Goal: Task Accomplishment & Management: Manage account settings

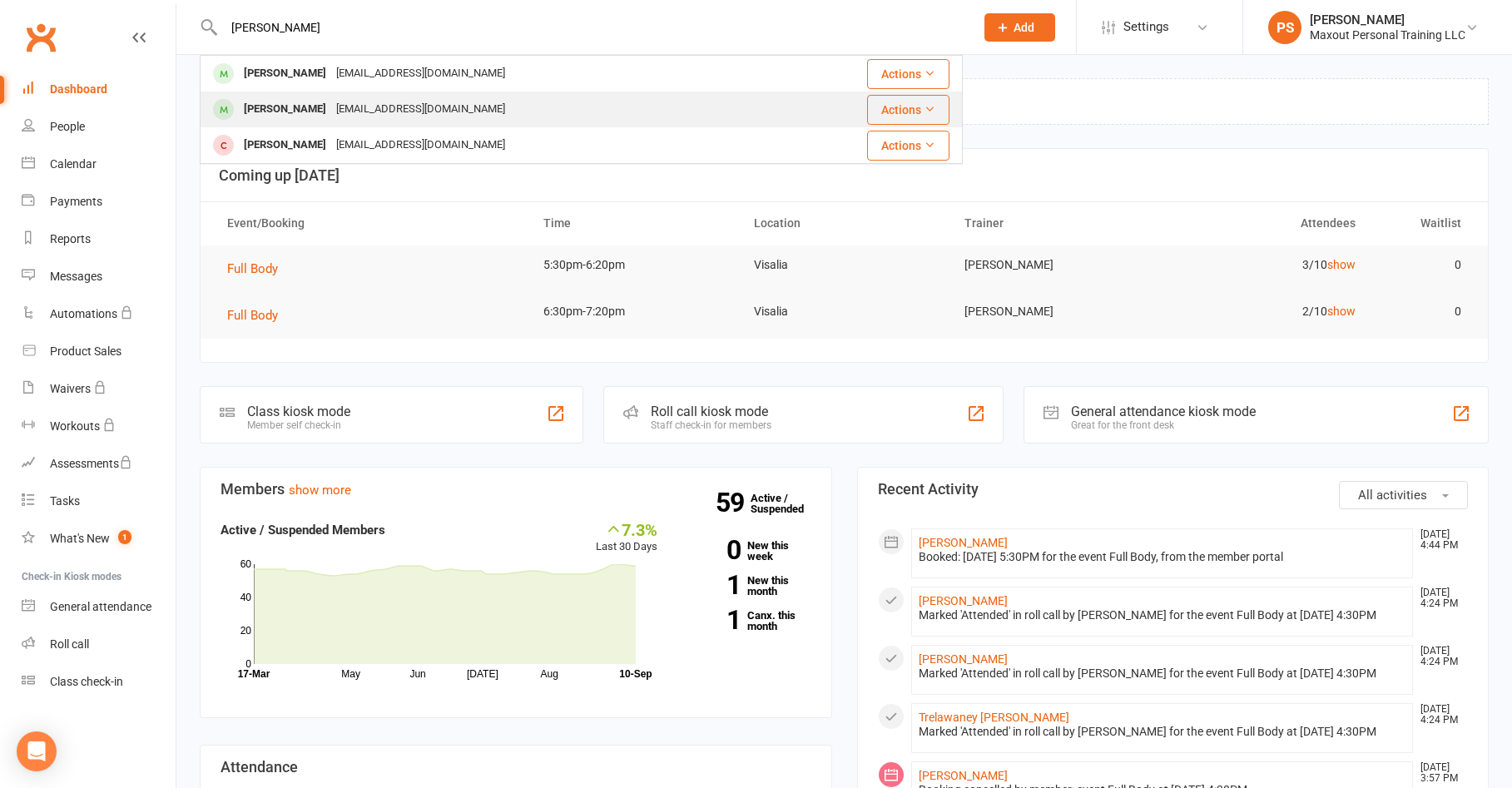
type input "[PERSON_NAME]"
click at [295, 107] on div "[PERSON_NAME]" at bounding box center [285, 110] width 92 height 24
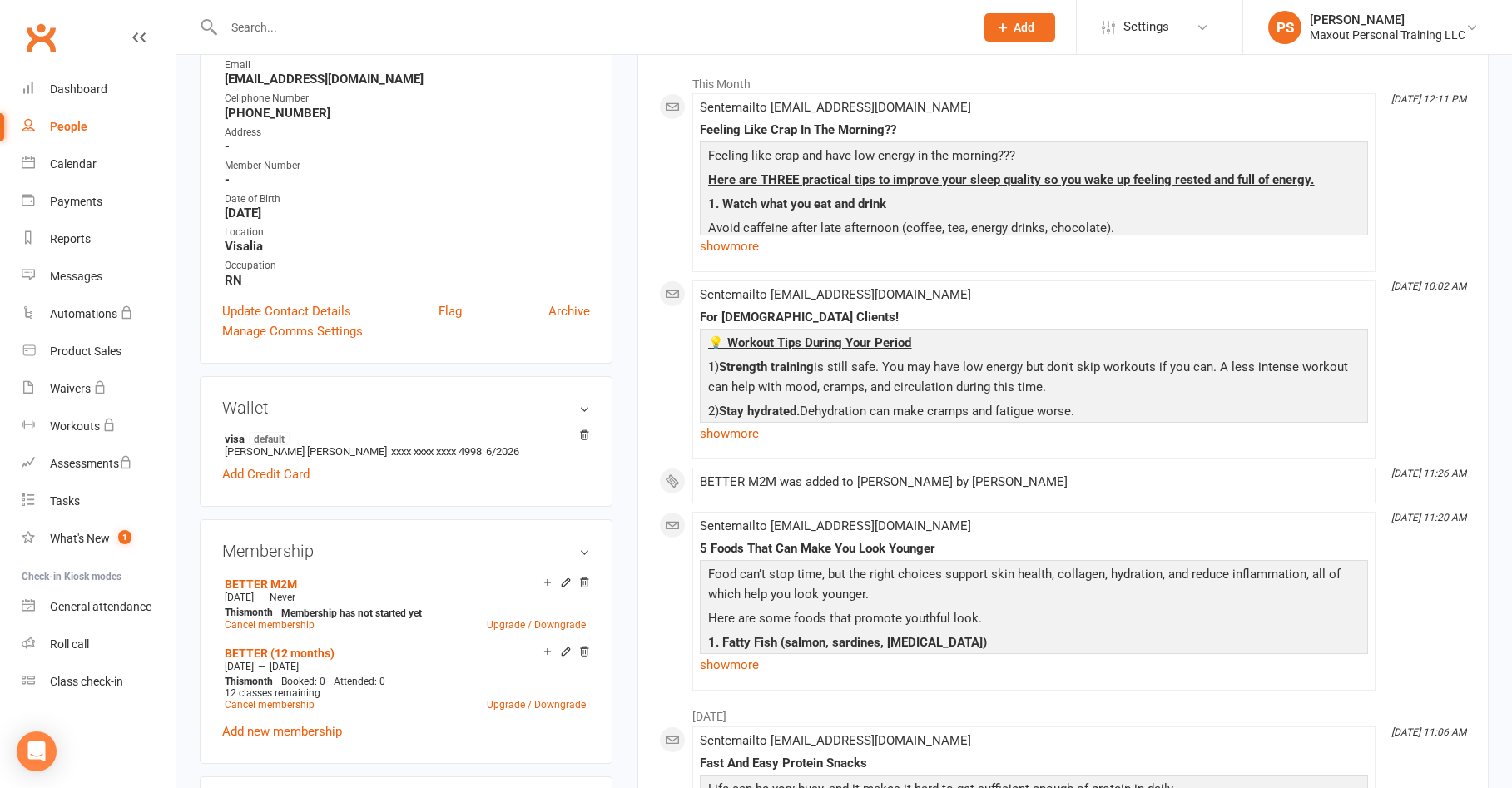
scroll to position [292, 0]
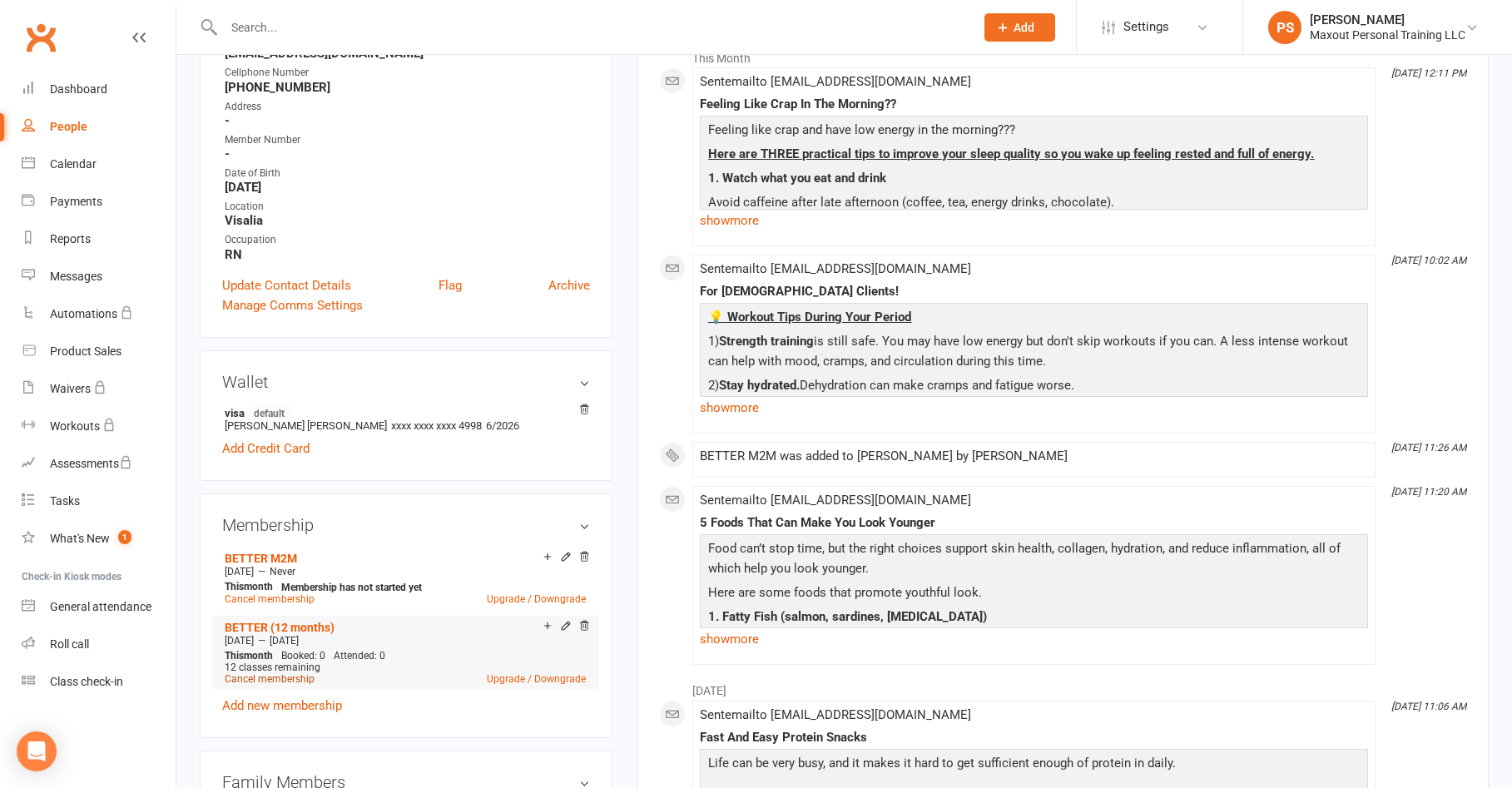
click at [275, 675] on link "Cancel membership" at bounding box center [270, 679] width 90 height 12
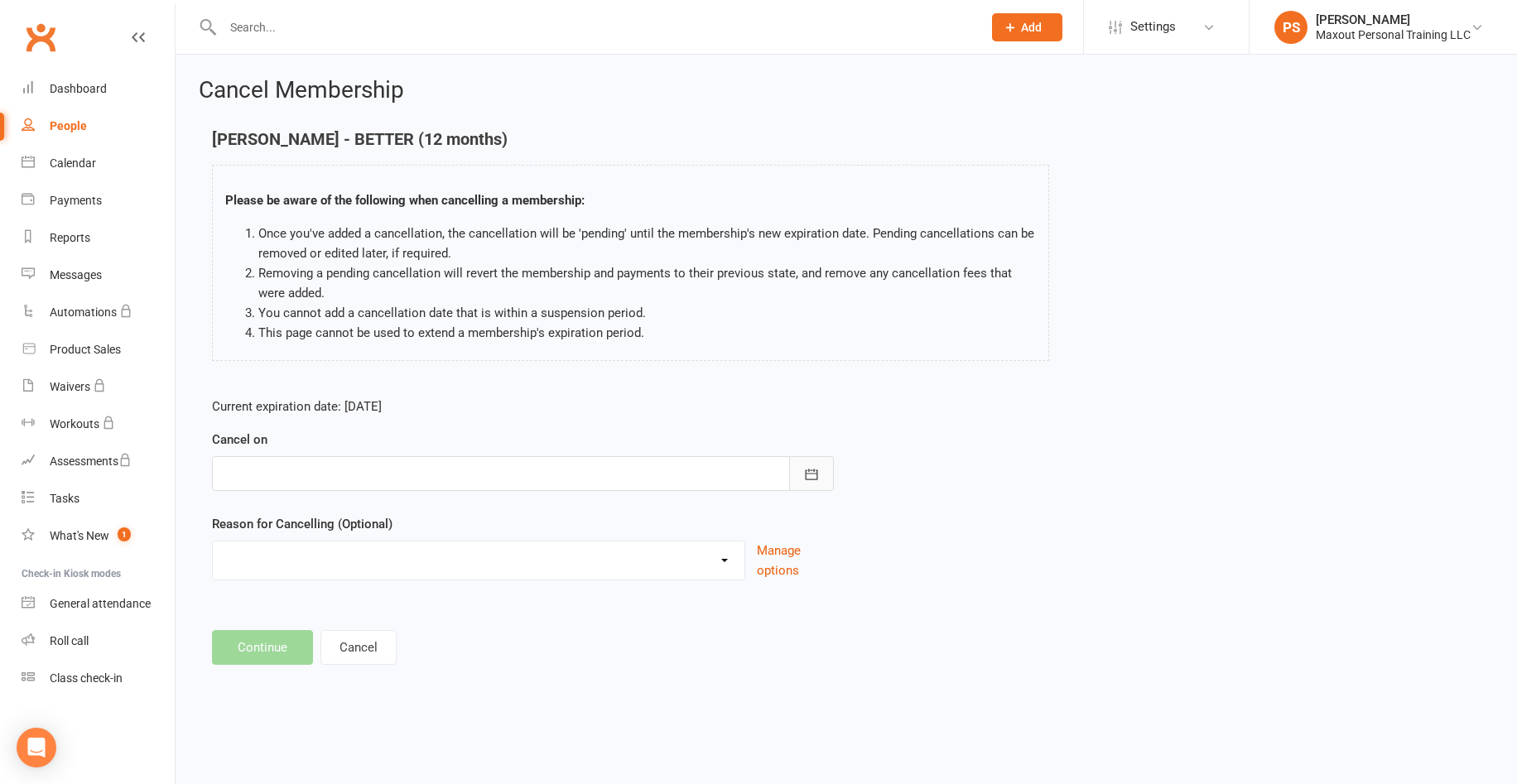
click at [813, 484] on button "button" at bounding box center [811, 473] width 45 height 35
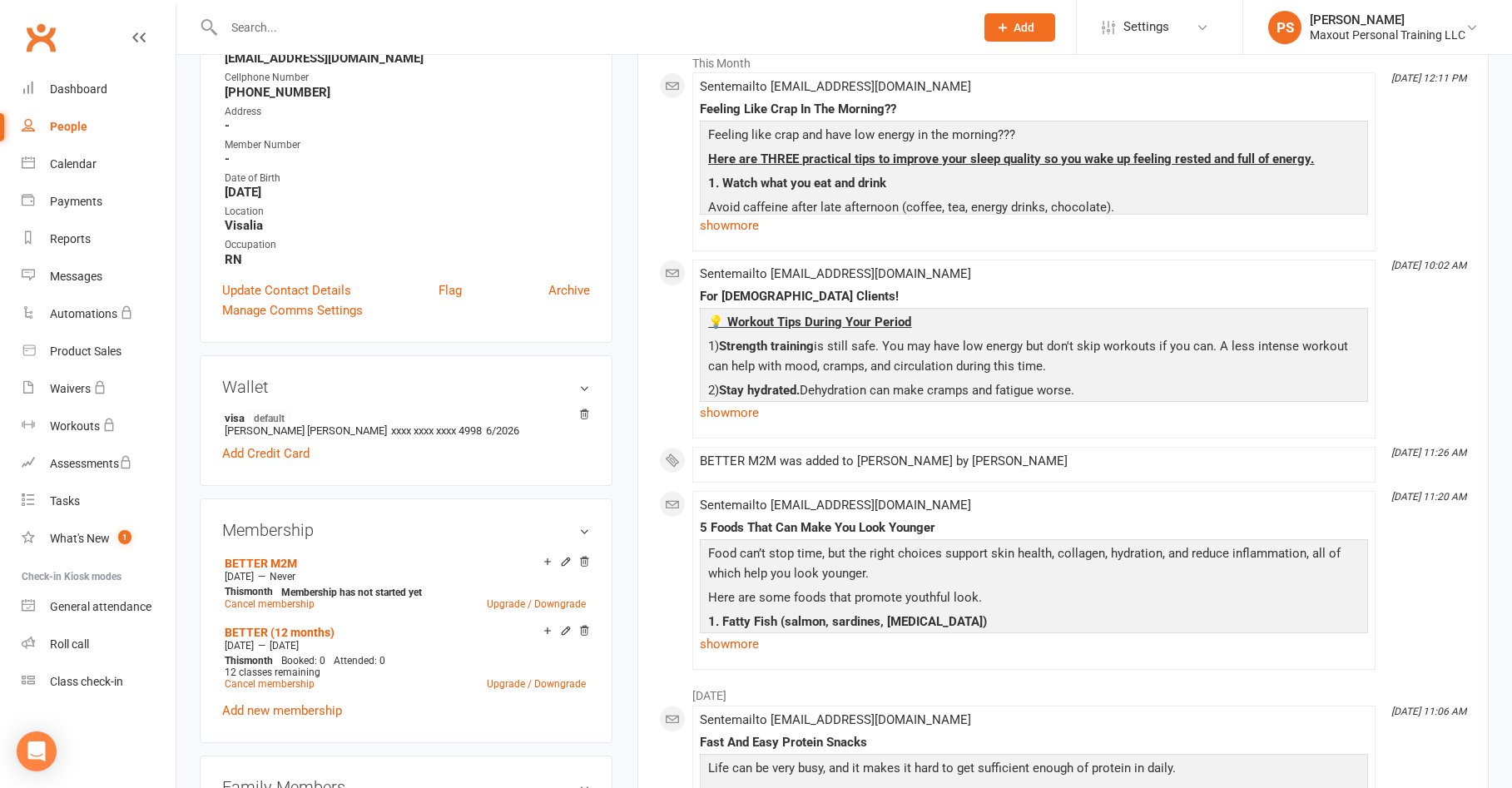
scroll to position [459, 0]
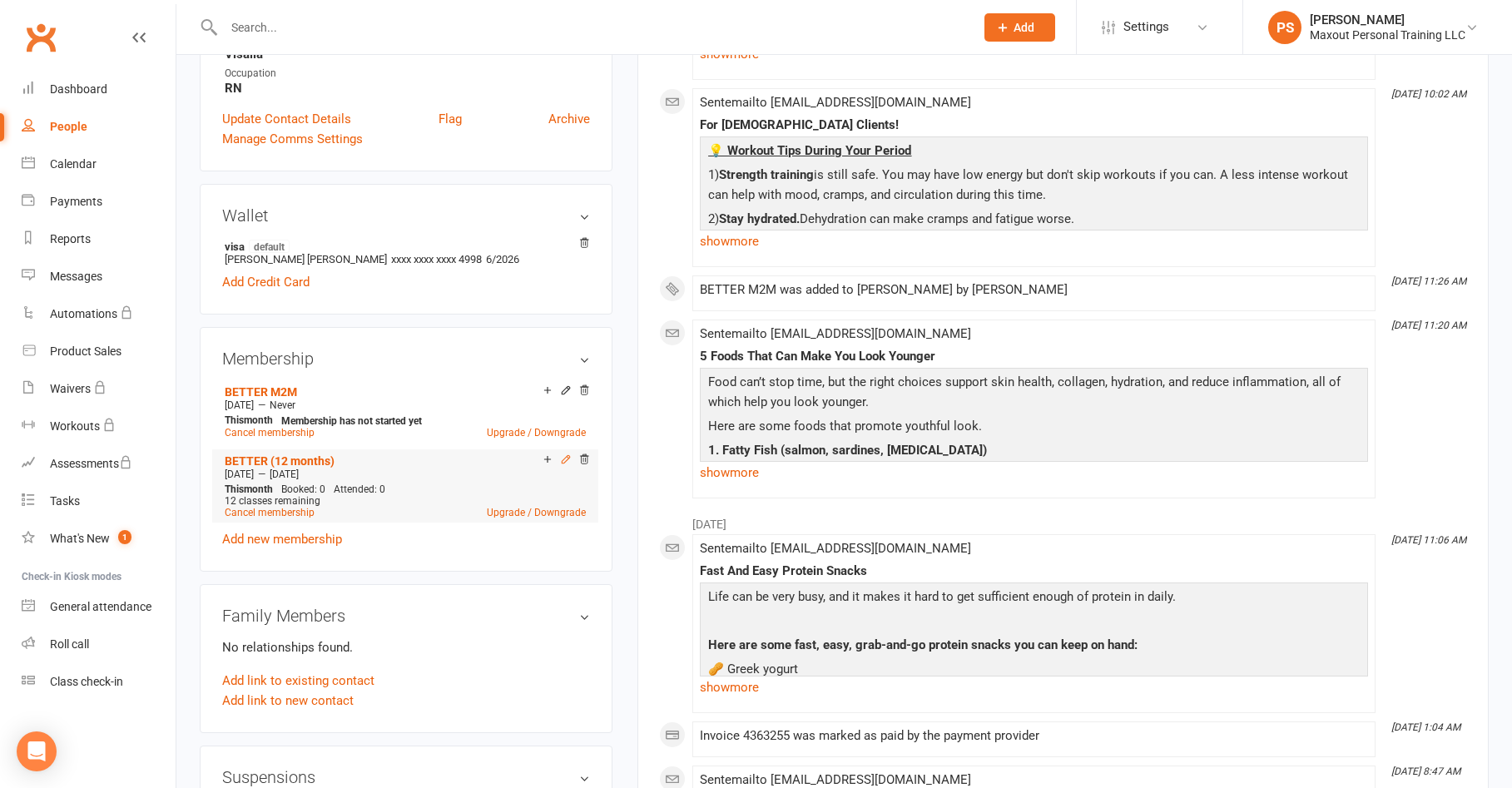
click at [565, 459] on icon at bounding box center [566, 459] width 12 height 12
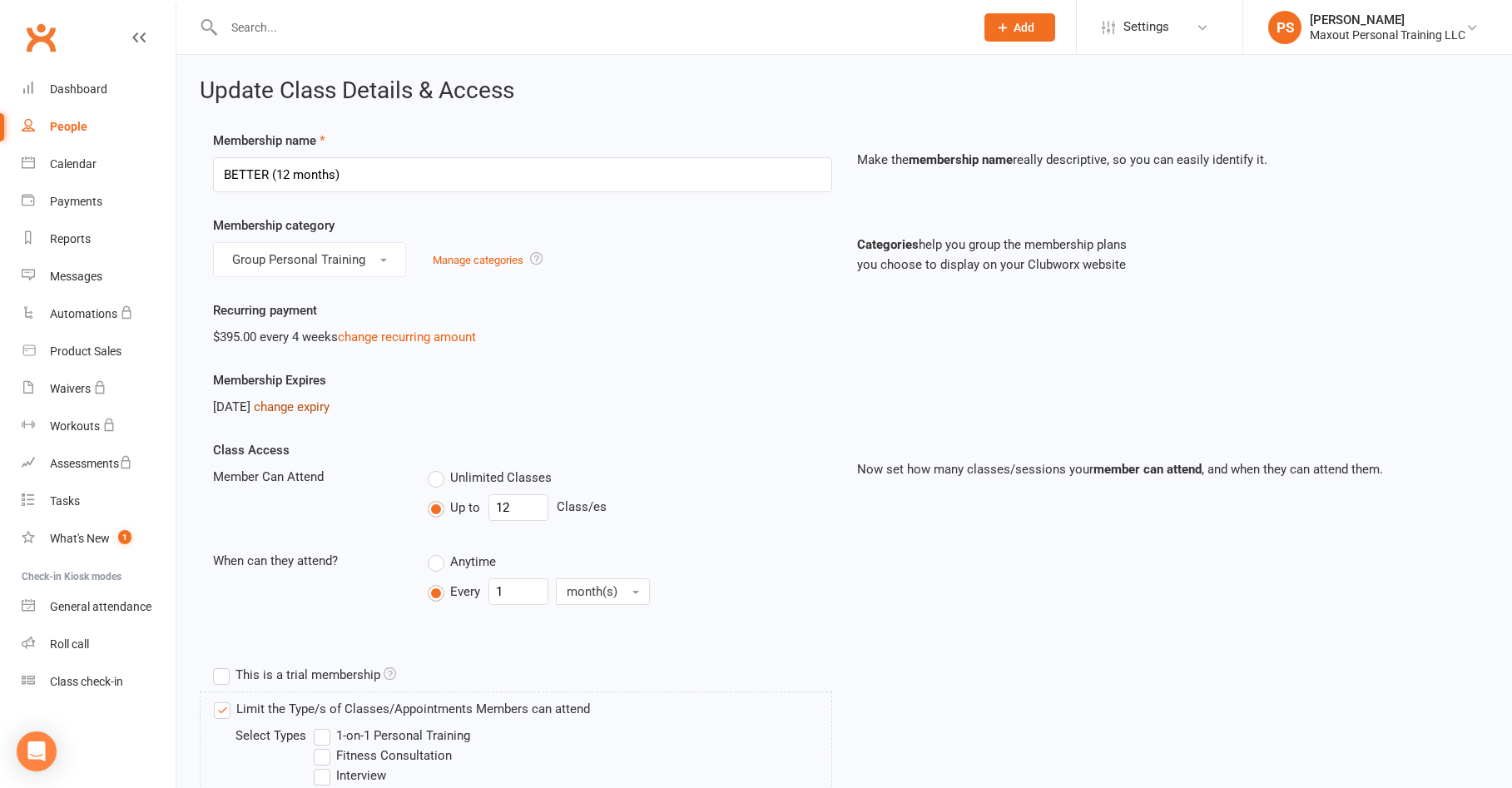
click at [327, 412] on link "change expiry" at bounding box center [292, 407] width 76 height 15
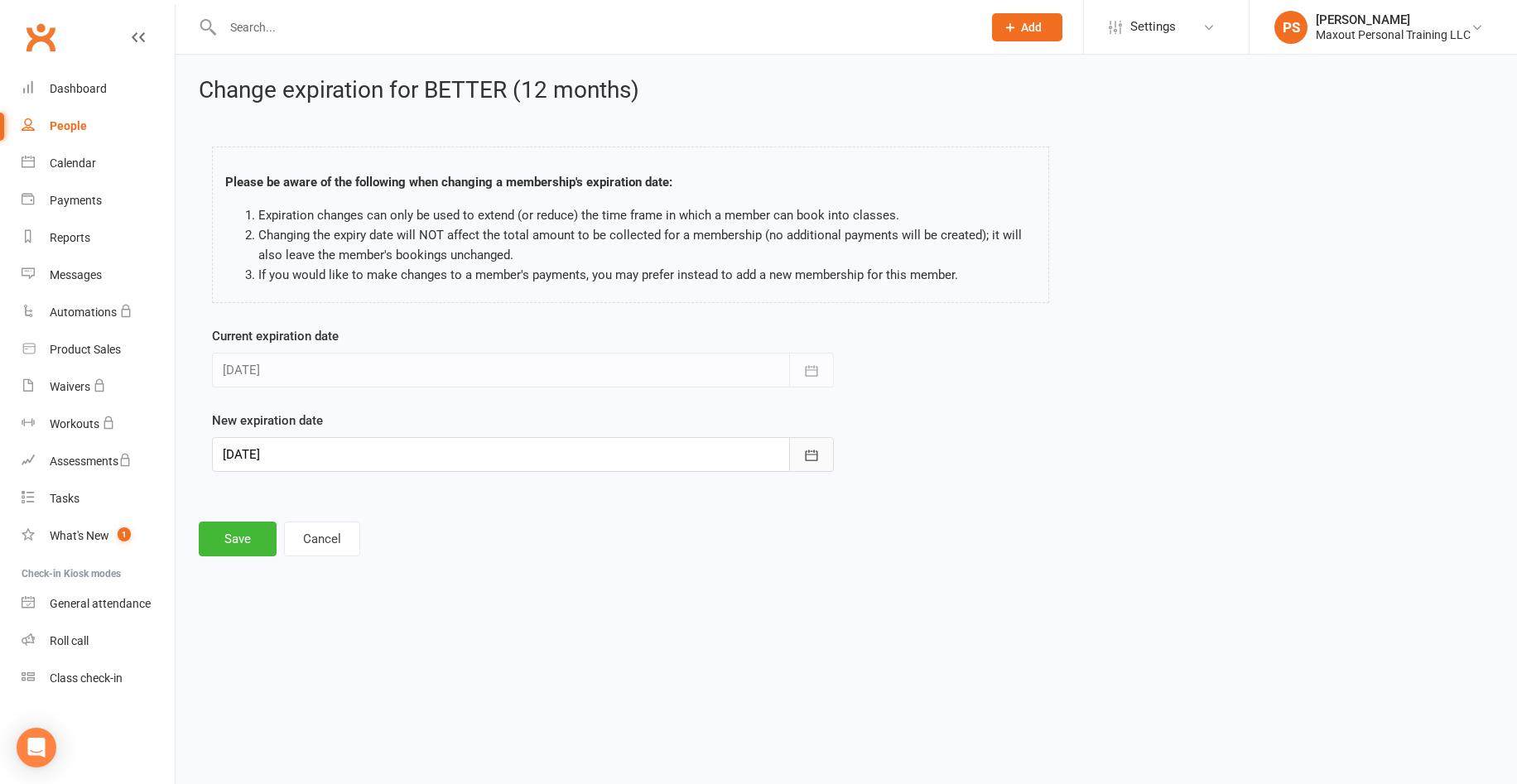
click at [812, 455] on icon "button" at bounding box center [811, 455] width 13 height 11
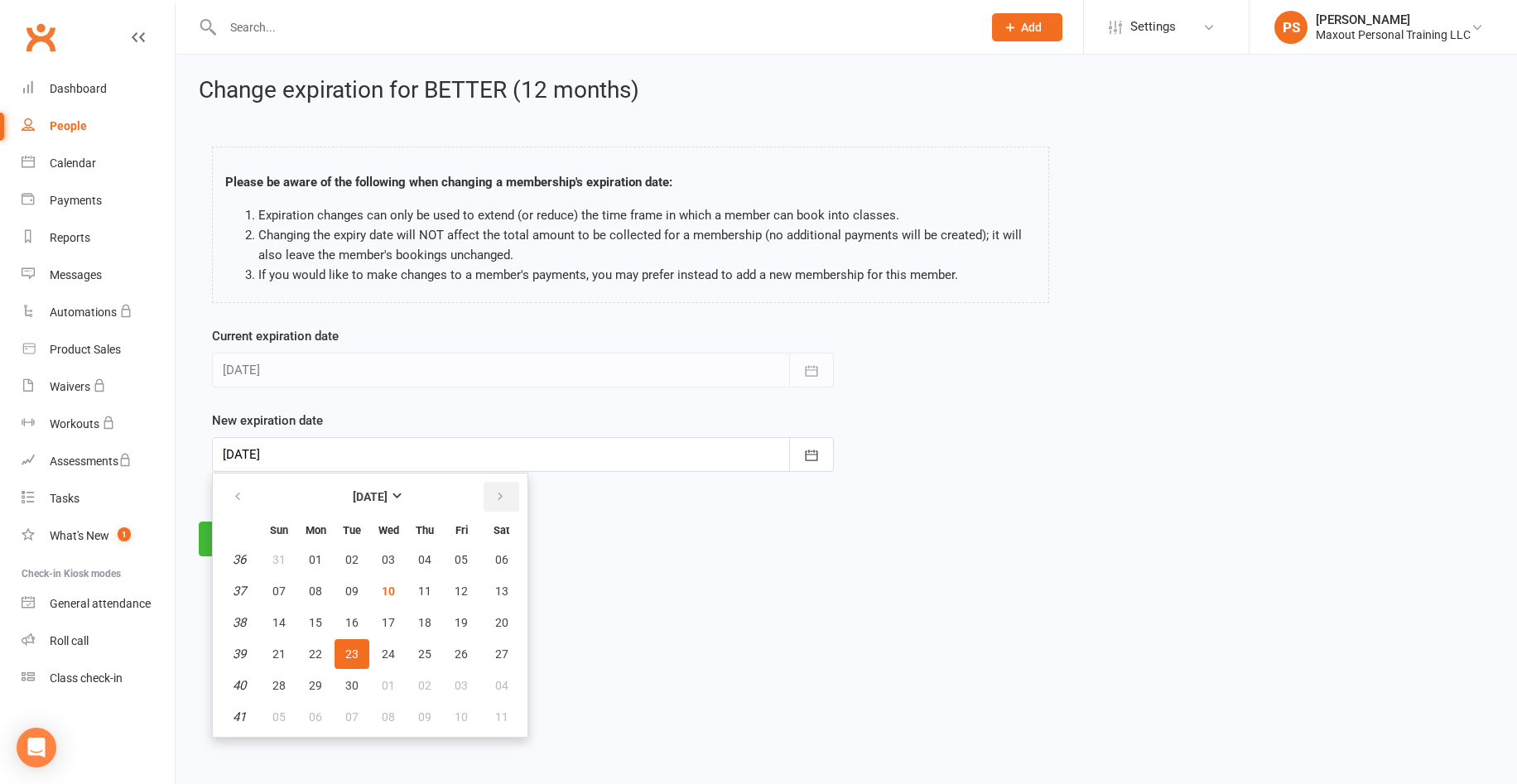
click at [501, 492] on icon "button" at bounding box center [501, 497] width 12 height 14
click at [460, 649] on span "24" at bounding box center [461, 655] width 14 height 14
type input "[DATE]"
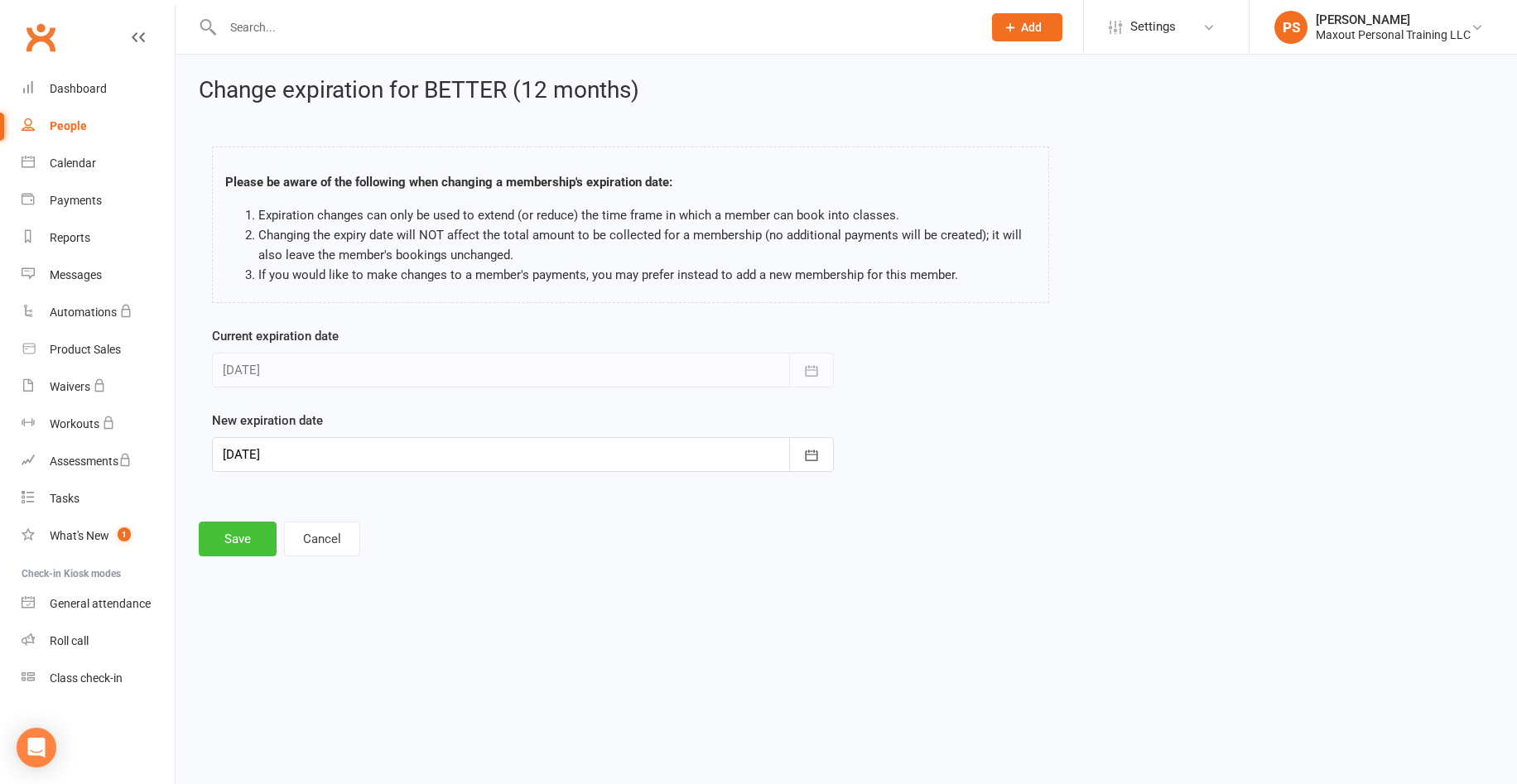
click at [235, 552] on button "Save" at bounding box center [237, 539] width 77 height 35
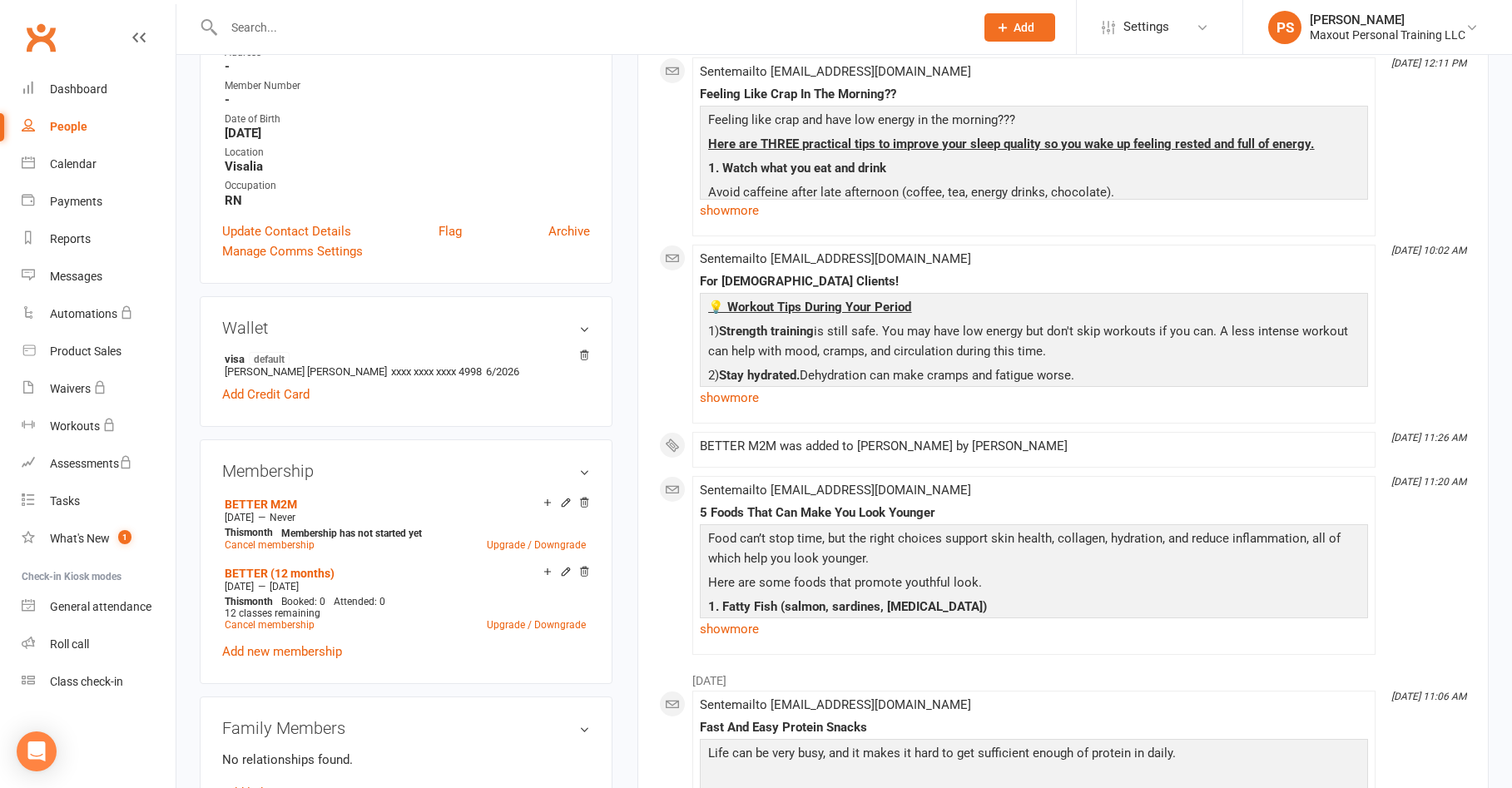
scroll to position [316, 0]
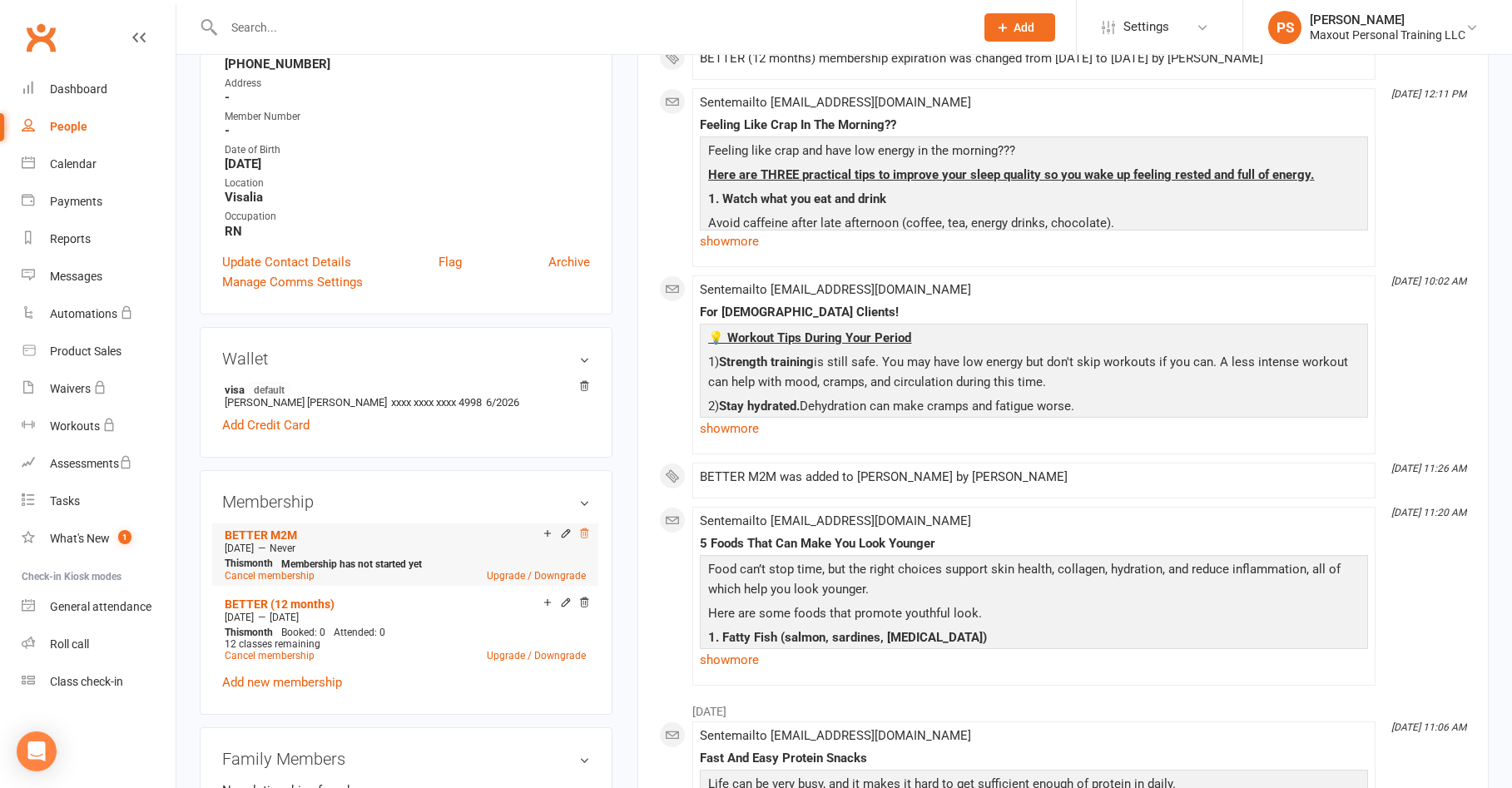
click at [581, 535] on icon at bounding box center [584, 534] width 12 height 12
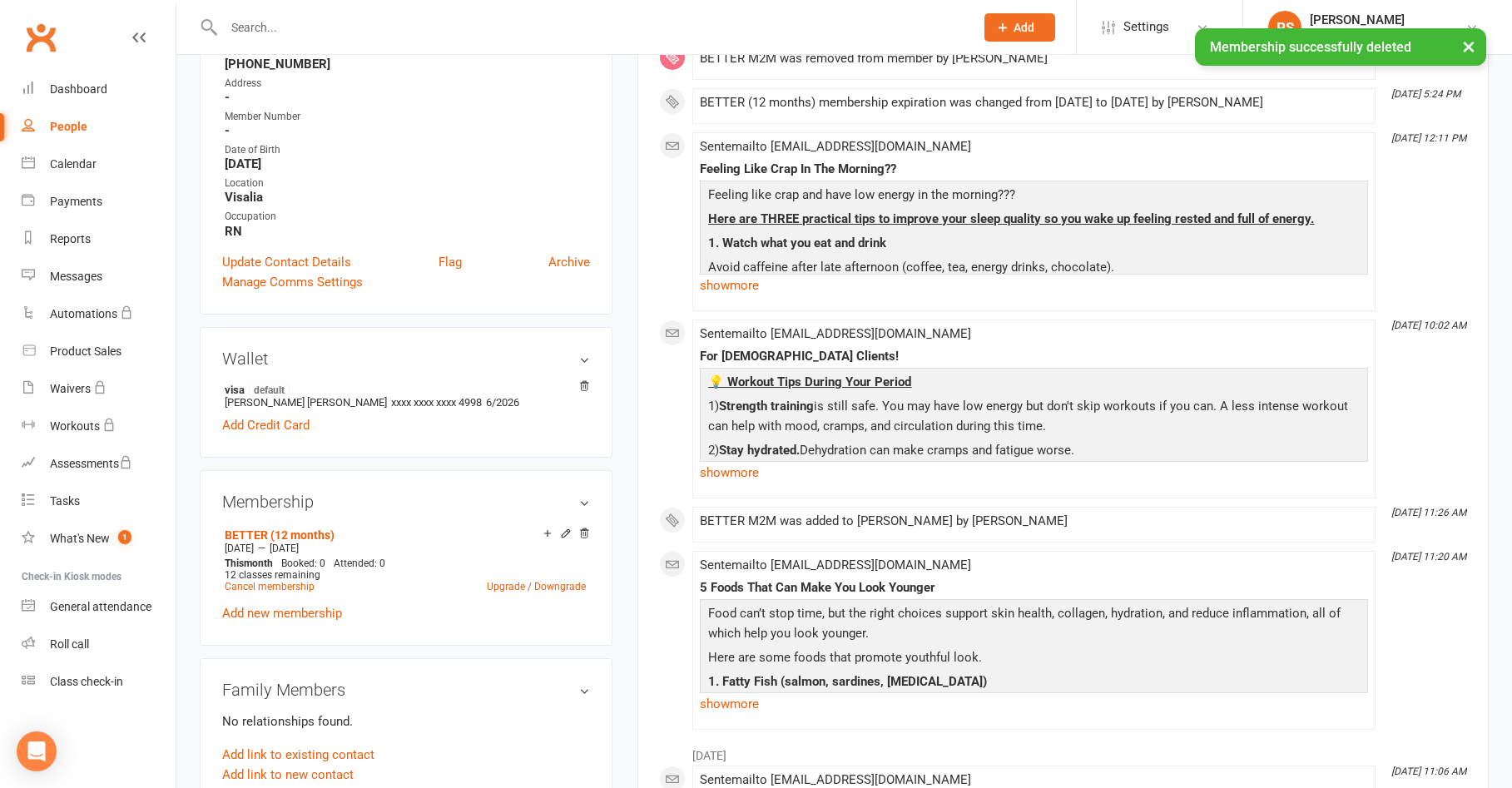
scroll to position [0, 0]
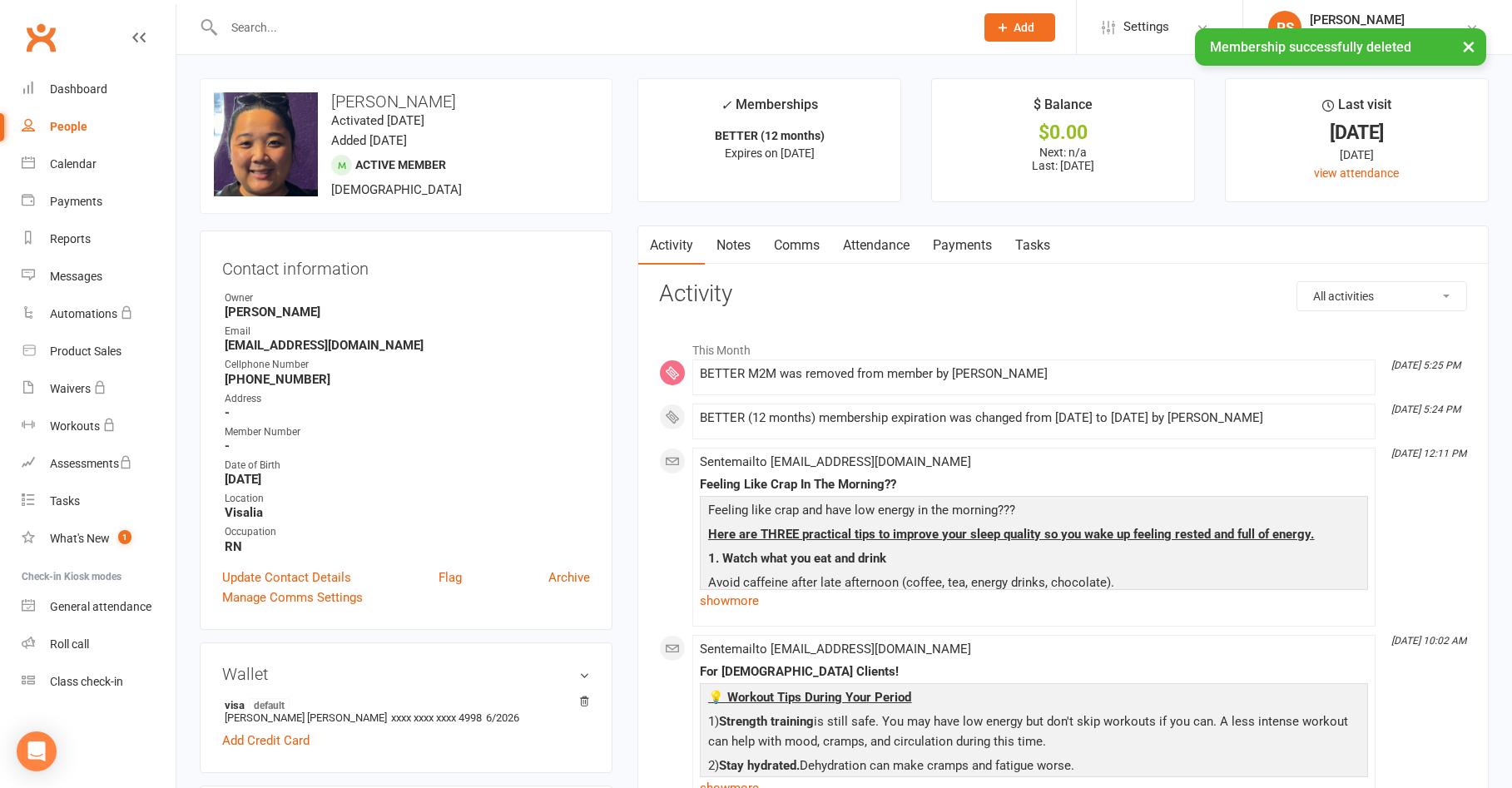
click at [957, 248] on link "Payments" at bounding box center [963, 246] width 82 height 39
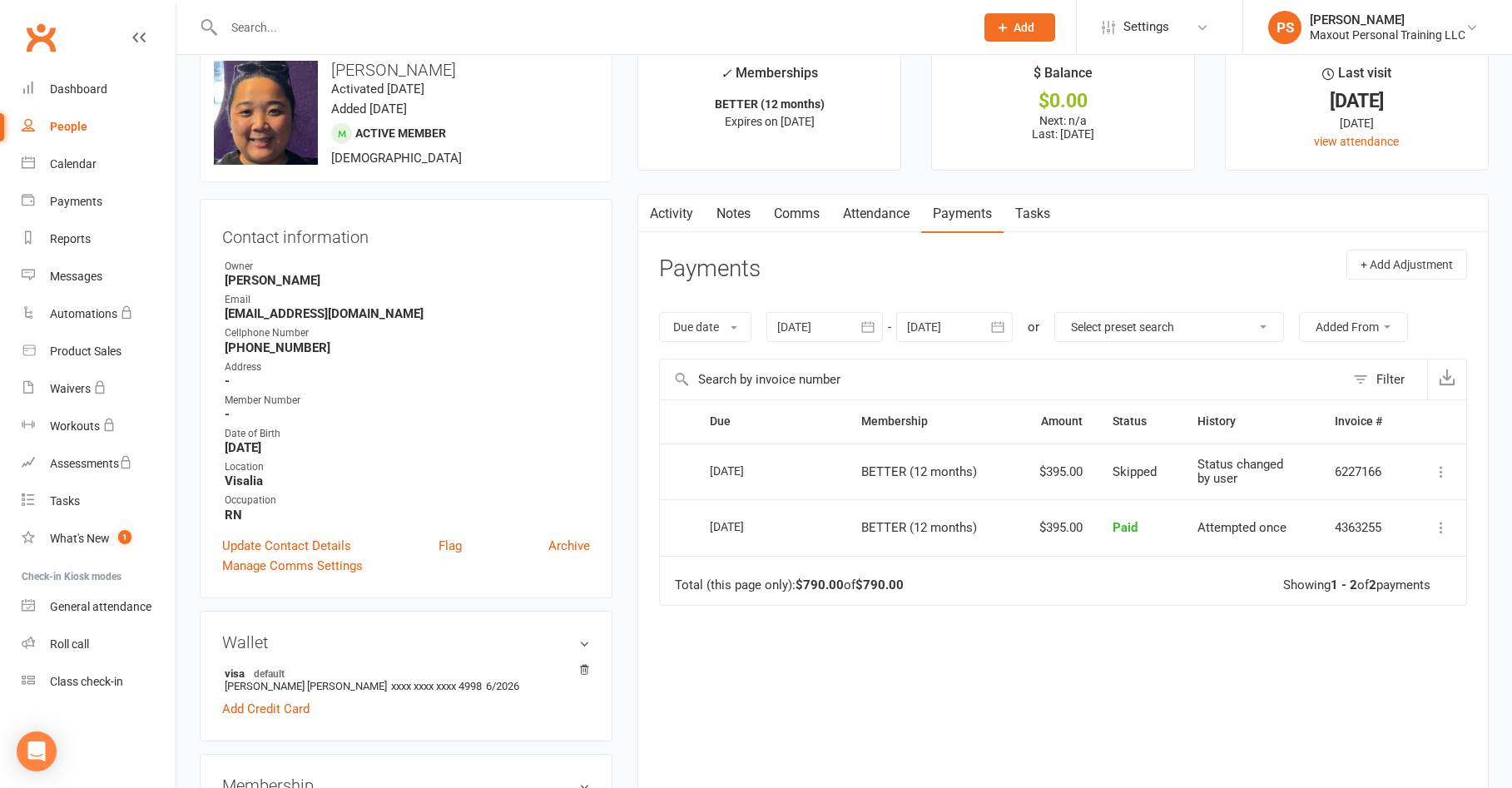
scroll to position [40, 0]
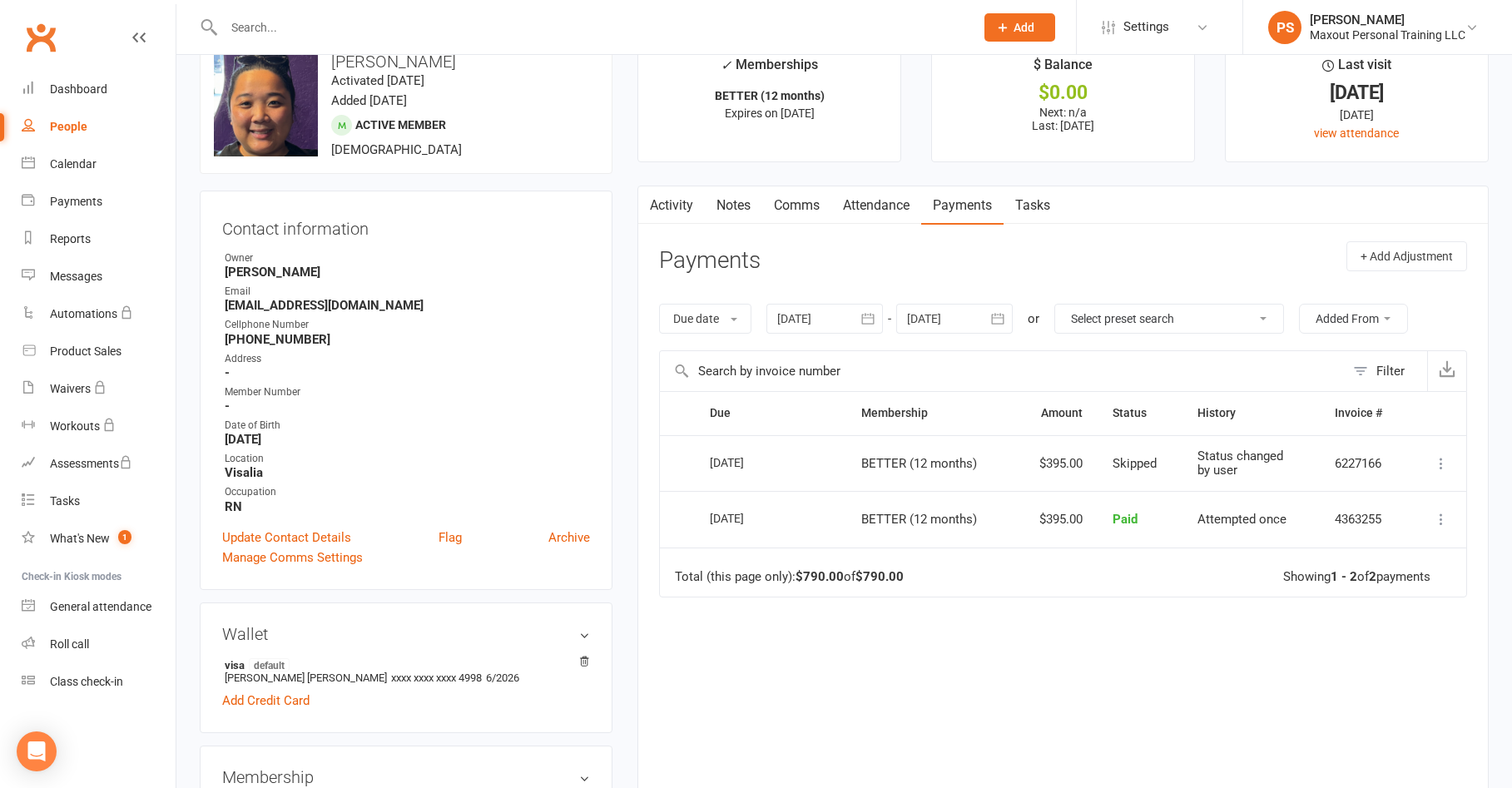
click at [1442, 467] on icon at bounding box center [1441, 463] width 16 height 16
drag, startPoint x: 1329, startPoint y: 599, endPoint x: 887, endPoint y: 95, distance: 670.4
click at [1329, 599] on link "Change to upcoming" at bounding box center [1368, 595] width 165 height 33
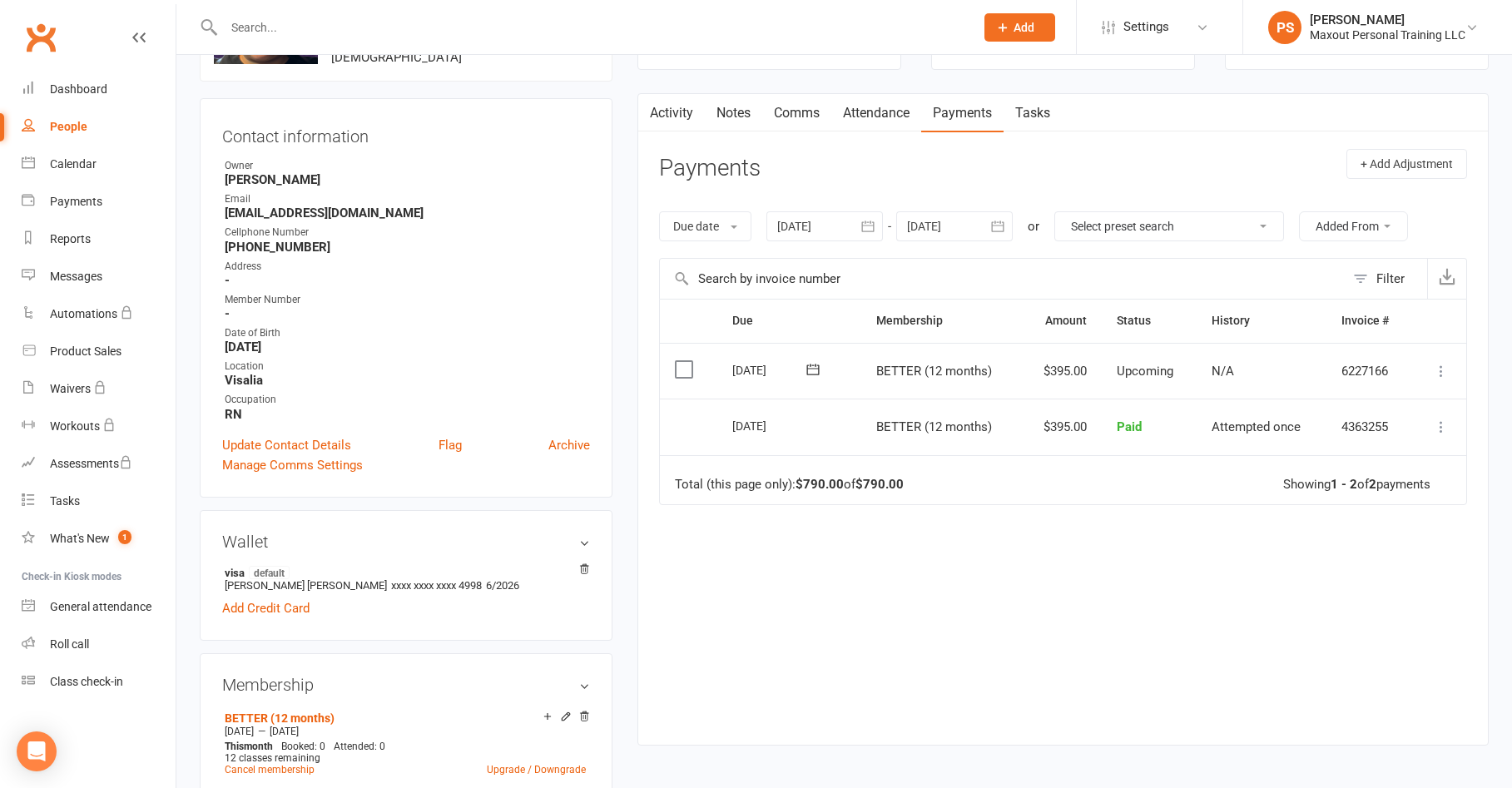
scroll to position [206, 0]
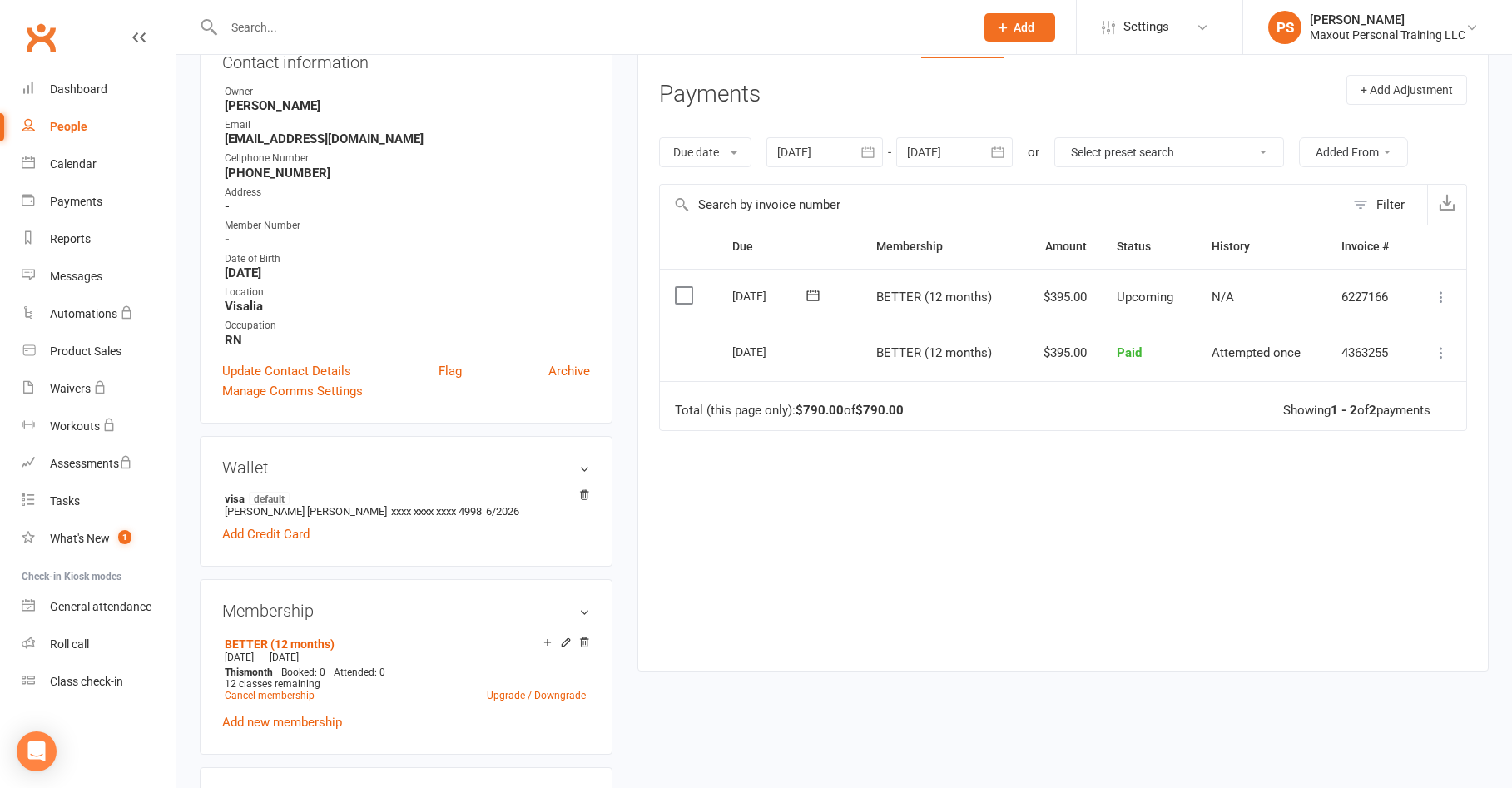
click at [1000, 151] on icon "button" at bounding box center [998, 151] width 16 height 16
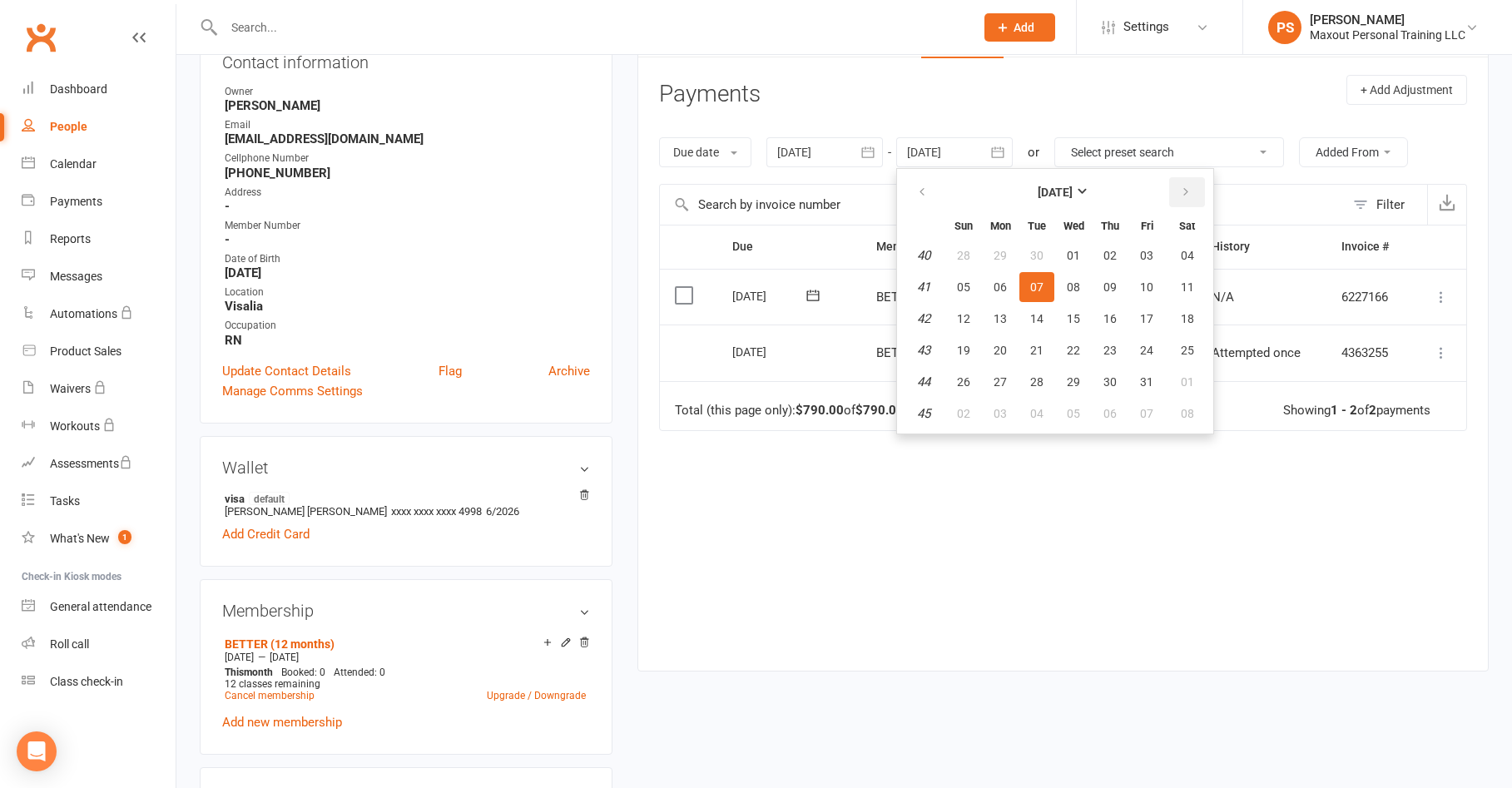
click at [1188, 192] on icon "button" at bounding box center [1186, 193] width 12 height 14
click at [1076, 372] on button "31" at bounding box center [1073, 382] width 35 height 30
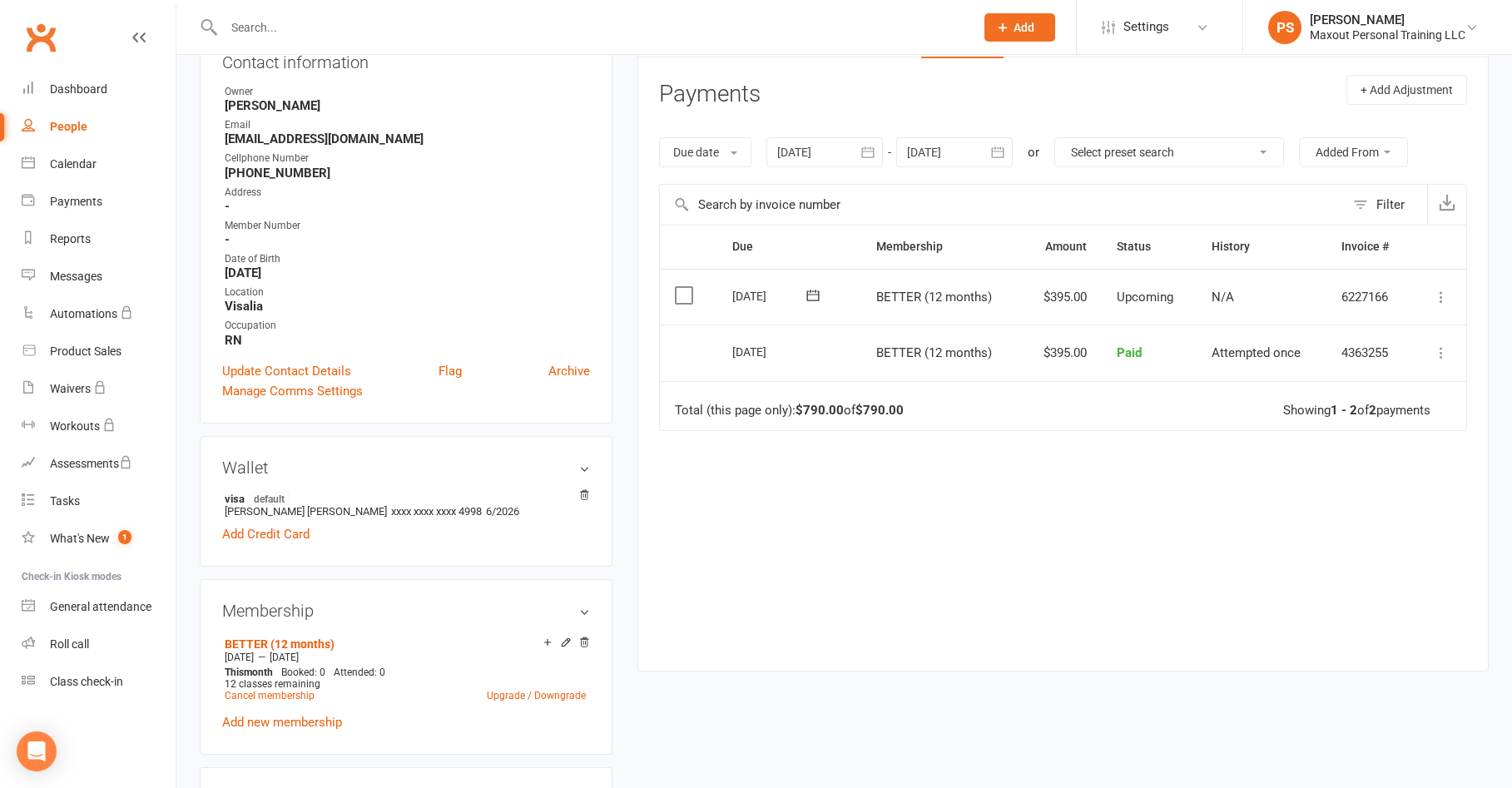
click at [999, 155] on icon "button" at bounding box center [998, 151] width 16 height 16
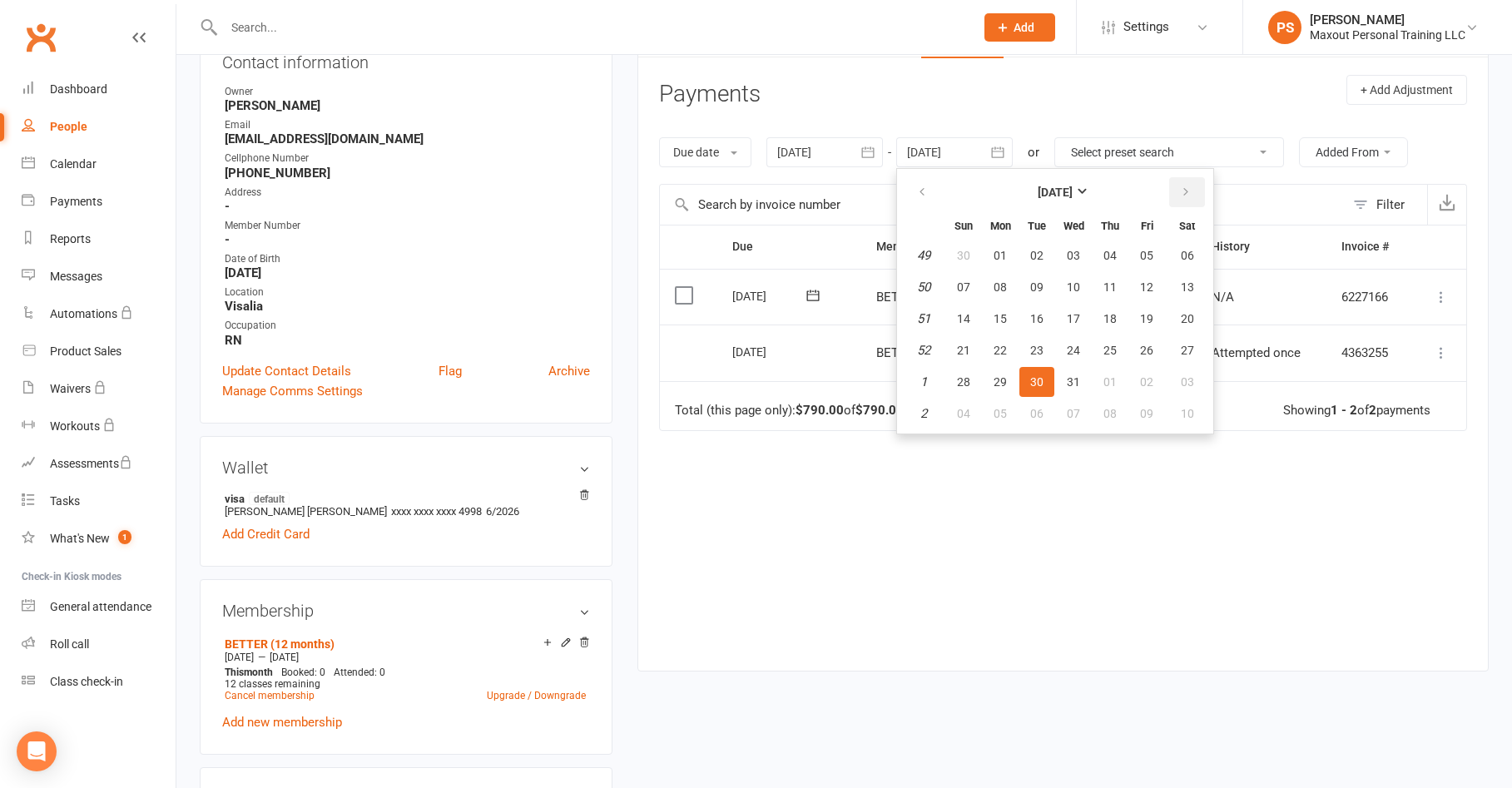
click at [1188, 192] on icon "button" at bounding box center [1186, 193] width 12 height 14
click at [1132, 268] on button "06" at bounding box center [1147, 255] width 35 height 30
type input "[DATE]"
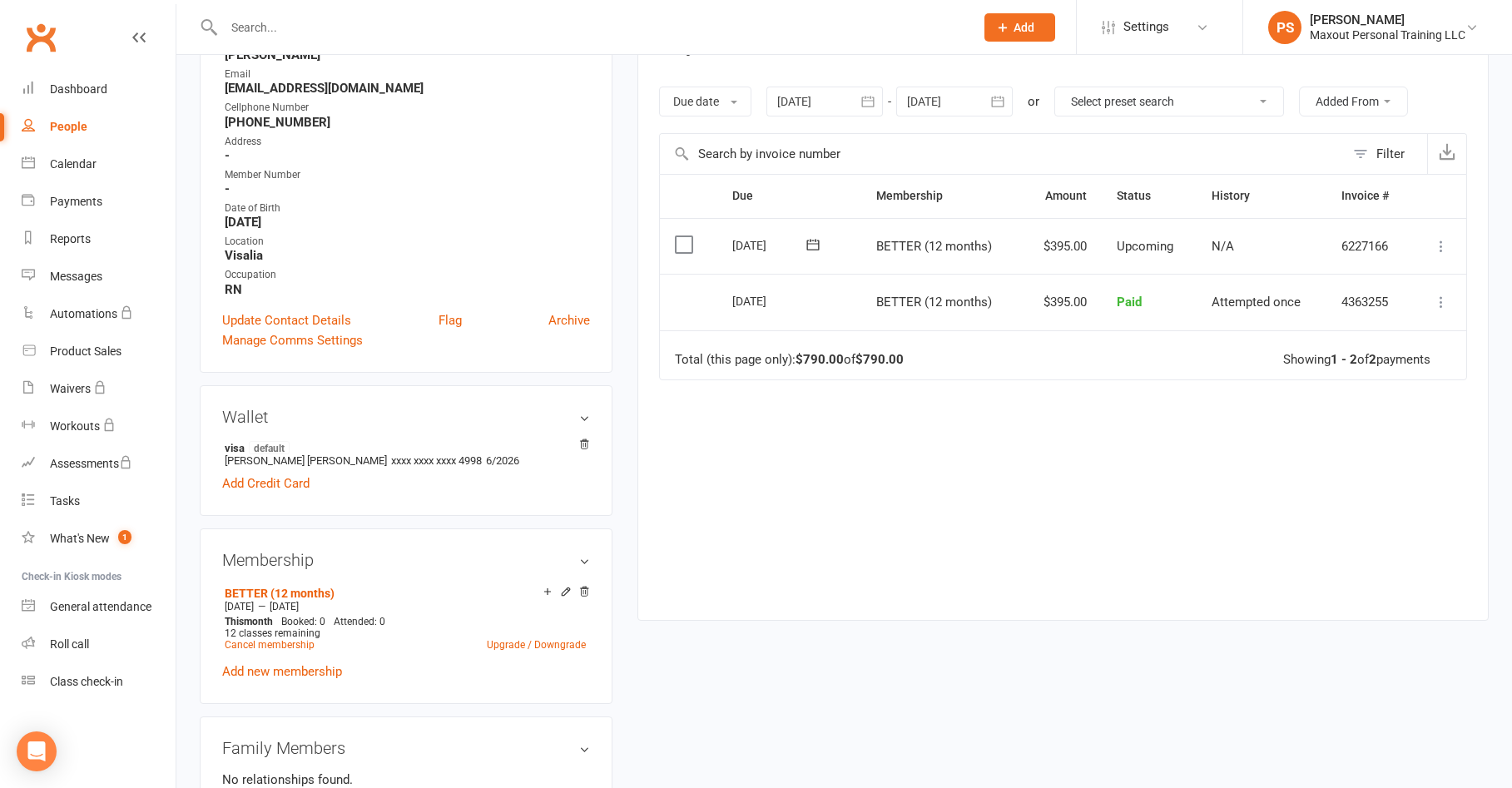
scroll to position [0, 0]
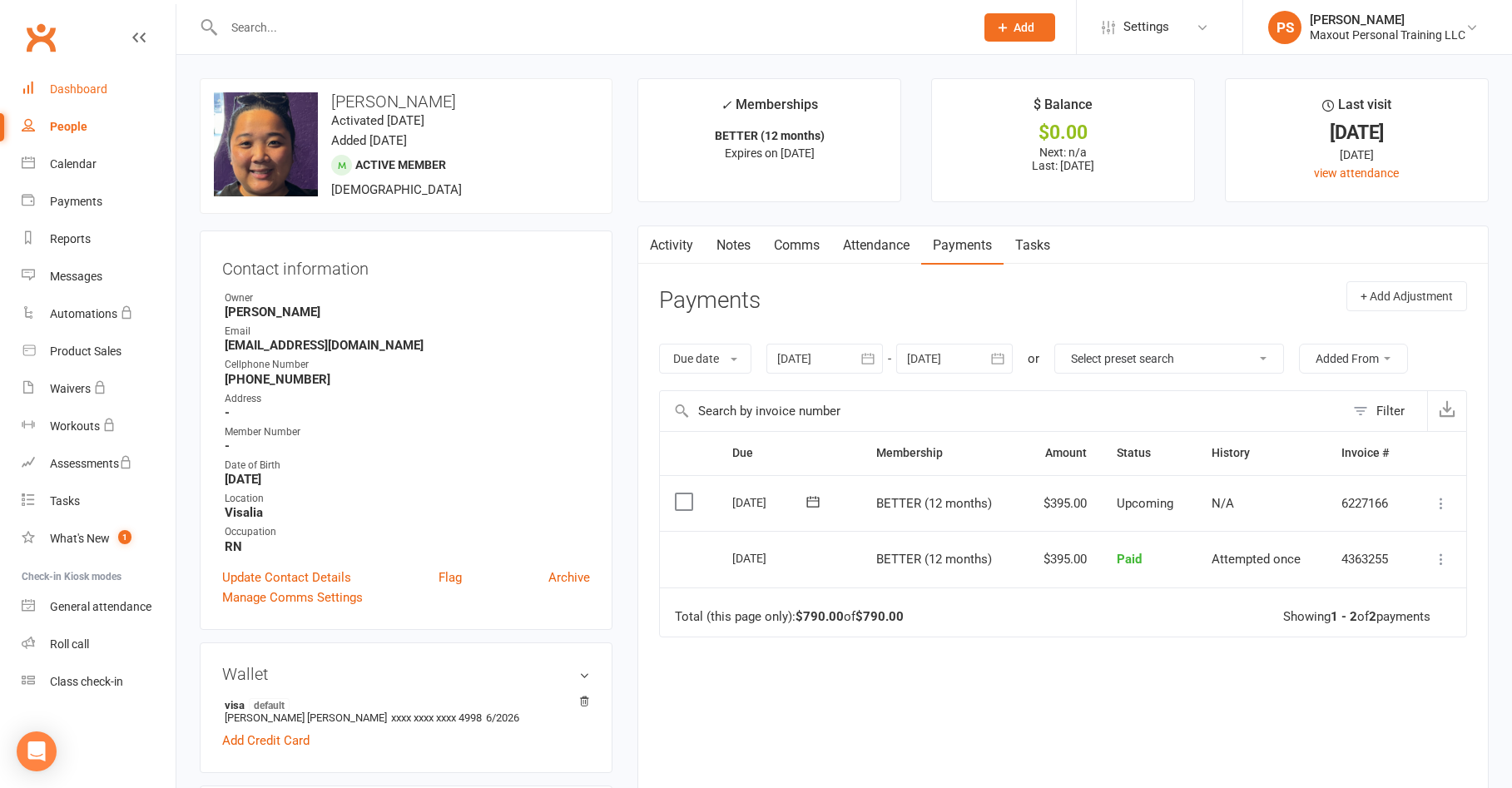
click at [80, 85] on div "Dashboard" at bounding box center [78, 89] width 57 height 14
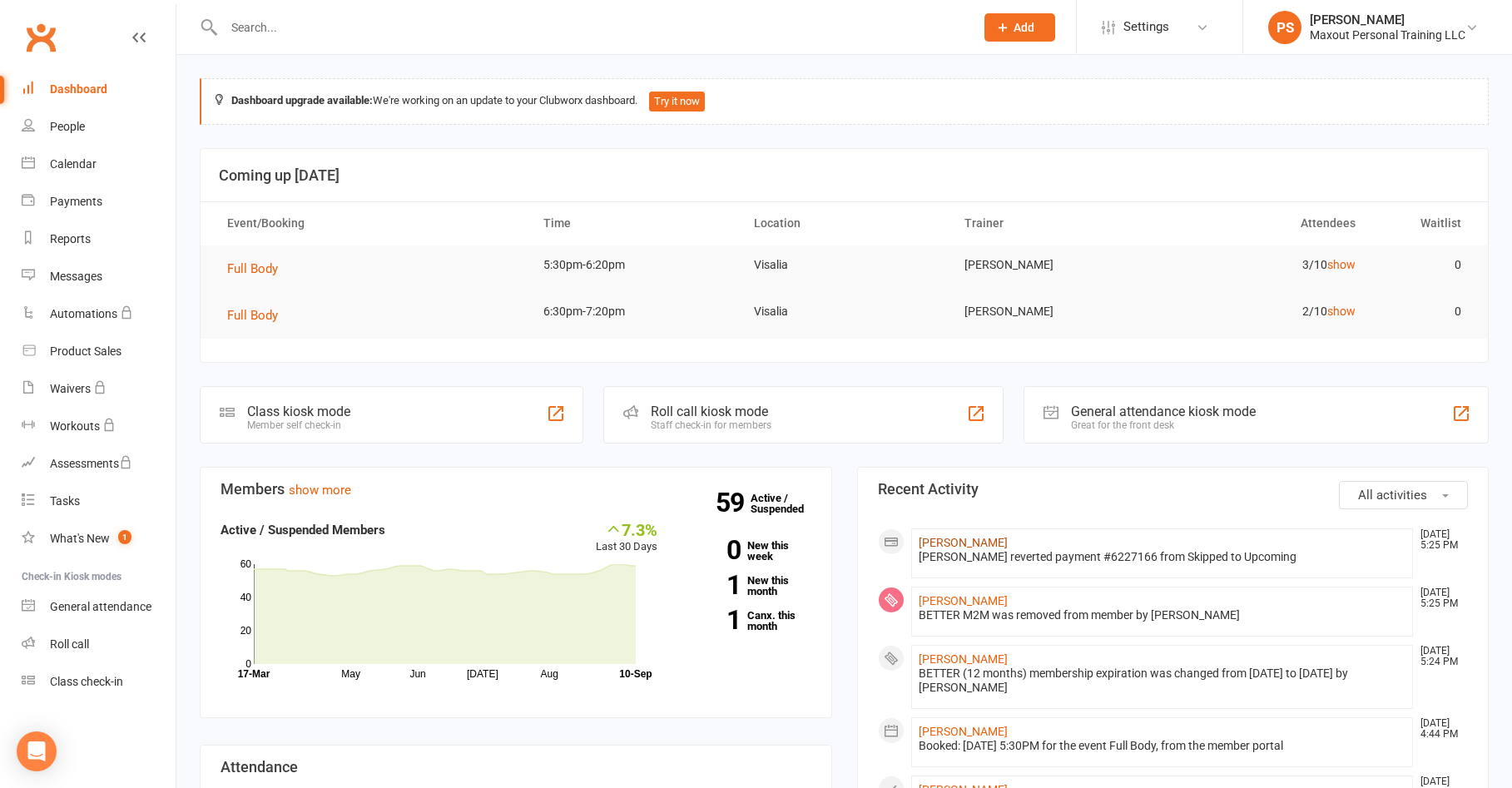
click at [964, 541] on link "[PERSON_NAME]" at bounding box center [964, 542] width 89 height 14
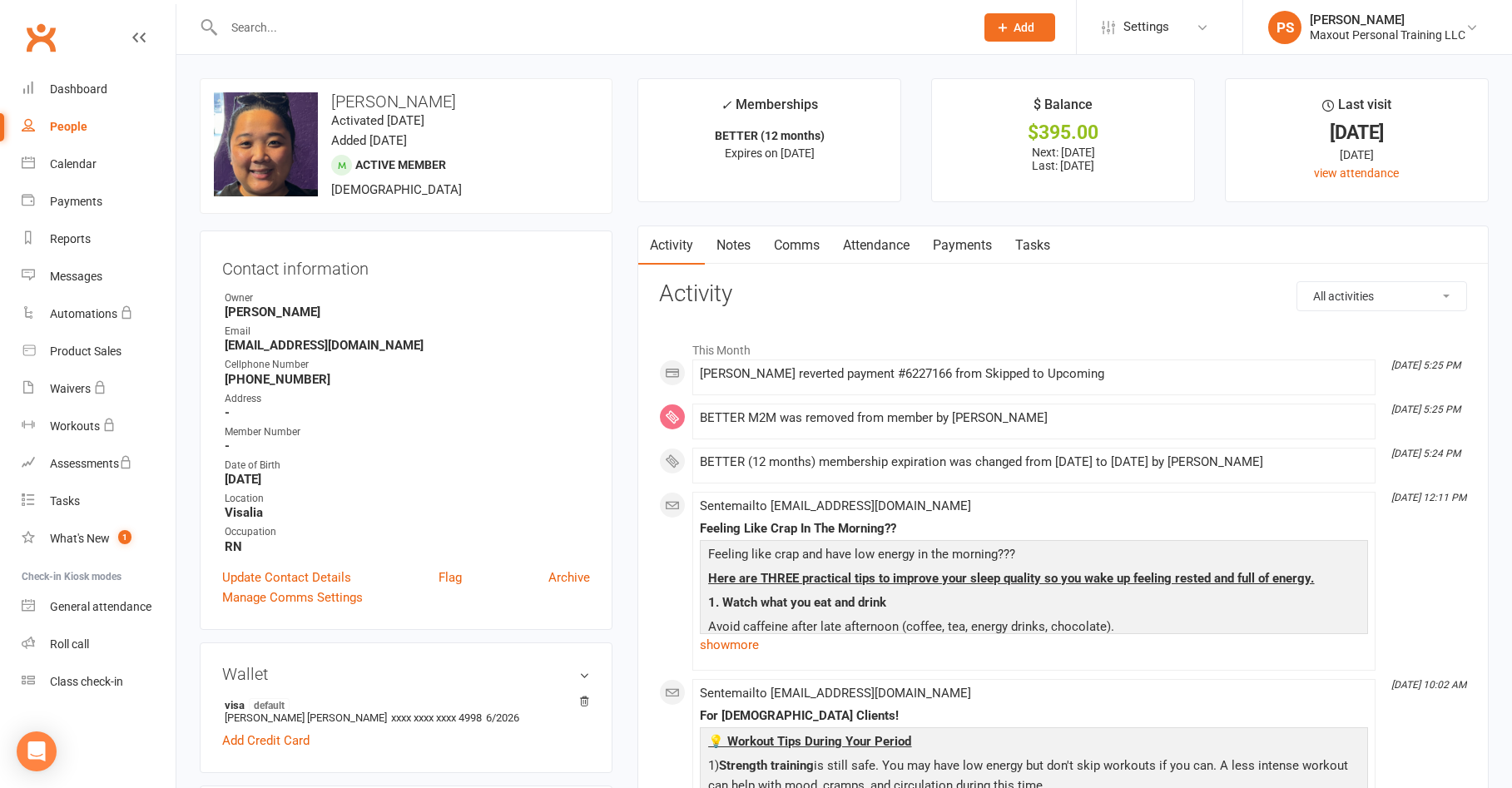
click at [965, 251] on link "Payments" at bounding box center [963, 246] width 82 height 39
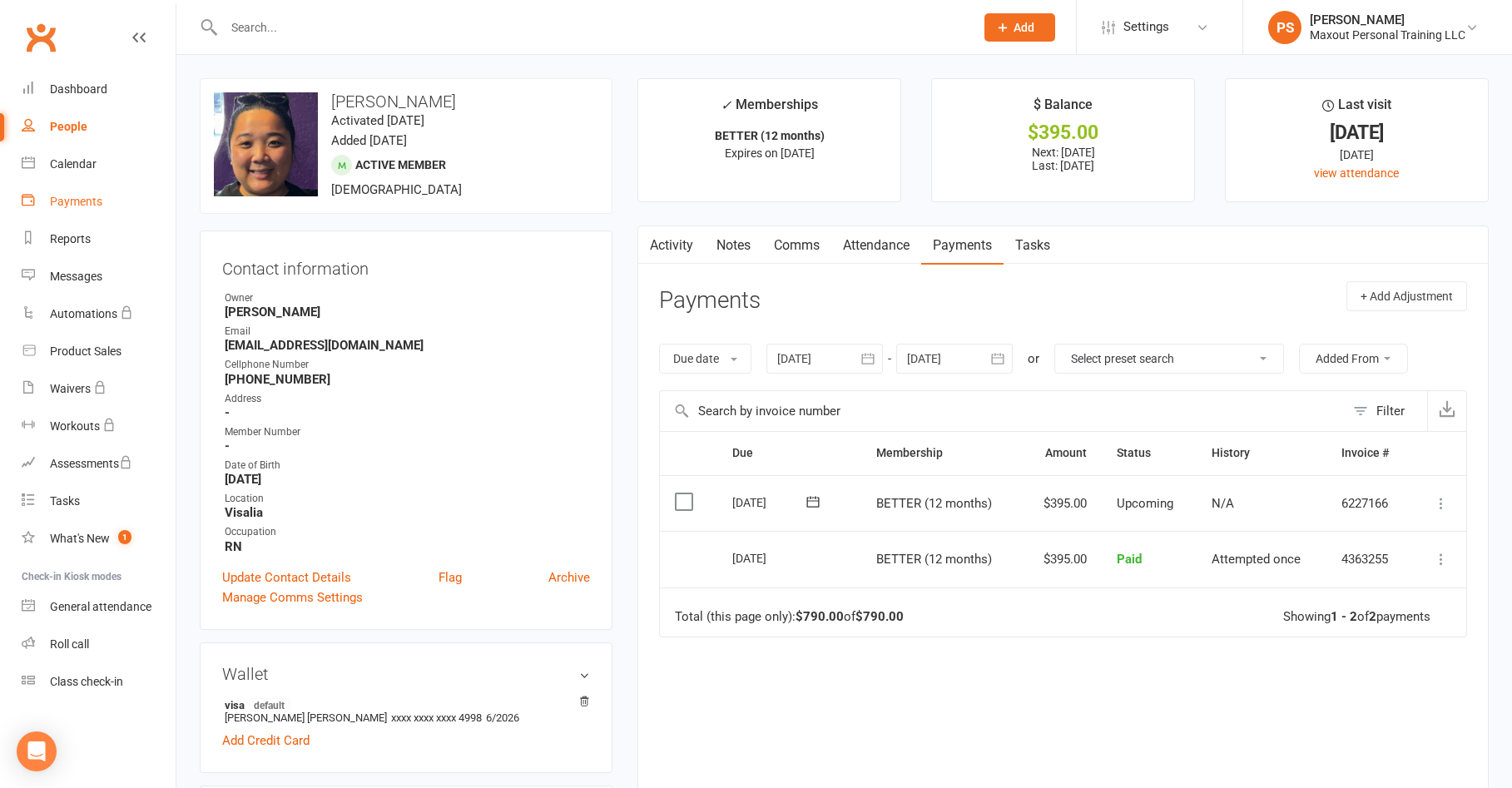
drag, startPoint x: 81, startPoint y: 201, endPoint x: 309, endPoint y: 163, distance: 231.1
click at [81, 201] on div "Payments" at bounding box center [75, 202] width 52 height 14
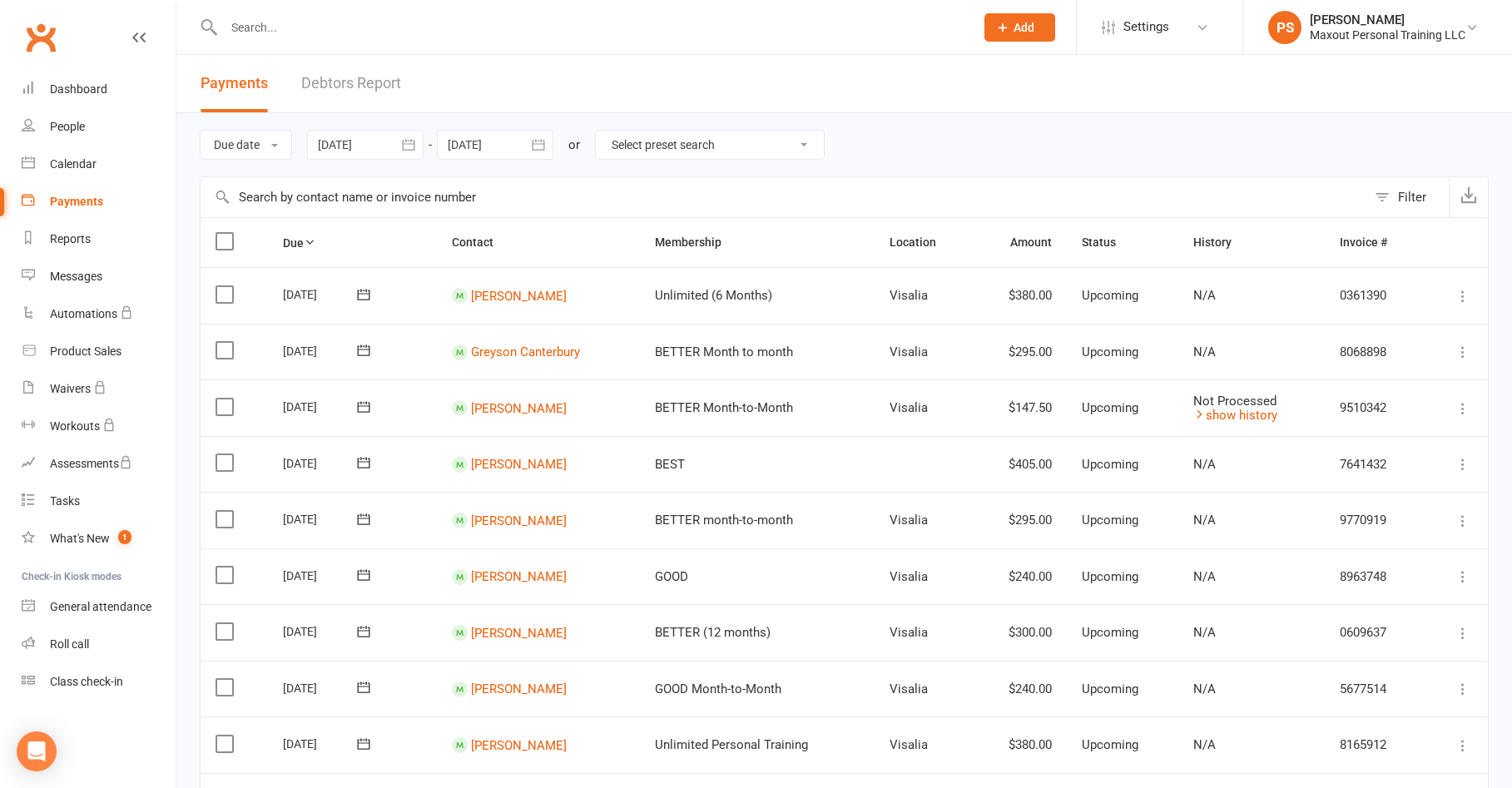
click at [407, 149] on icon "button" at bounding box center [408, 145] width 16 height 16
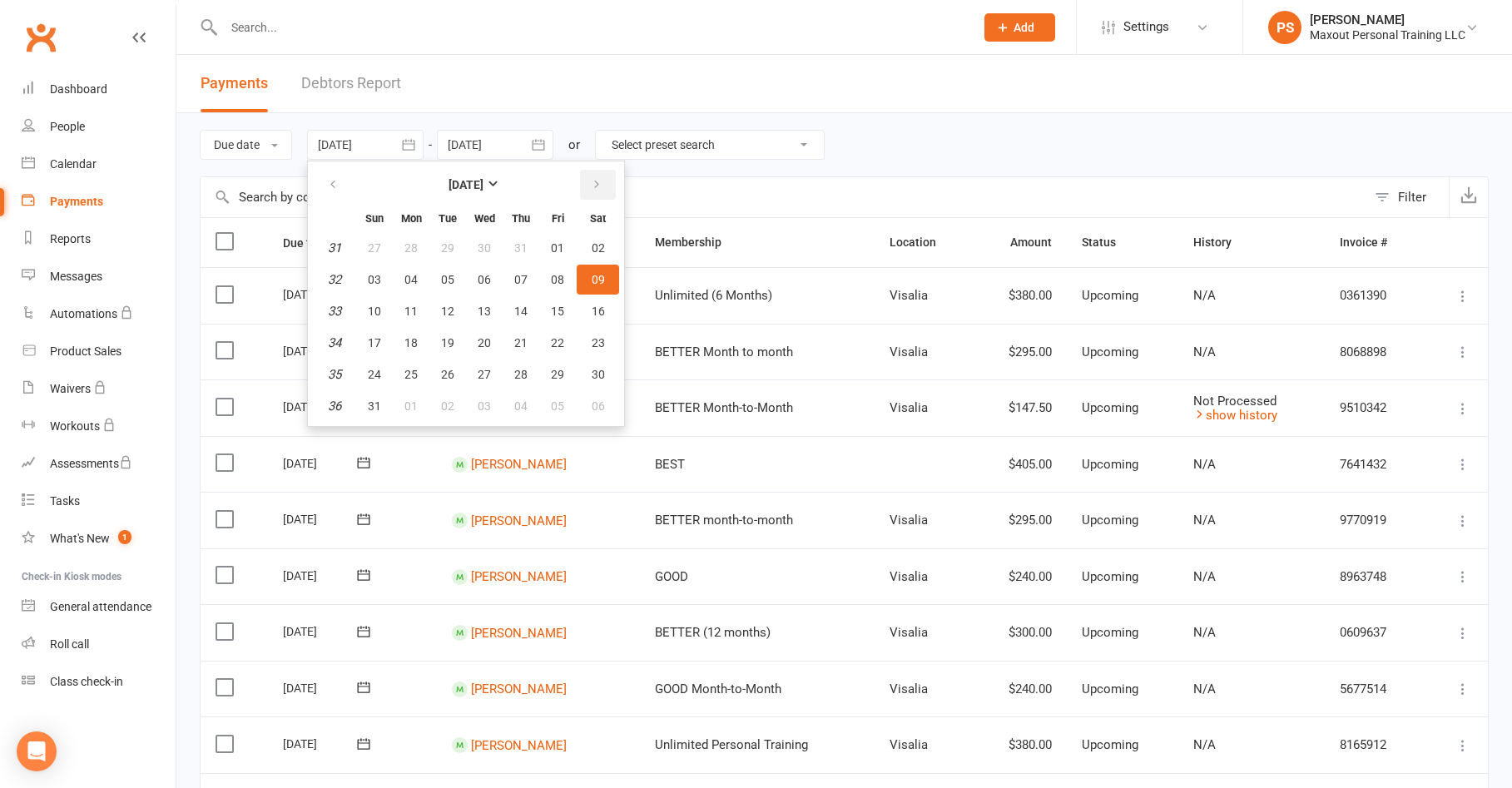
click at [599, 184] on icon "button" at bounding box center [597, 185] width 12 height 14
click at [490, 246] on span "01" at bounding box center [484, 248] width 14 height 14
type input "[DATE]"
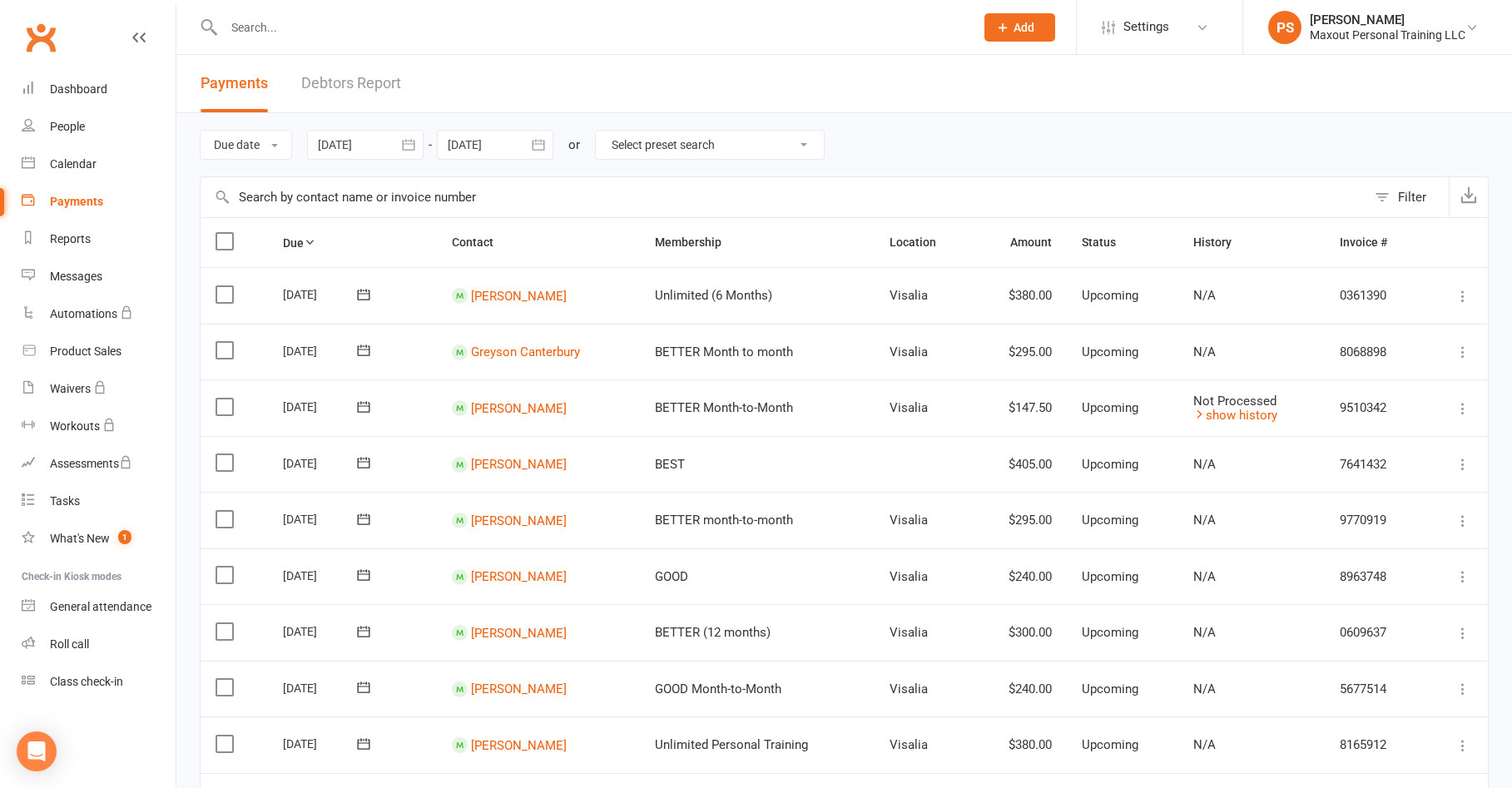
click at [540, 146] on icon "button" at bounding box center [538, 145] width 16 height 16
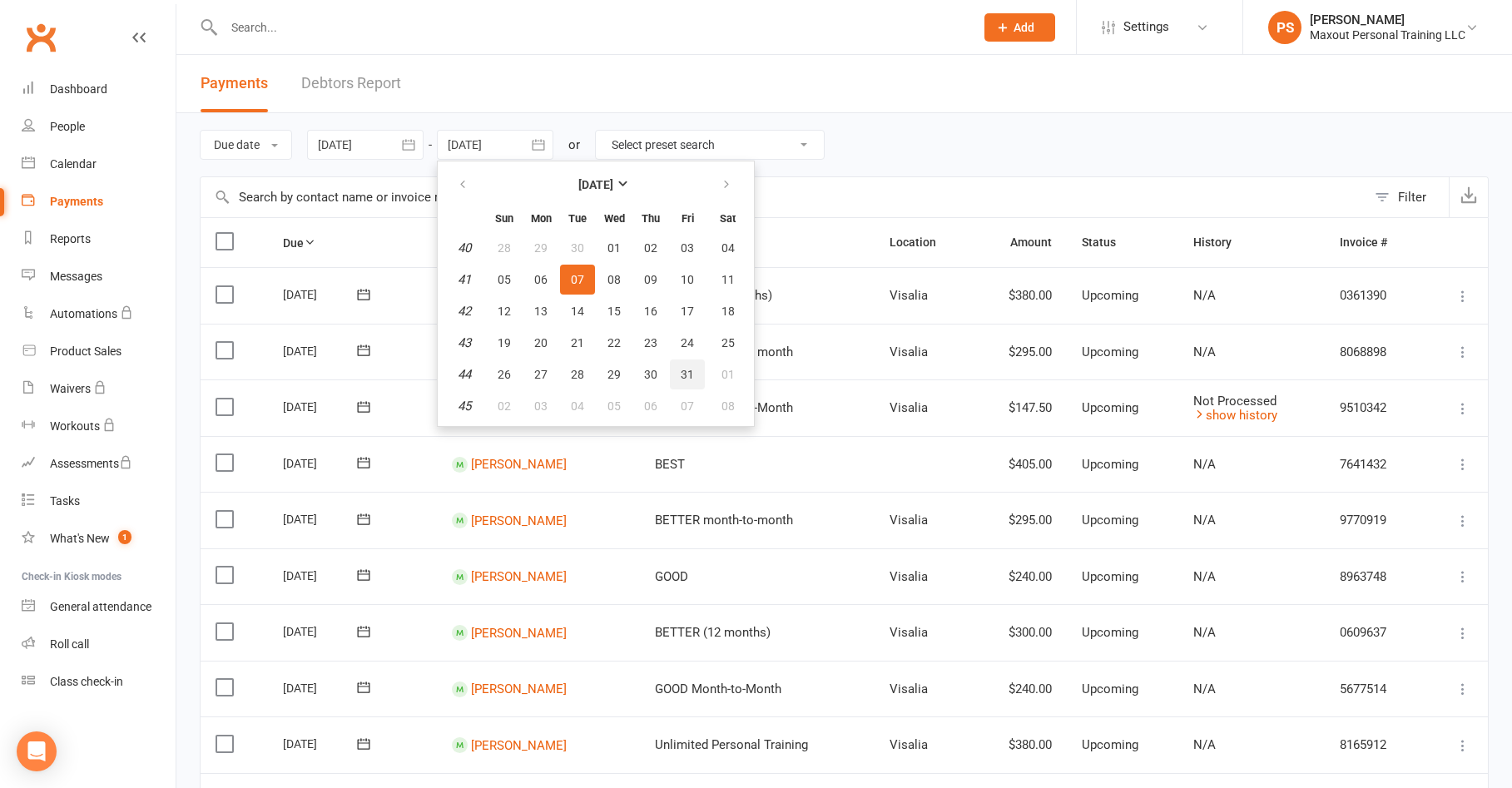
click at [680, 382] on button "31" at bounding box center [687, 374] width 35 height 30
type input "[DATE]"
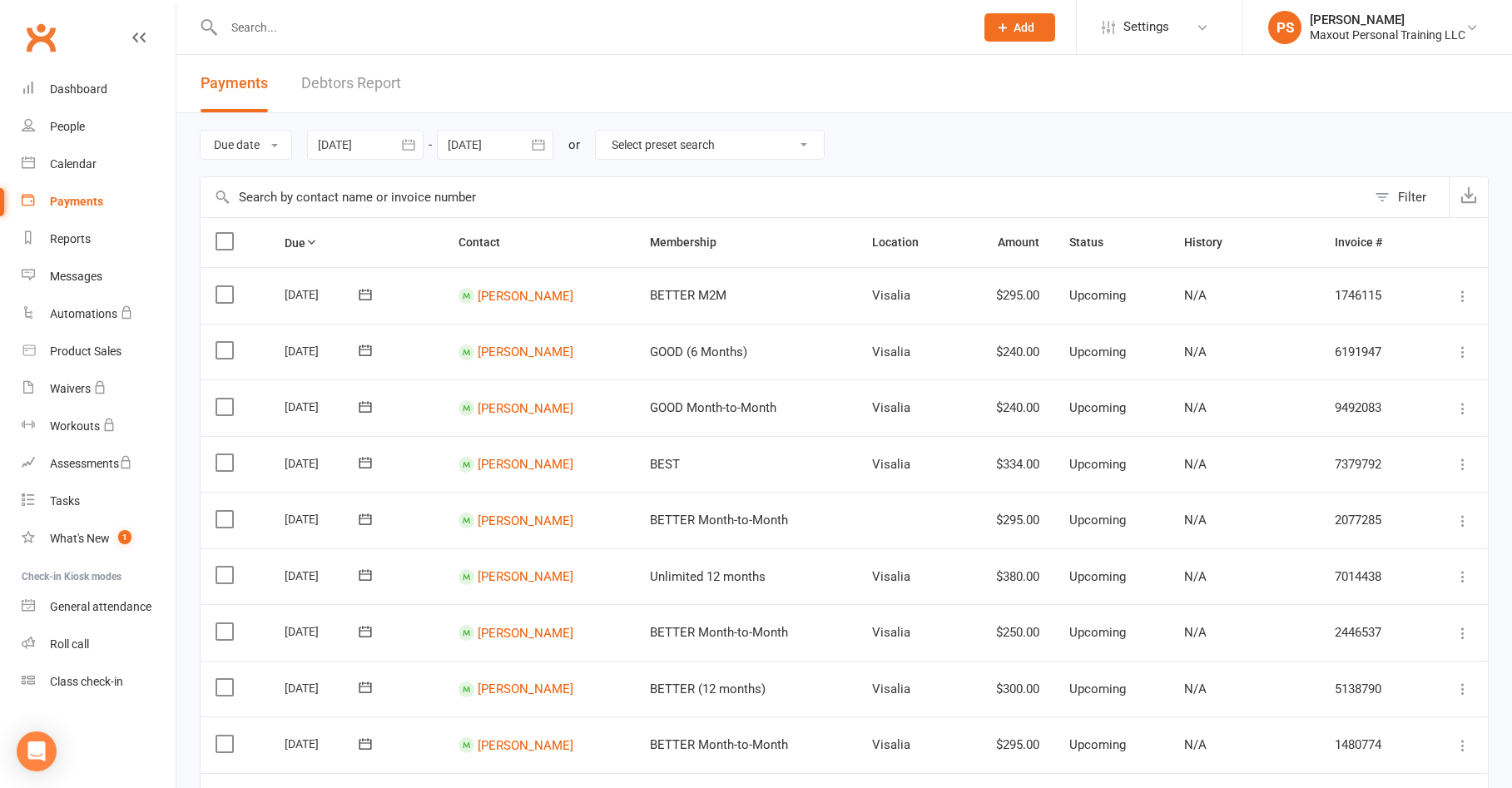
click at [1376, 198] on button "Filter" at bounding box center [1408, 197] width 82 height 40
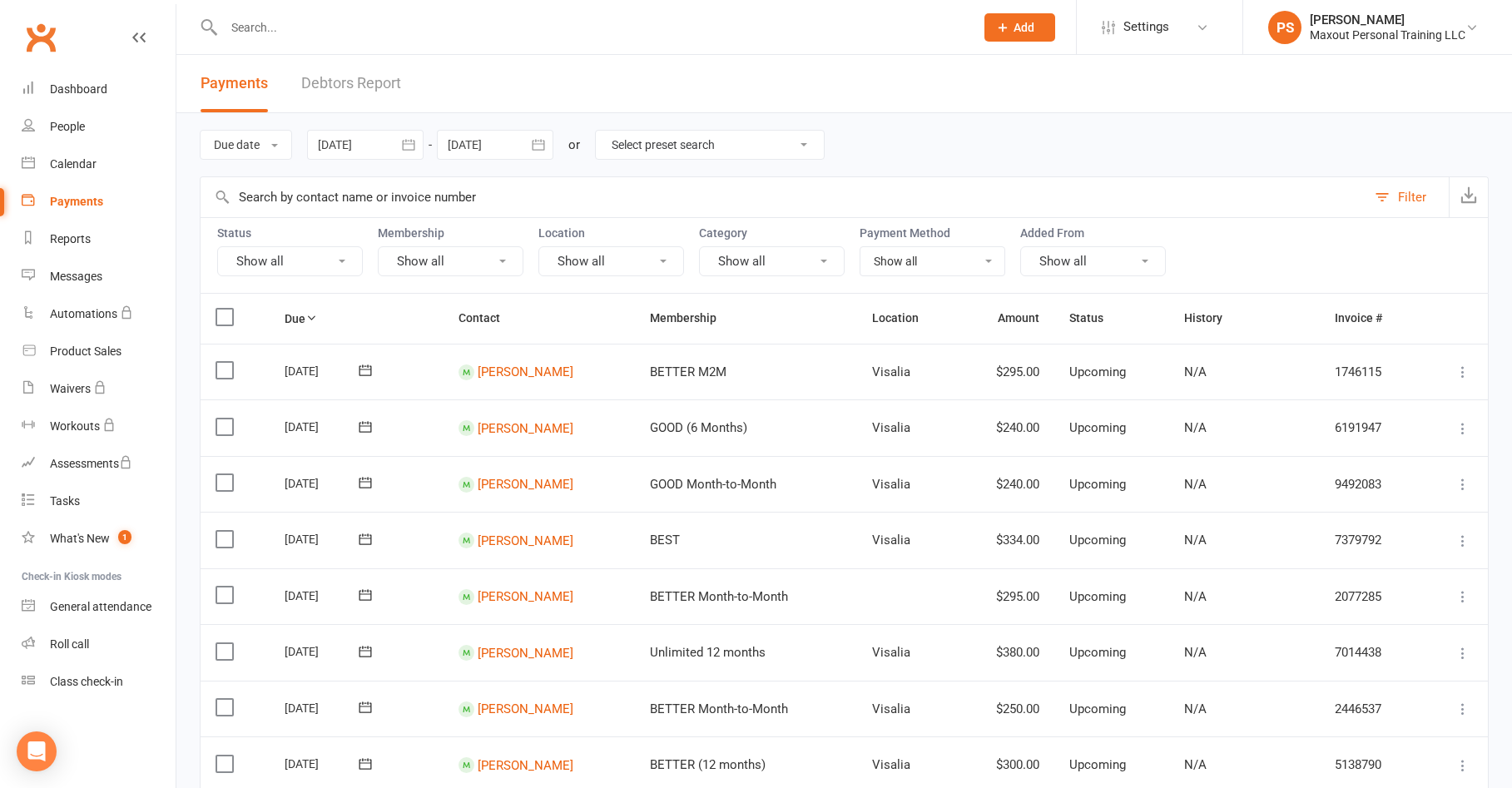
click at [285, 259] on button "Show all" at bounding box center [290, 261] width 145 height 30
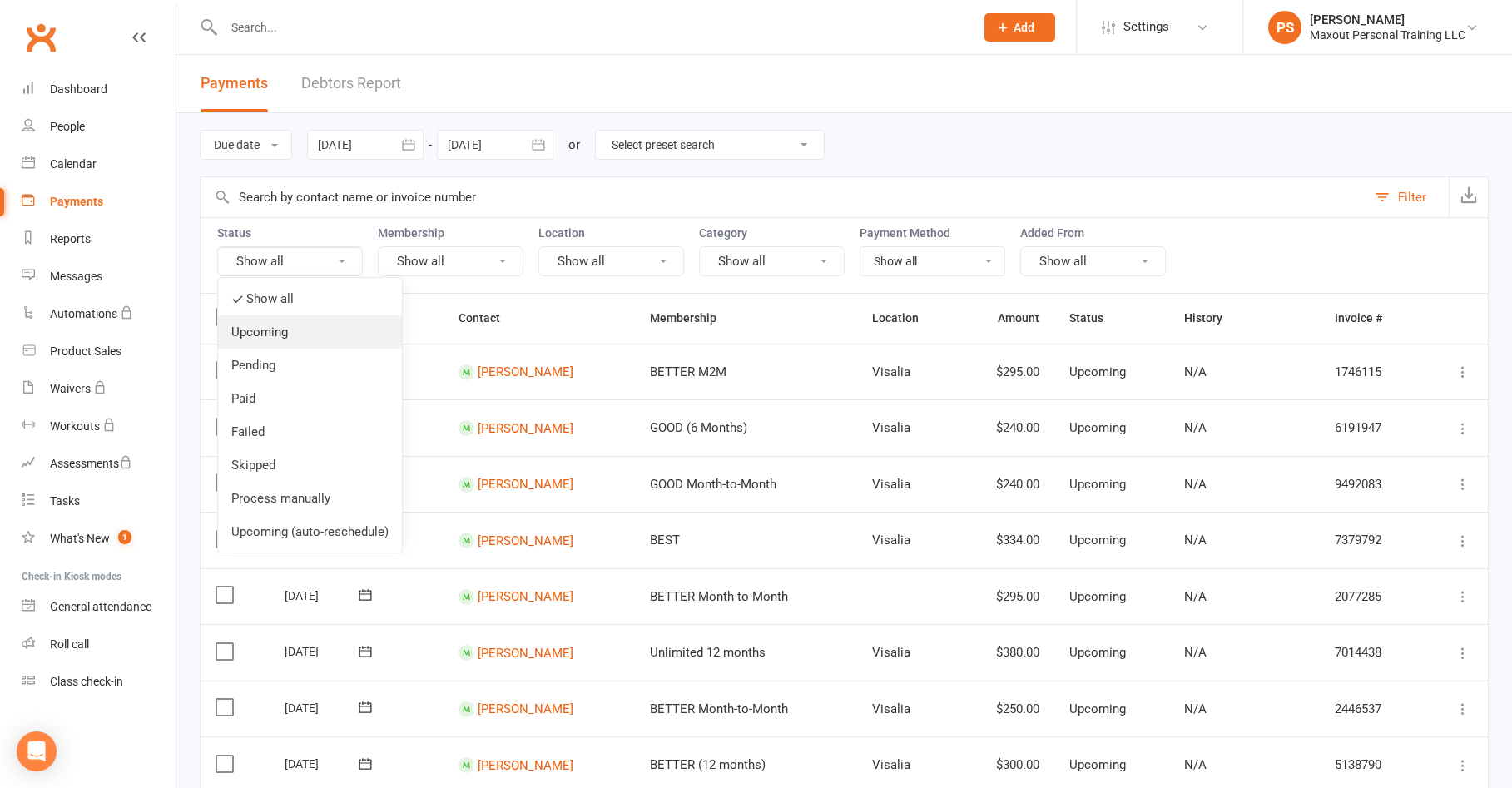
click at [284, 335] on link "Upcoming" at bounding box center [310, 332] width 184 height 33
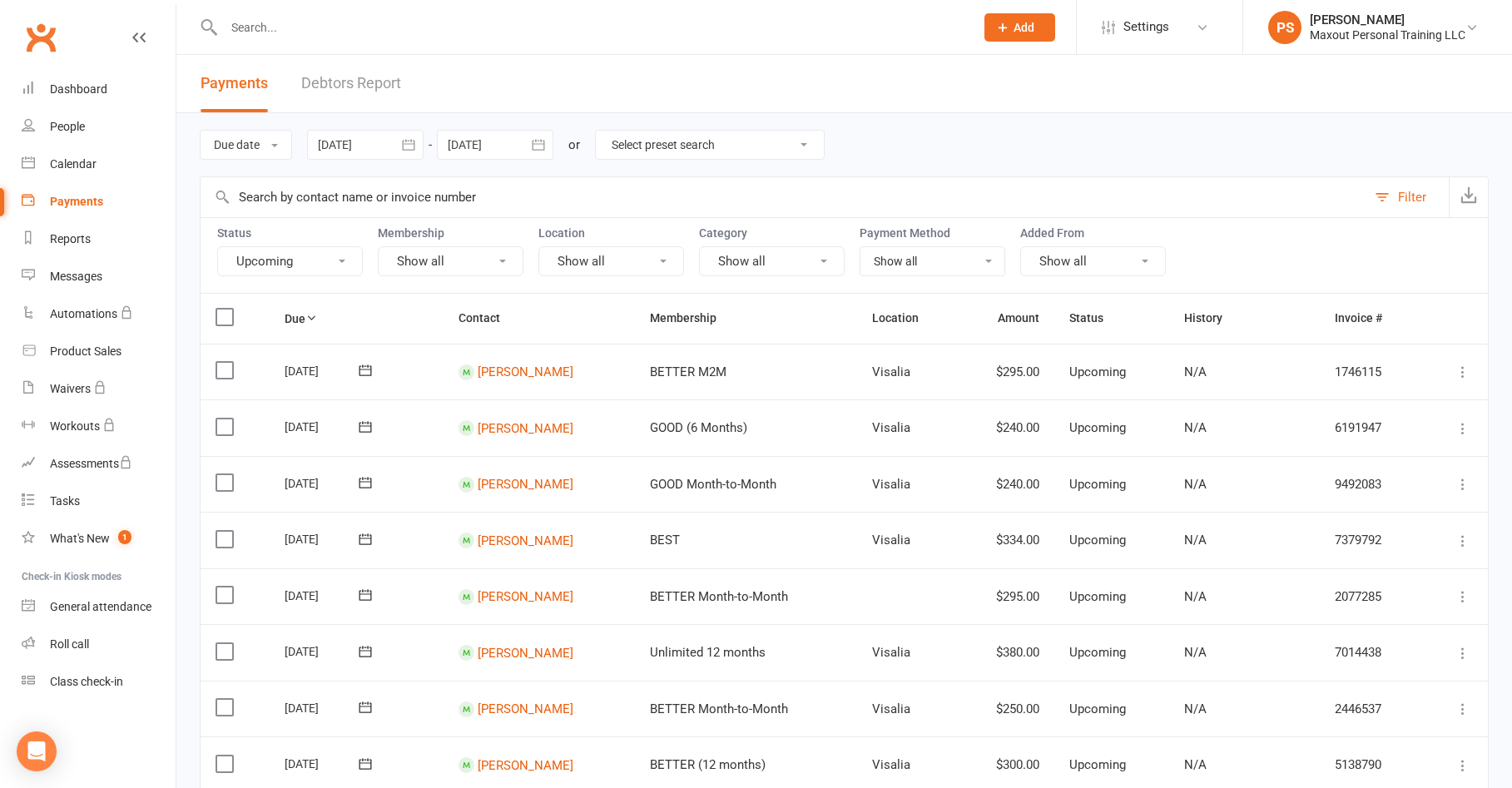
click at [297, 259] on button "Upcoming" at bounding box center [290, 261] width 145 height 30
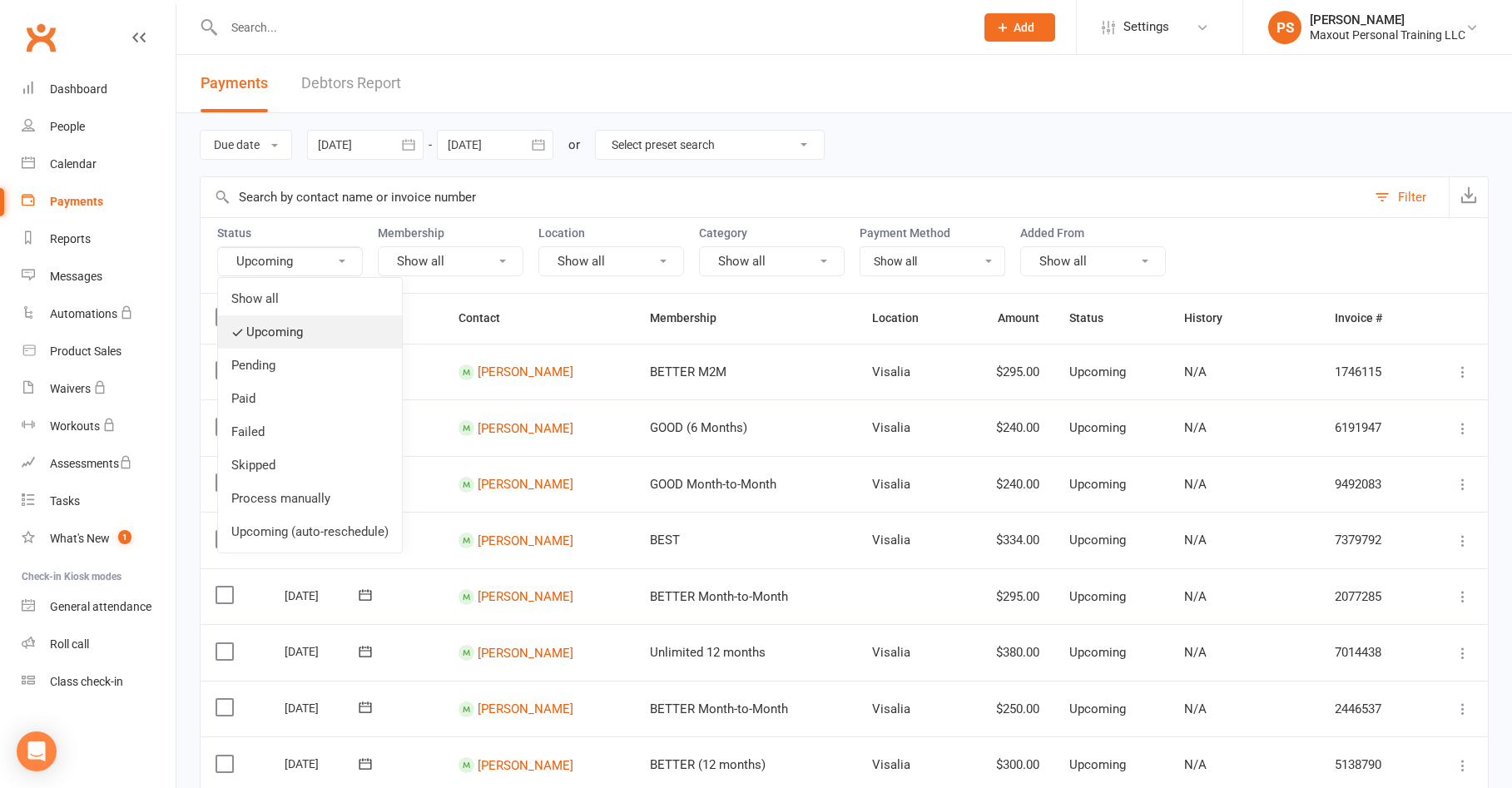
click at [298, 335] on link "Upcoming" at bounding box center [310, 332] width 184 height 33
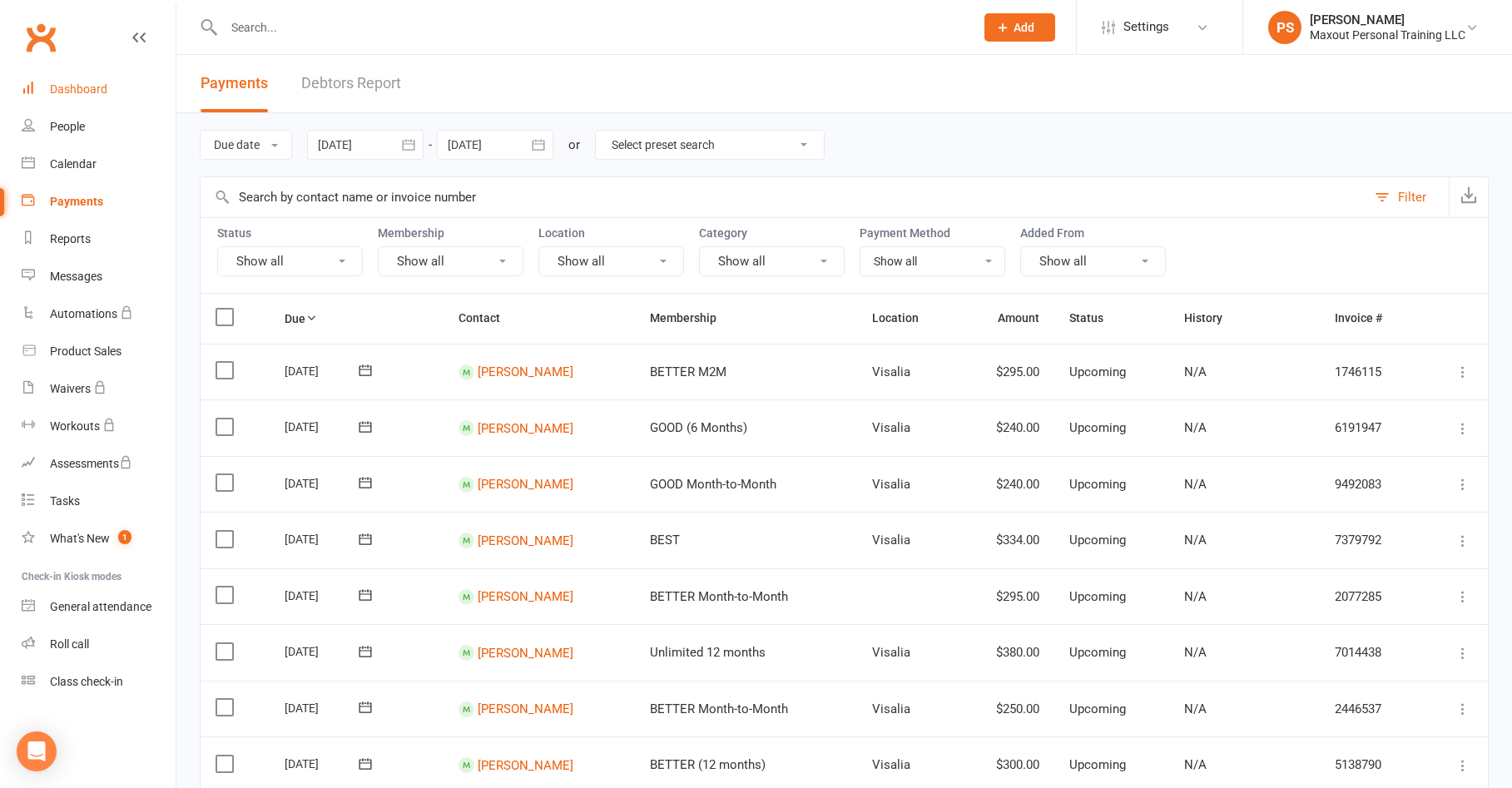
drag, startPoint x: 105, startPoint y: 90, endPoint x: 375, endPoint y: 155, distance: 277.7
click at [105, 90] on div "Dashboard" at bounding box center [78, 89] width 57 height 14
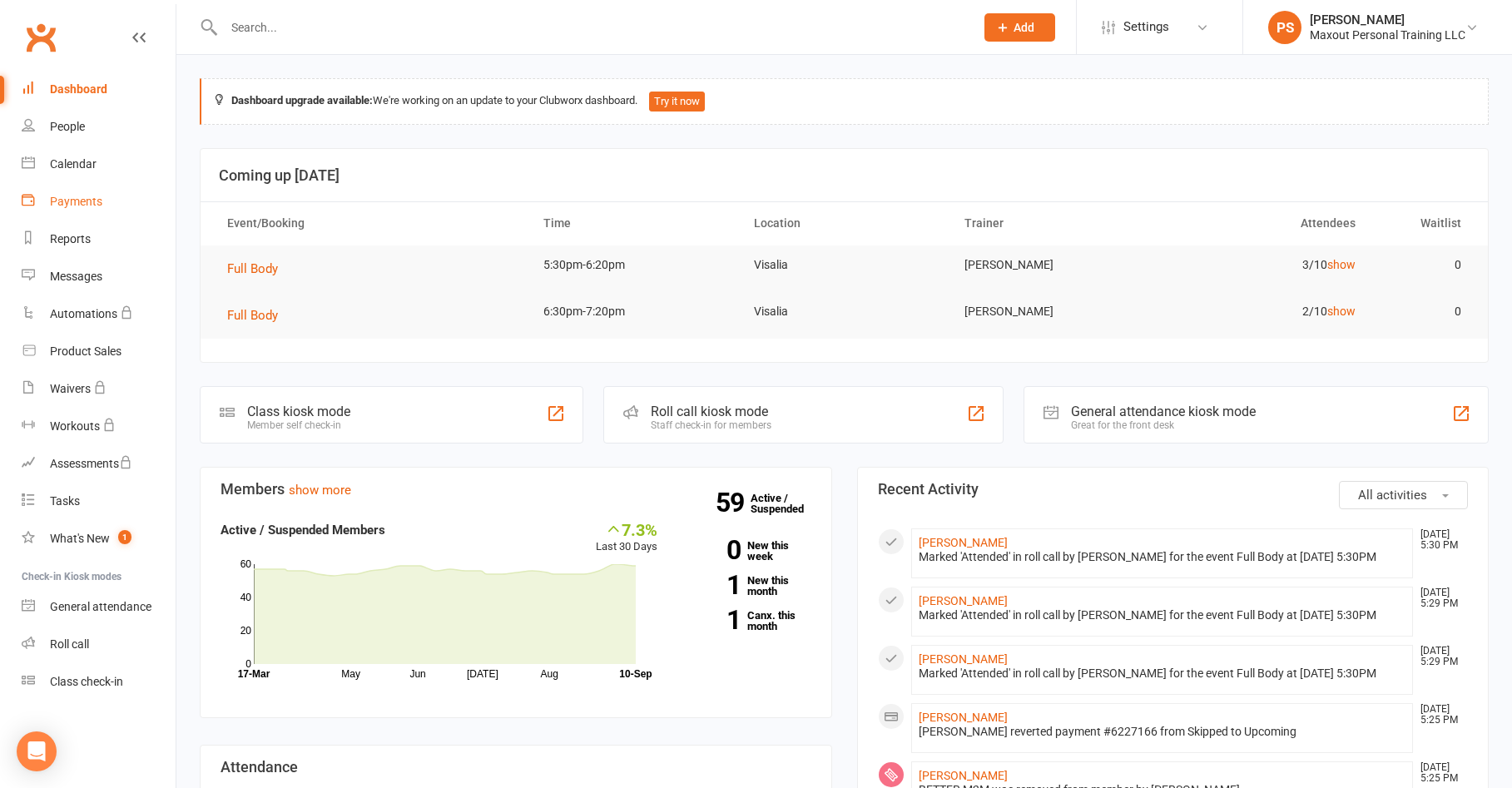
click at [77, 203] on div "Payments" at bounding box center [75, 202] width 52 height 14
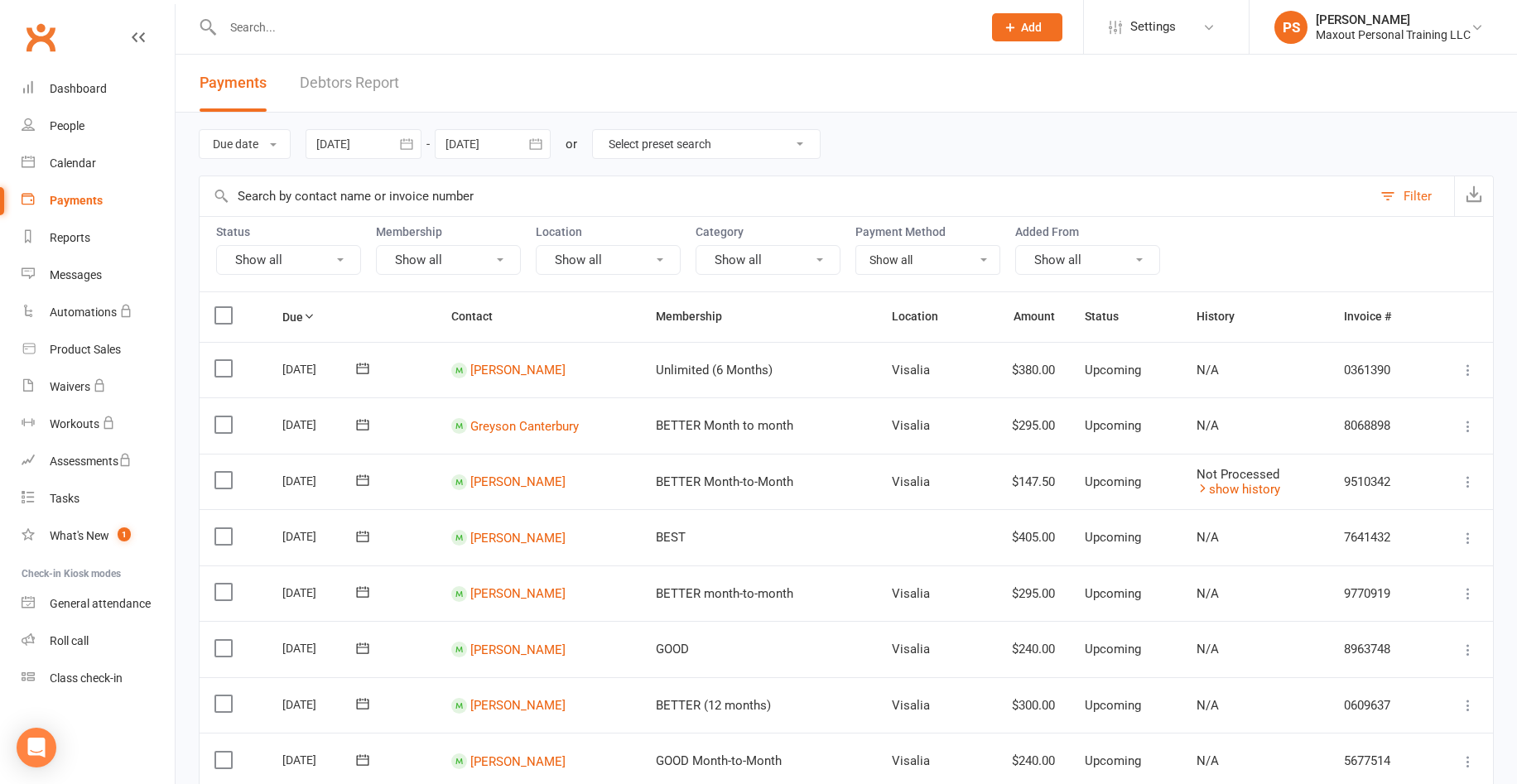
click at [411, 145] on icon "button" at bounding box center [406, 144] width 16 height 16
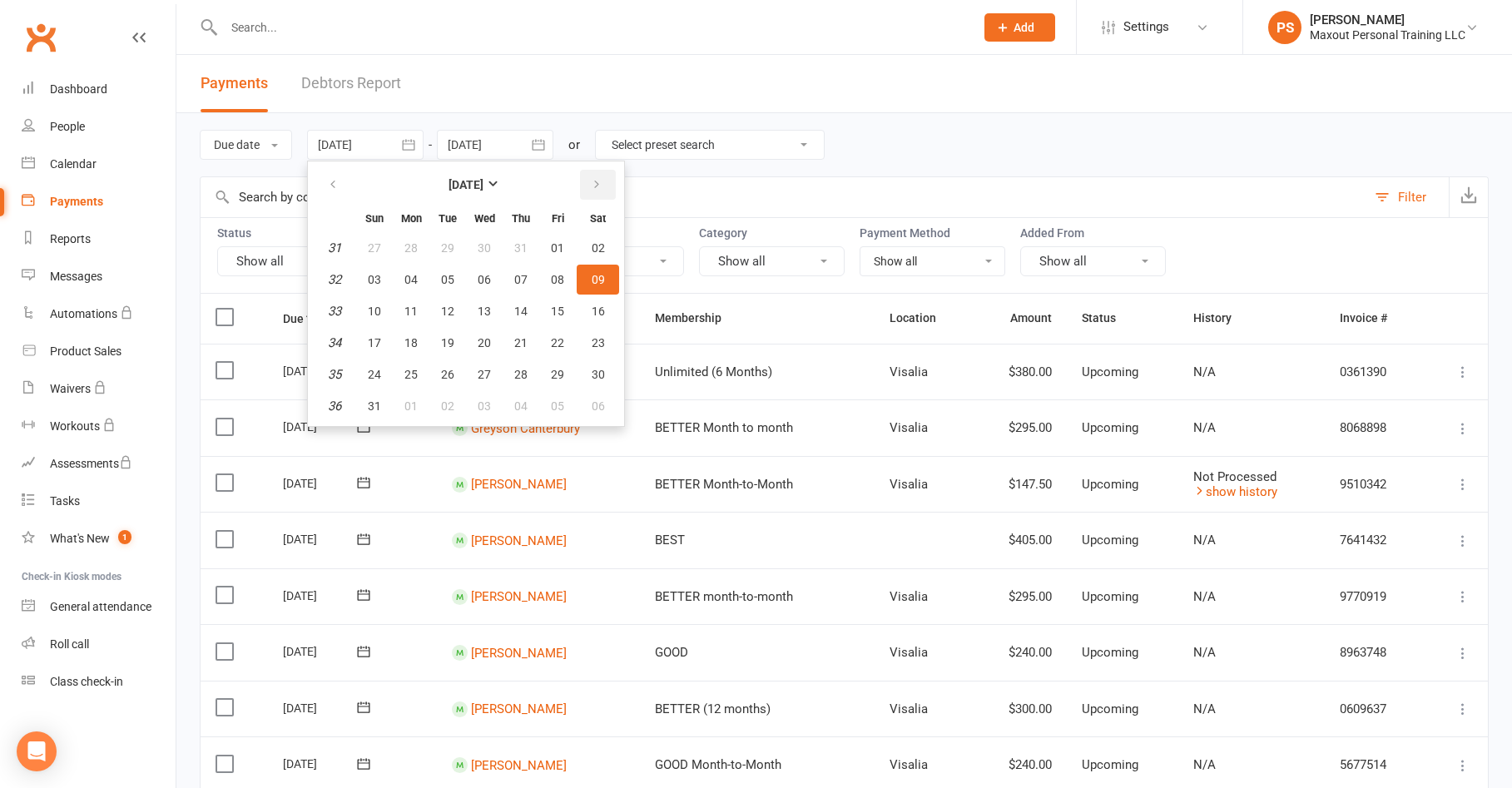
click at [590, 184] on button "button" at bounding box center [598, 184] width 36 height 30
click at [416, 247] on span "01" at bounding box center [412, 248] width 14 height 14
type input "[DATE]"
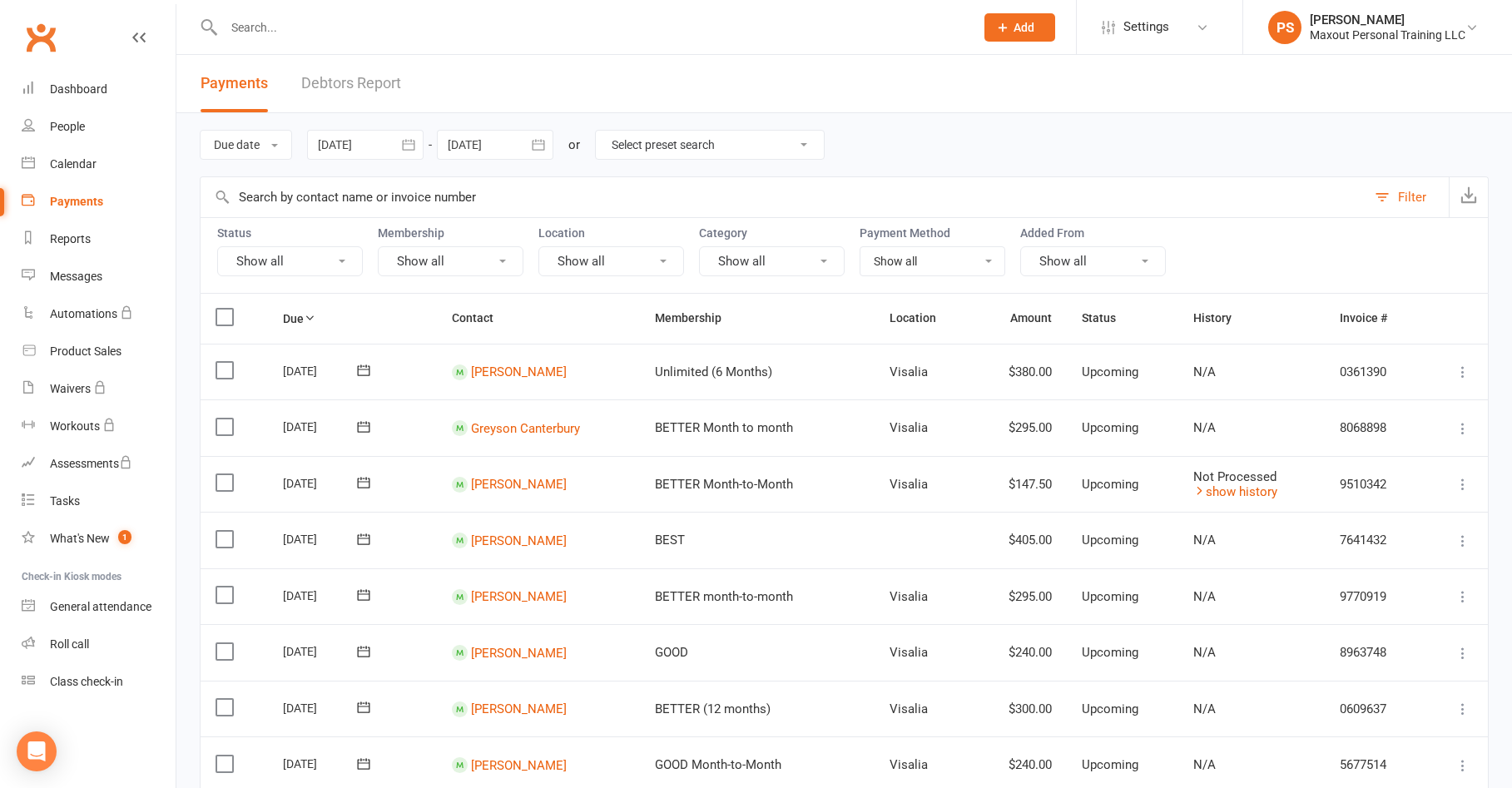
click at [537, 145] on icon "button" at bounding box center [538, 145] width 16 height 16
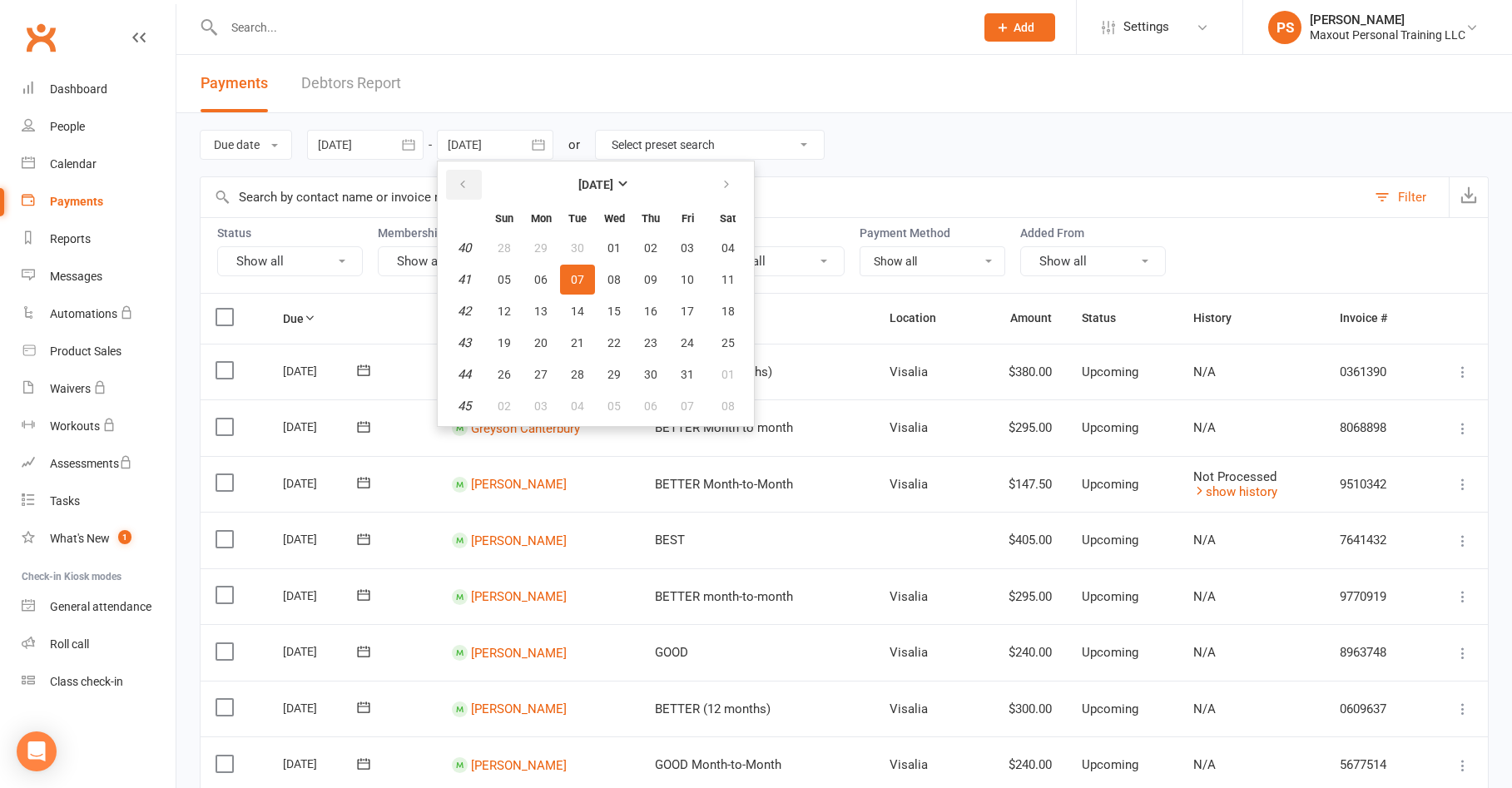
click at [463, 184] on icon "button" at bounding box center [463, 185] width 12 height 14
click at [578, 380] on span "30" at bounding box center [578, 375] width 14 height 14
type input "[DATE]"
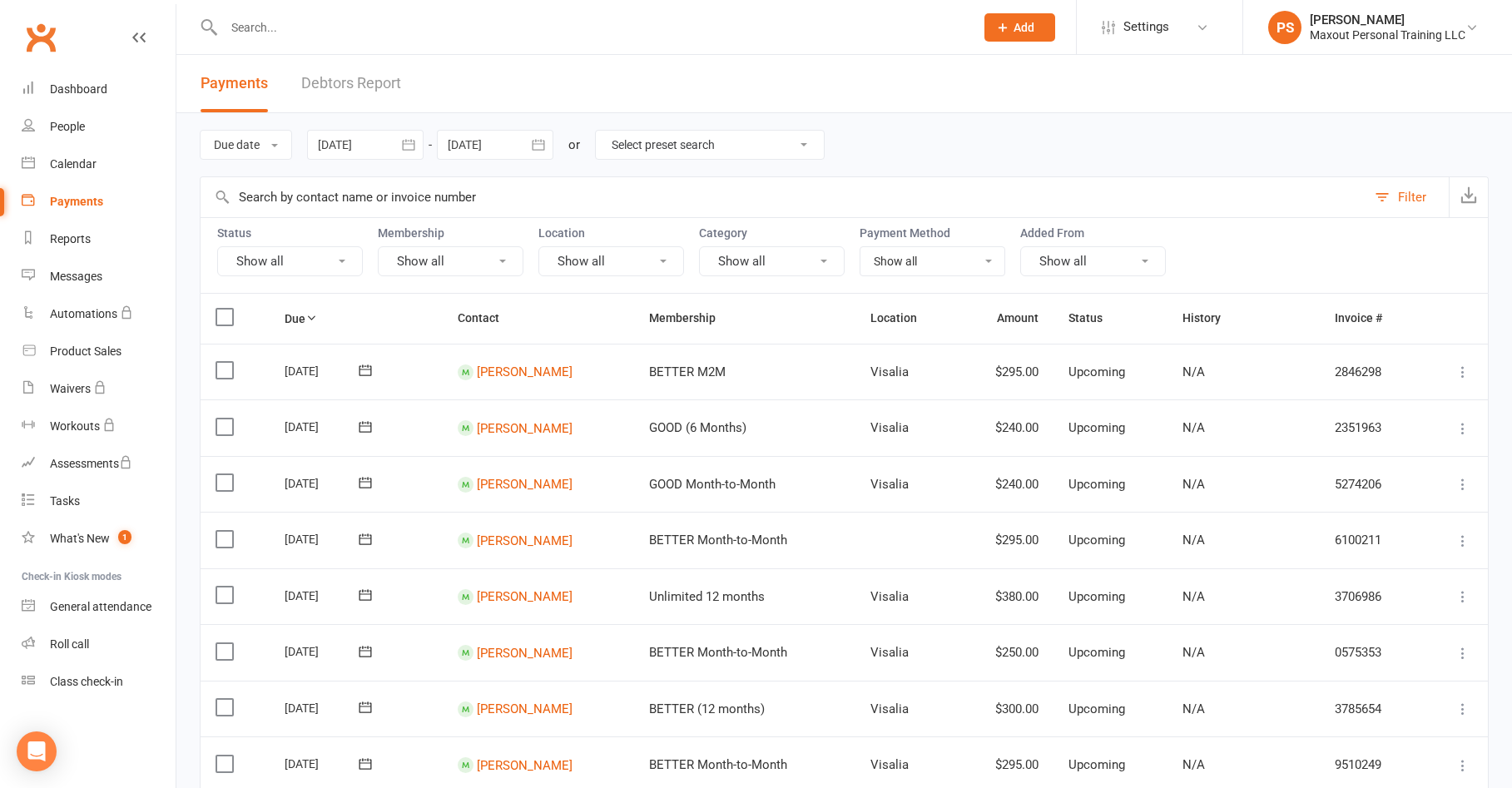
click at [311, 262] on button "Show all" at bounding box center [290, 261] width 145 height 30
drag, startPoint x: 284, startPoint y: 331, endPoint x: 300, endPoint y: 258, distance: 74.7
click at [283, 331] on link "Upcoming" at bounding box center [310, 332] width 184 height 33
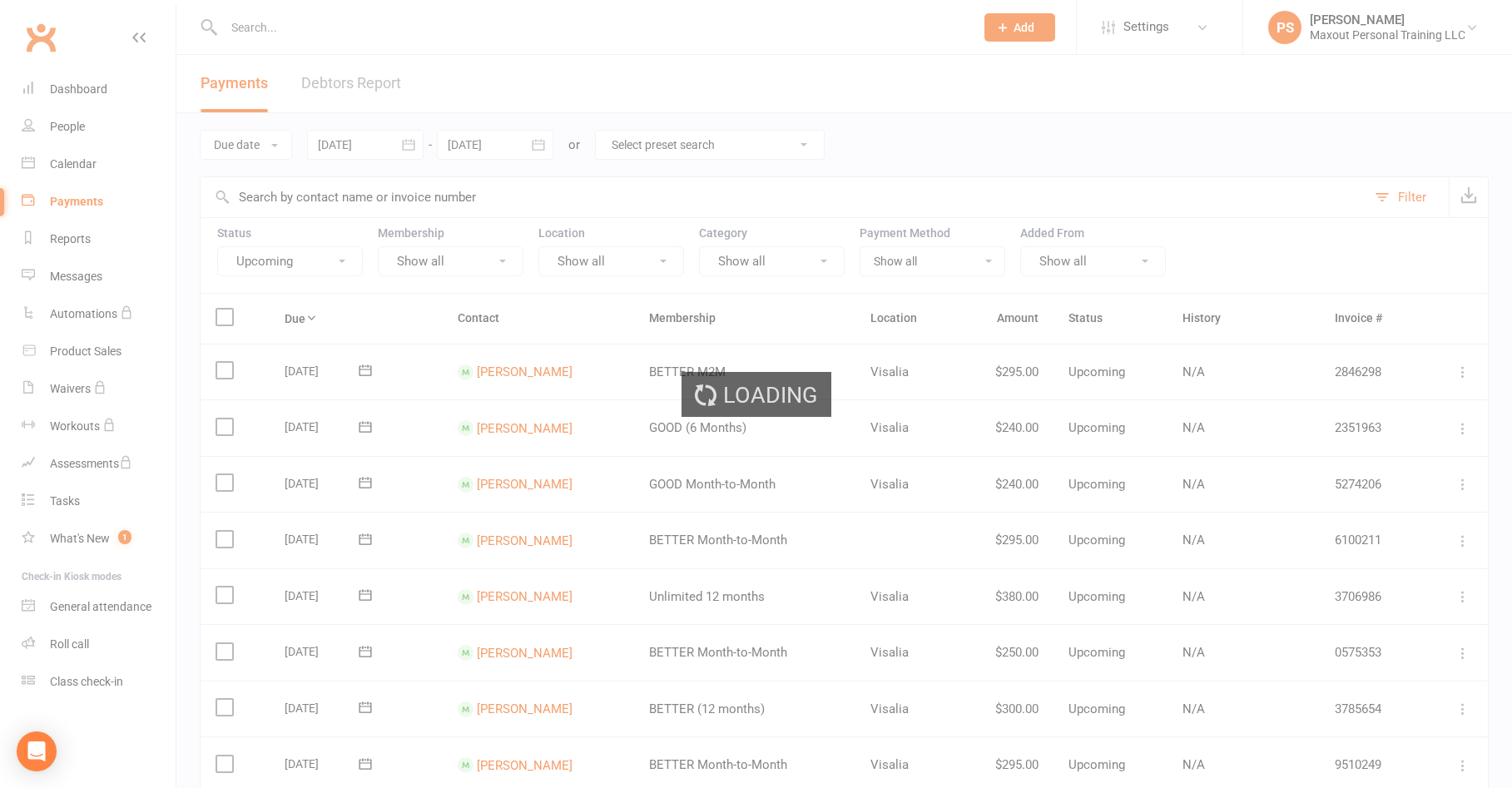
click at [300, 258] on button "Upcoming" at bounding box center [290, 261] width 145 height 30
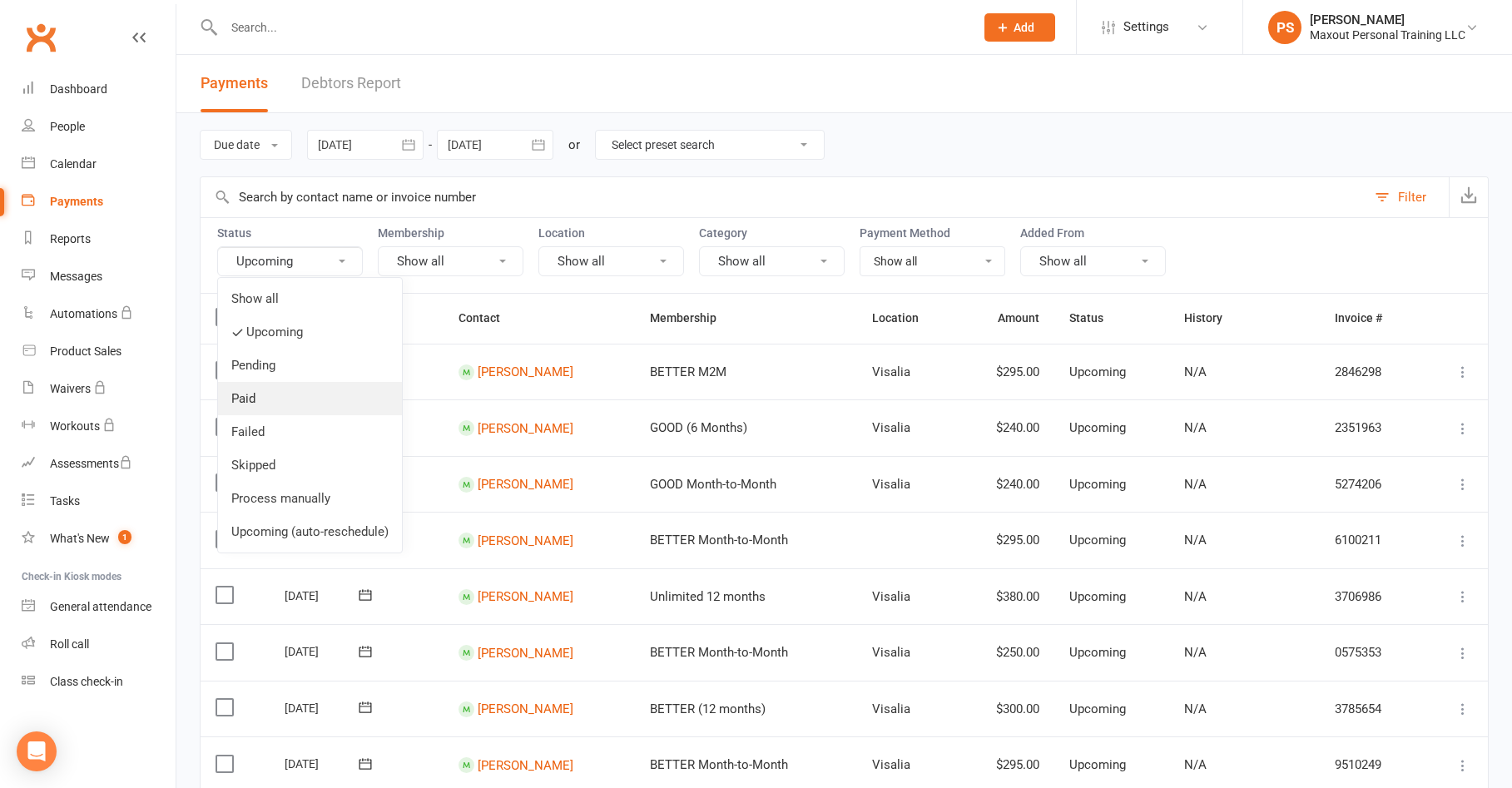
click at [244, 404] on link "Paid" at bounding box center [310, 398] width 184 height 33
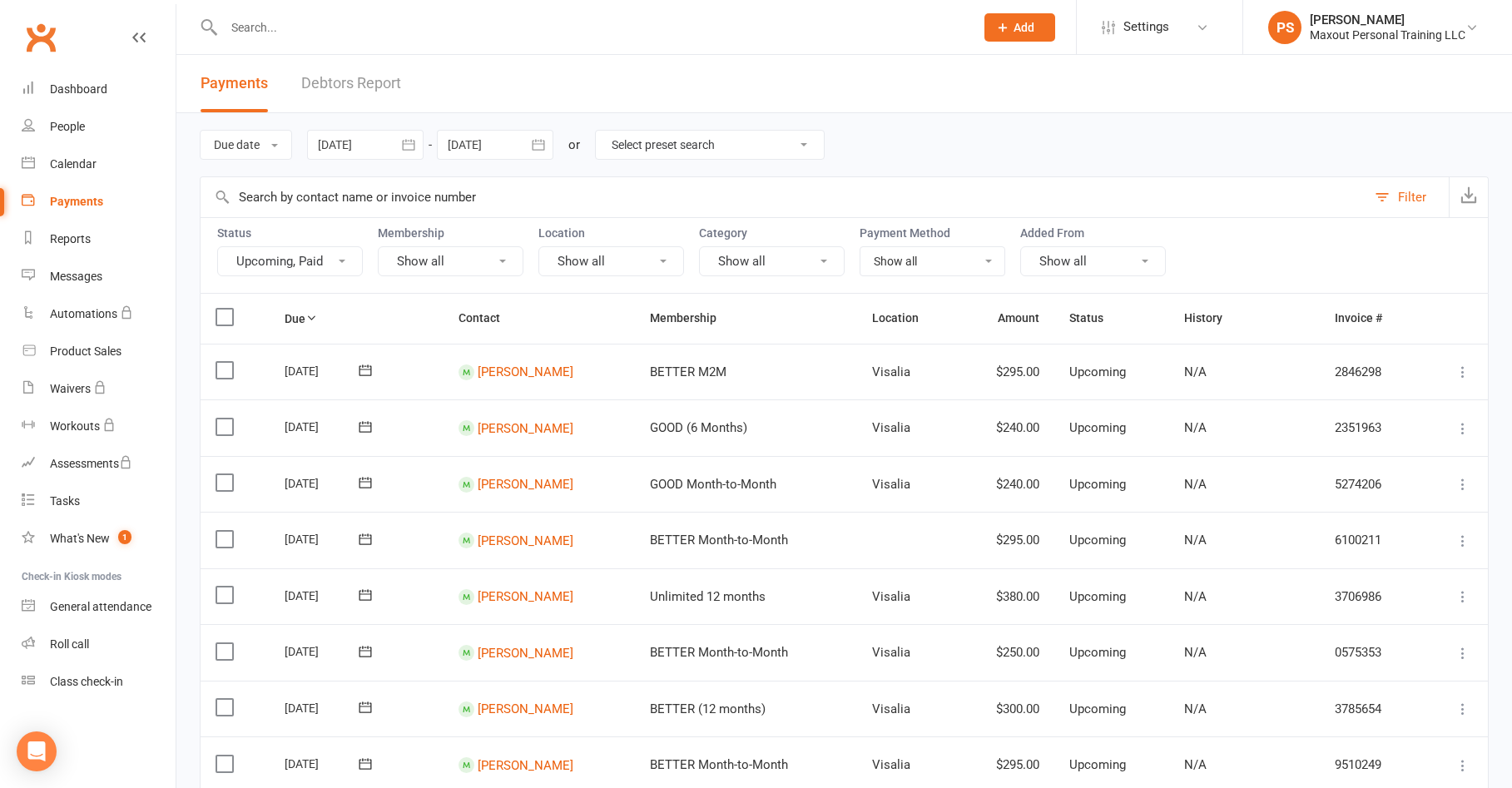
click at [333, 267] on button "Upcoming, Paid" at bounding box center [290, 261] width 145 height 30
click at [1163, 146] on div "Due date Due date Date paid Date failed [DATE] [DATE] Sun Mon Tue Wed Thu Fri S…" at bounding box center [844, 145] width 1290 height 63
drag, startPoint x: 62, startPoint y: 92, endPoint x: 106, endPoint y: 101, distance: 44.9
click at [62, 92] on div "Dashboard" at bounding box center [78, 89] width 57 height 14
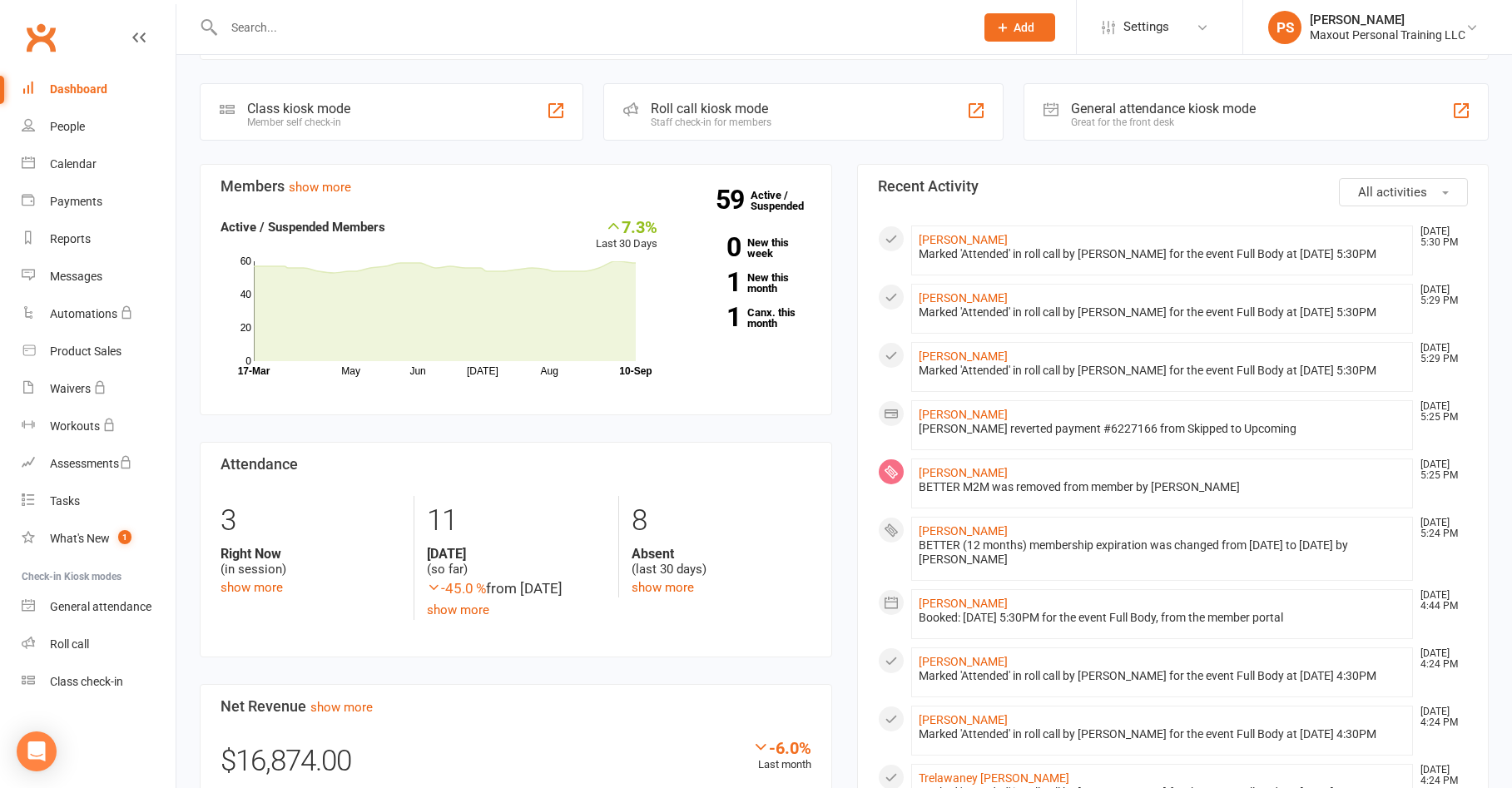
scroll to position [290, 0]
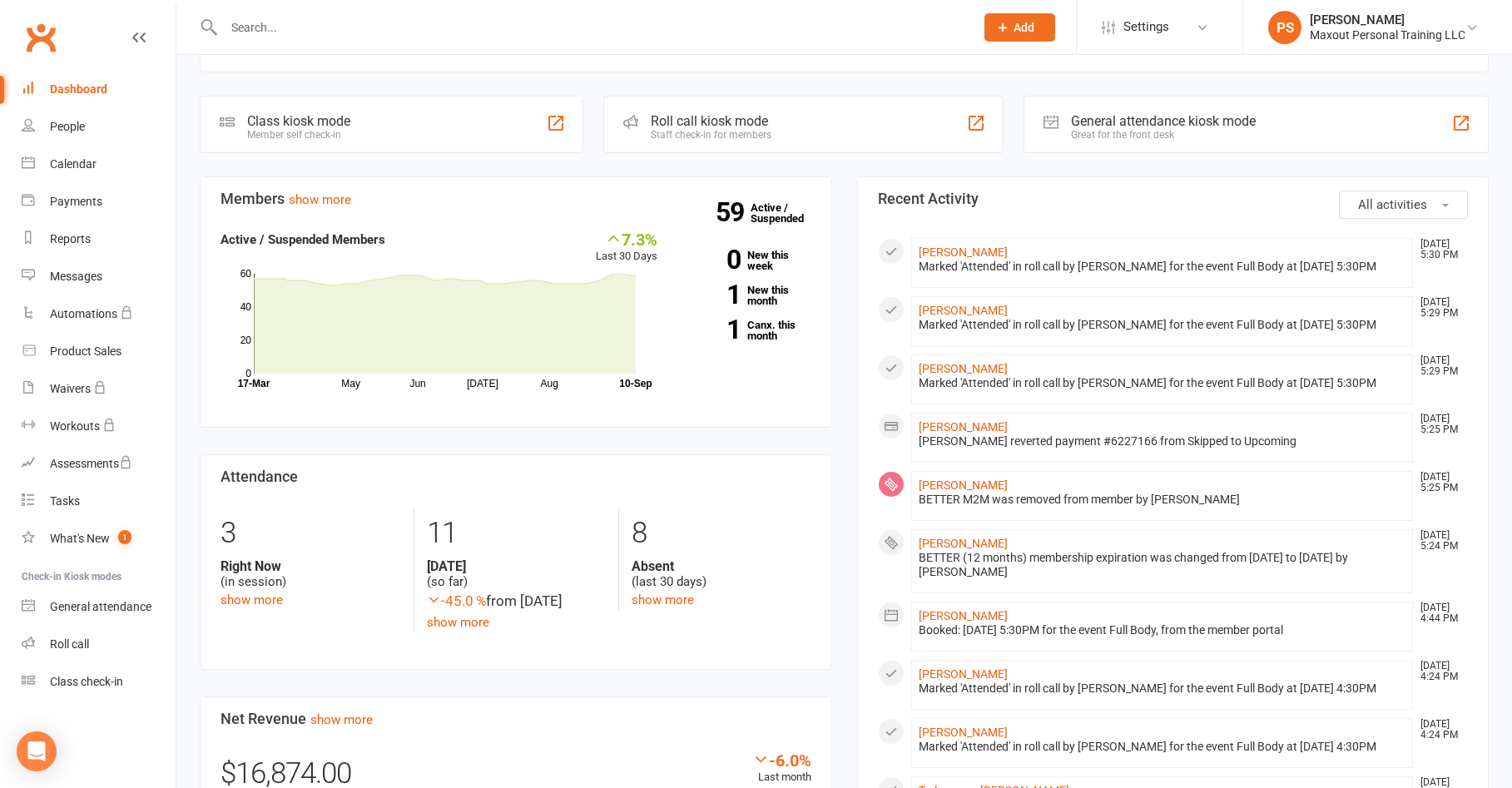
click at [105, 91] on div "Dashboard" at bounding box center [78, 89] width 57 height 14
click at [348, 30] on input "text" at bounding box center [591, 27] width 744 height 23
click at [60, 197] on div "Payments" at bounding box center [75, 202] width 52 height 14
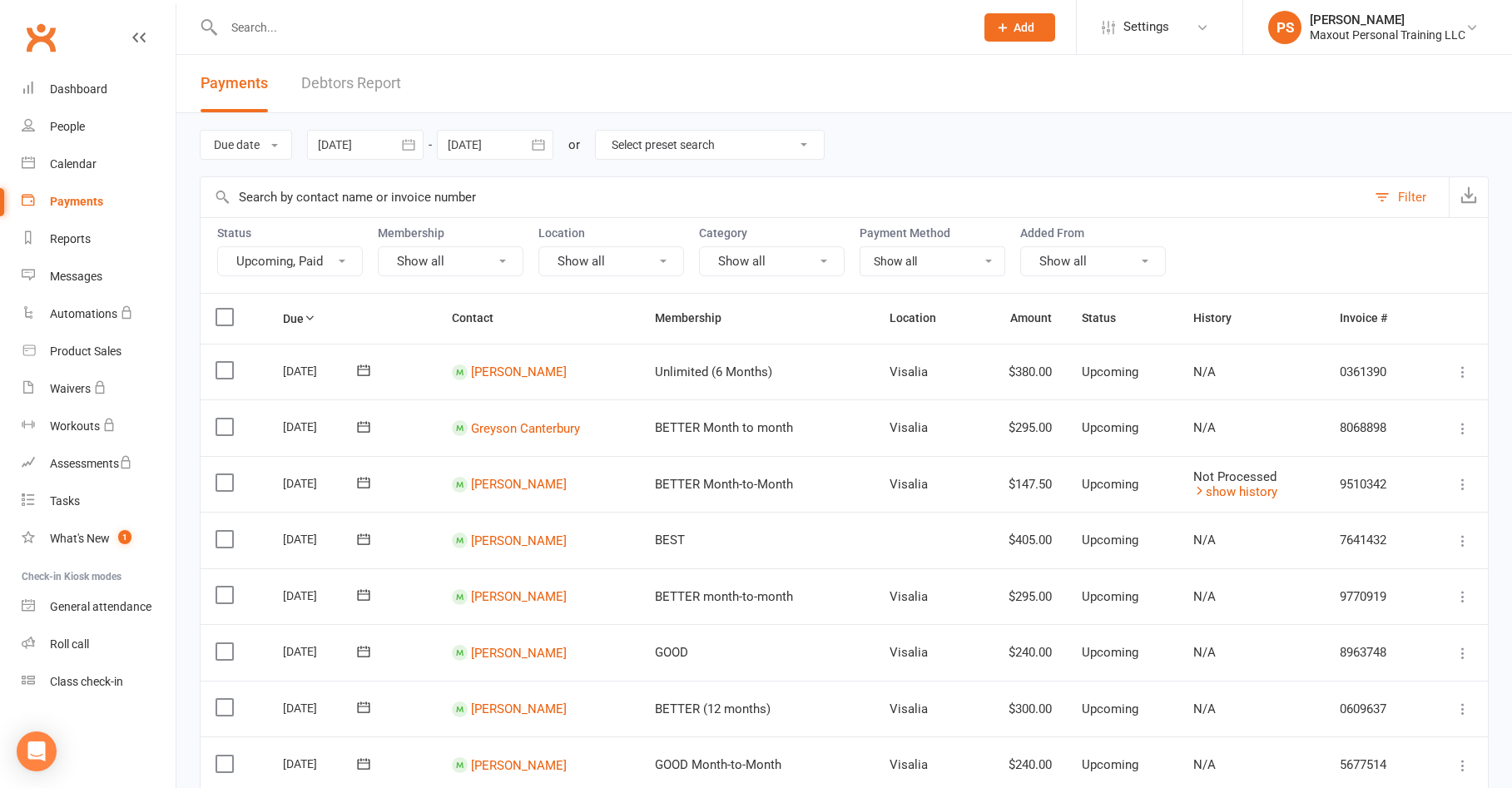
click at [408, 152] on icon "button" at bounding box center [408, 145] width 16 height 16
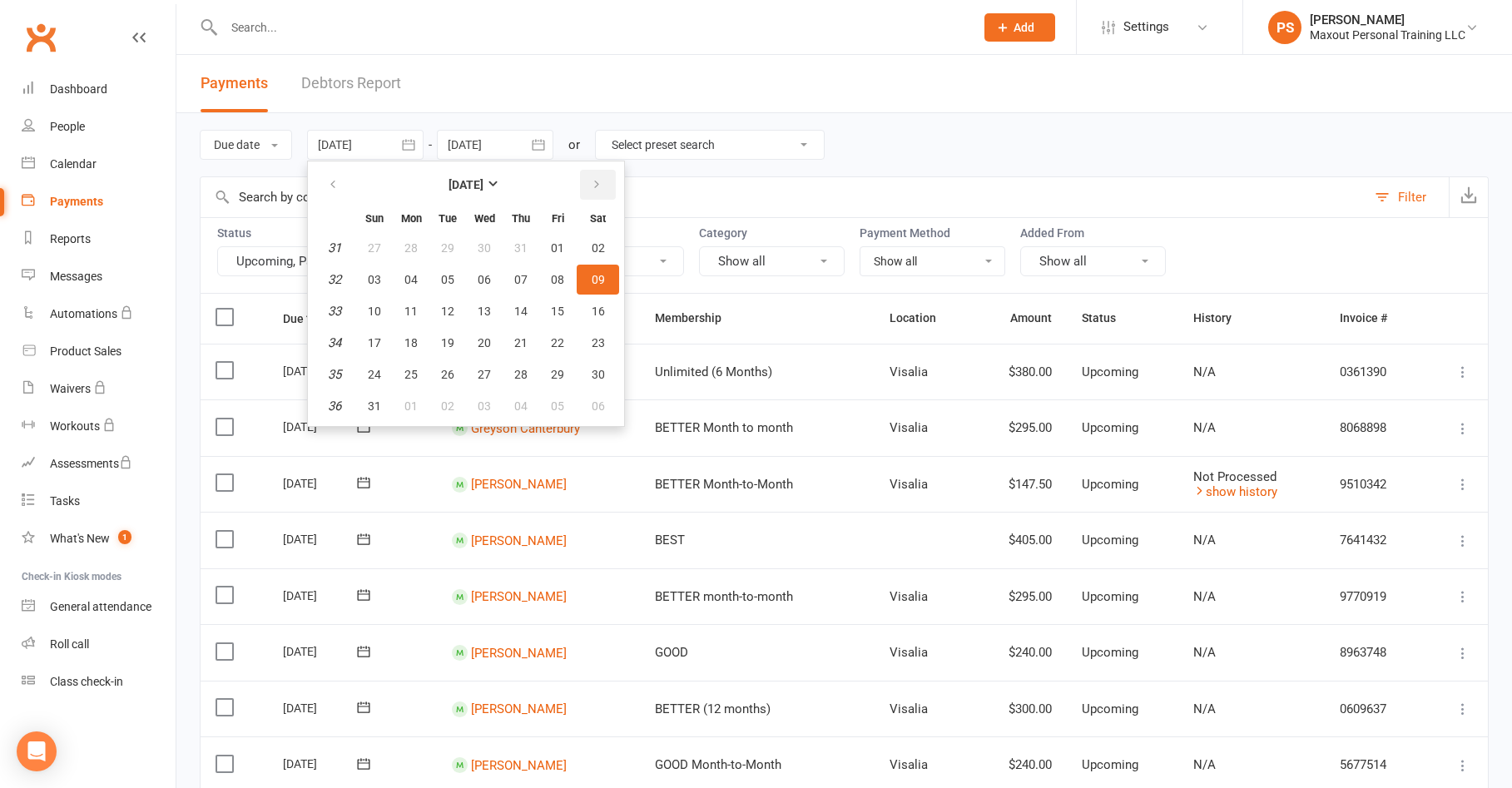
click at [582, 192] on button "button" at bounding box center [598, 184] width 36 height 30
click at [594, 195] on button "button" at bounding box center [598, 184] width 36 height 30
click at [491, 253] on span "01" at bounding box center [484, 248] width 14 height 14
type input "[DATE]"
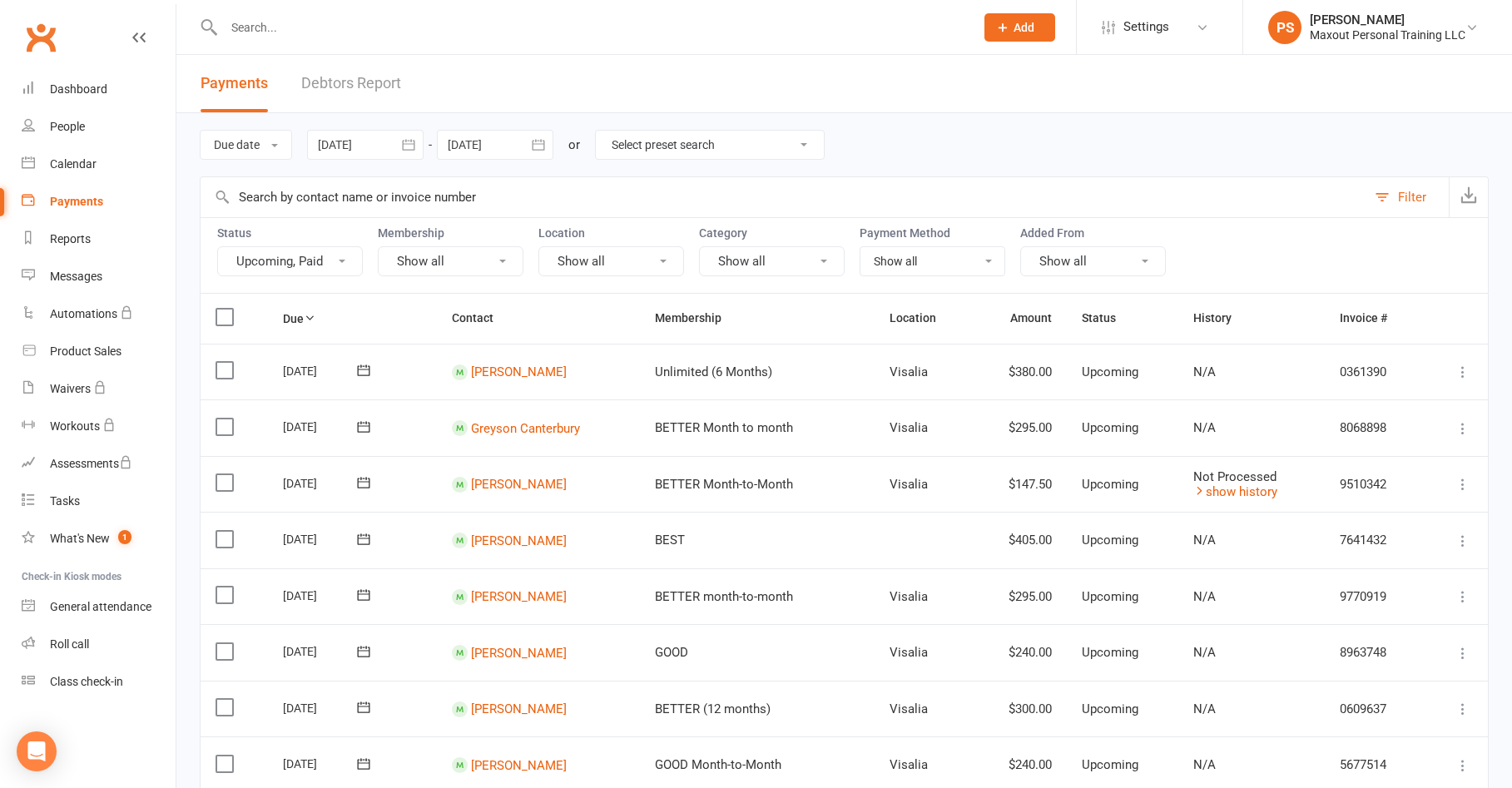
click at [538, 148] on icon "button" at bounding box center [538, 145] width 16 height 16
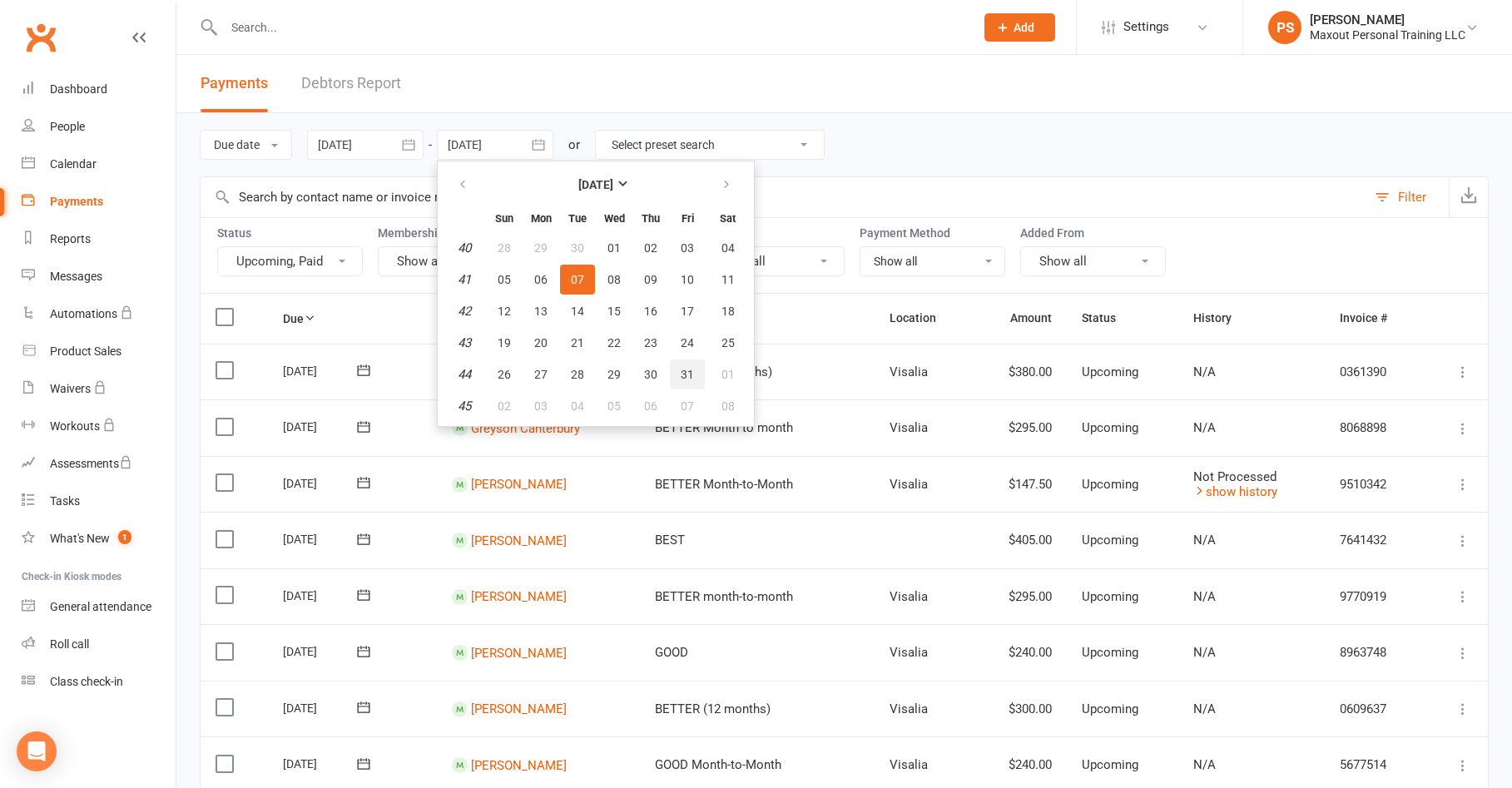
click at [680, 381] on button "31" at bounding box center [687, 374] width 35 height 30
type input "[DATE]"
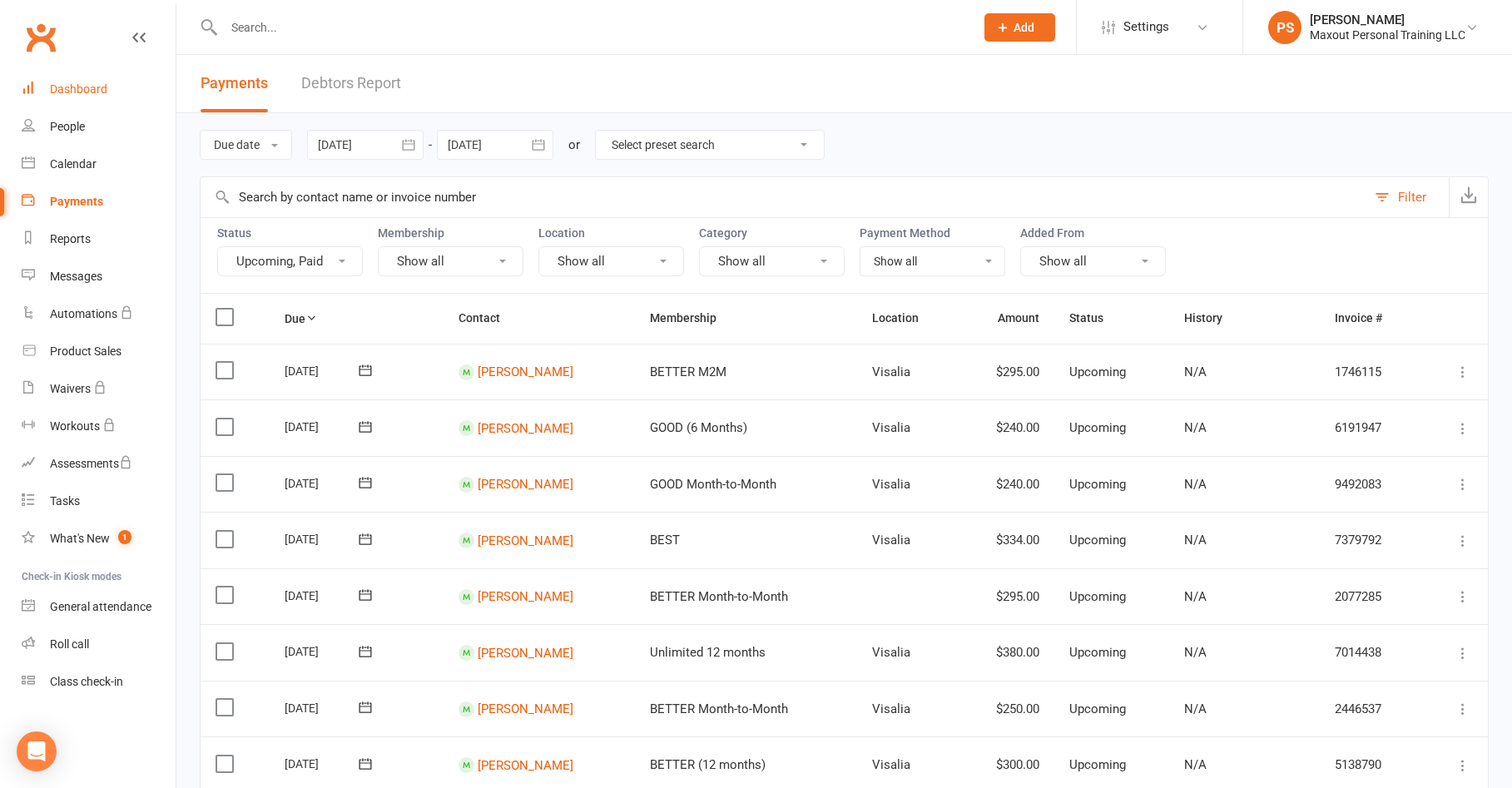
click at [69, 94] on div "Dashboard" at bounding box center [78, 89] width 57 height 14
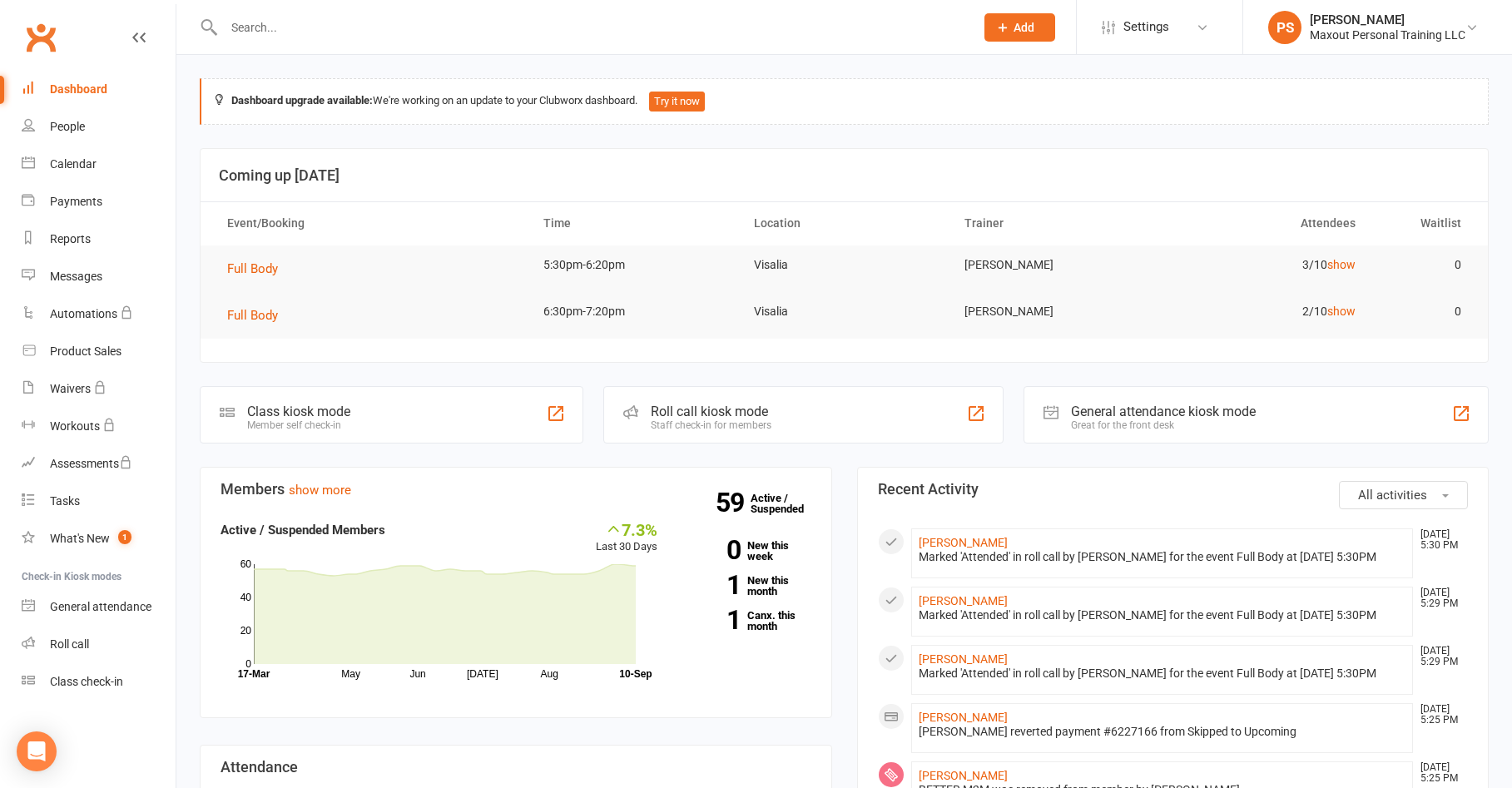
click at [286, 21] on input "text" at bounding box center [591, 27] width 744 height 23
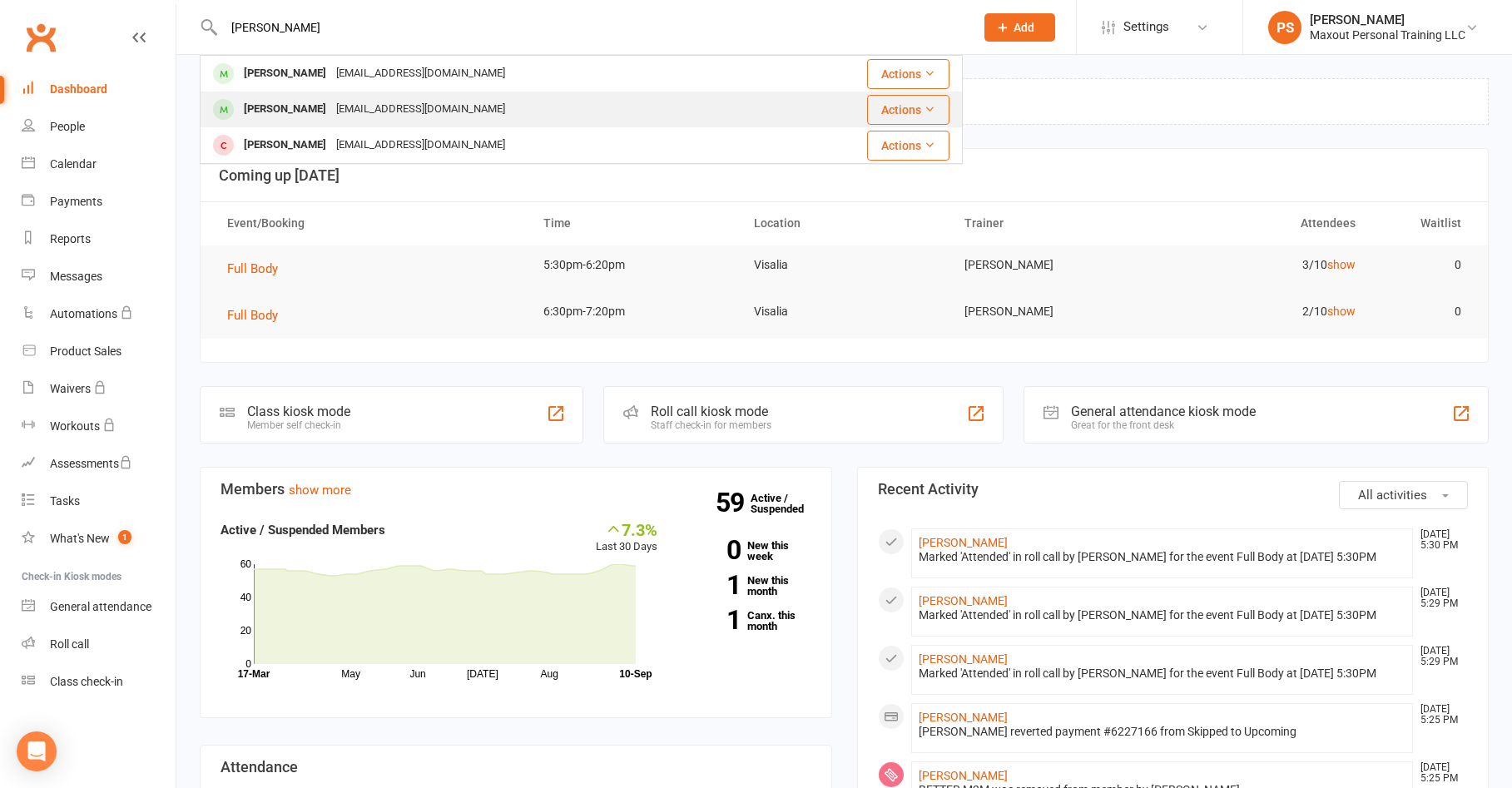
type input "[PERSON_NAME]"
click at [288, 116] on div "[PERSON_NAME]" at bounding box center [285, 110] width 92 height 24
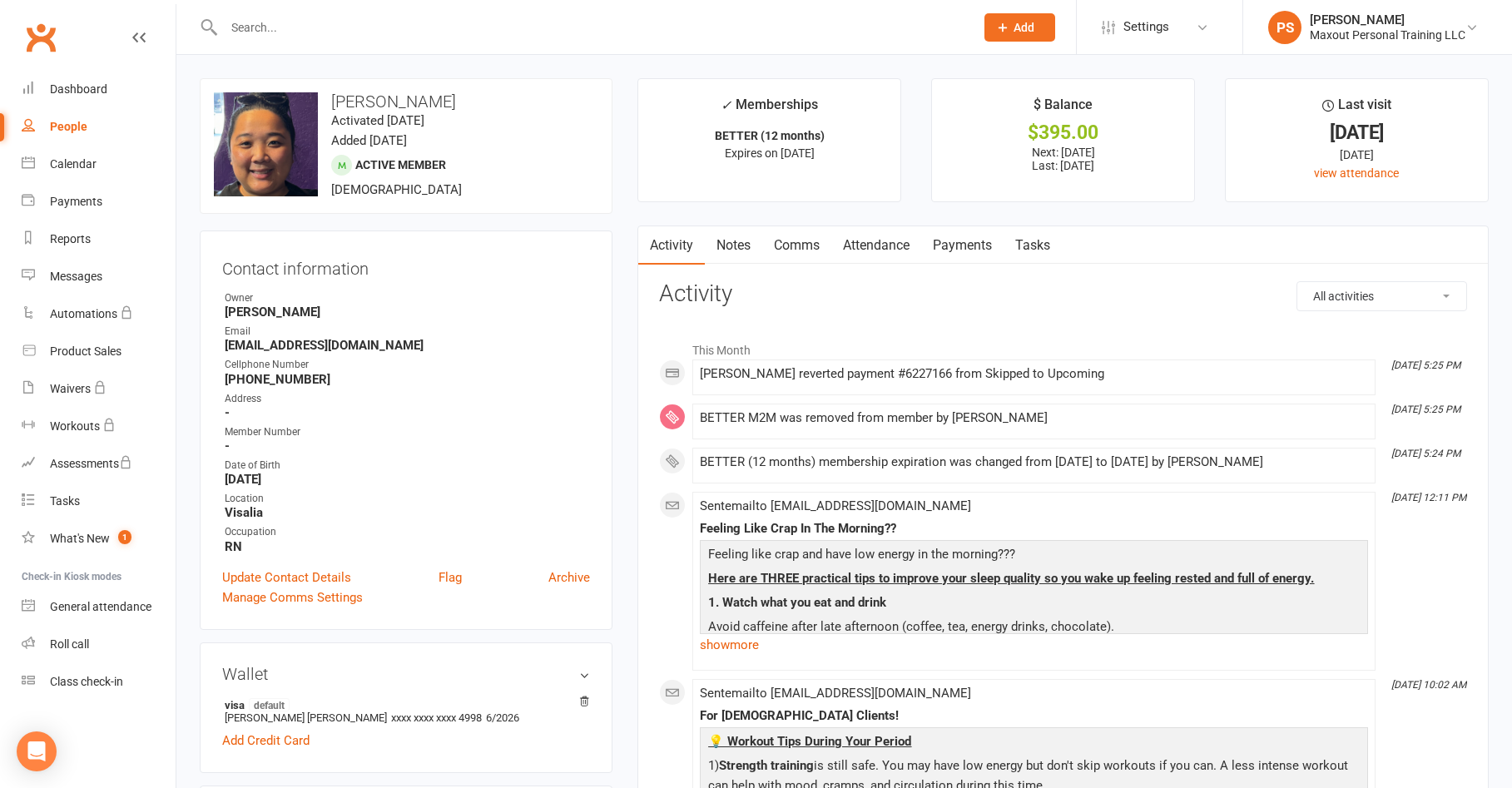
click at [959, 247] on link "Payments" at bounding box center [963, 246] width 82 height 39
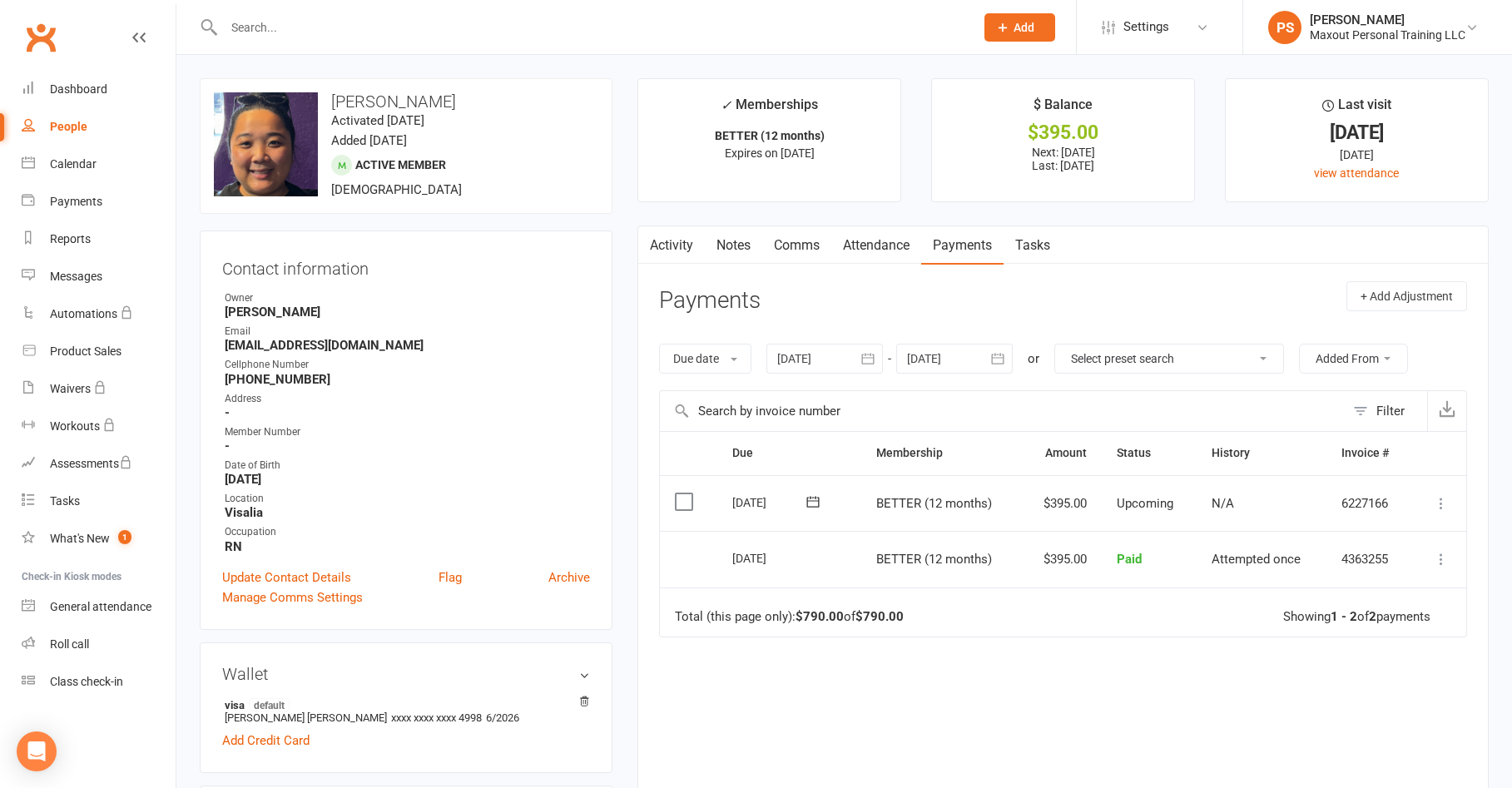
click at [1003, 356] on icon "button" at bounding box center [998, 358] width 16 height 16
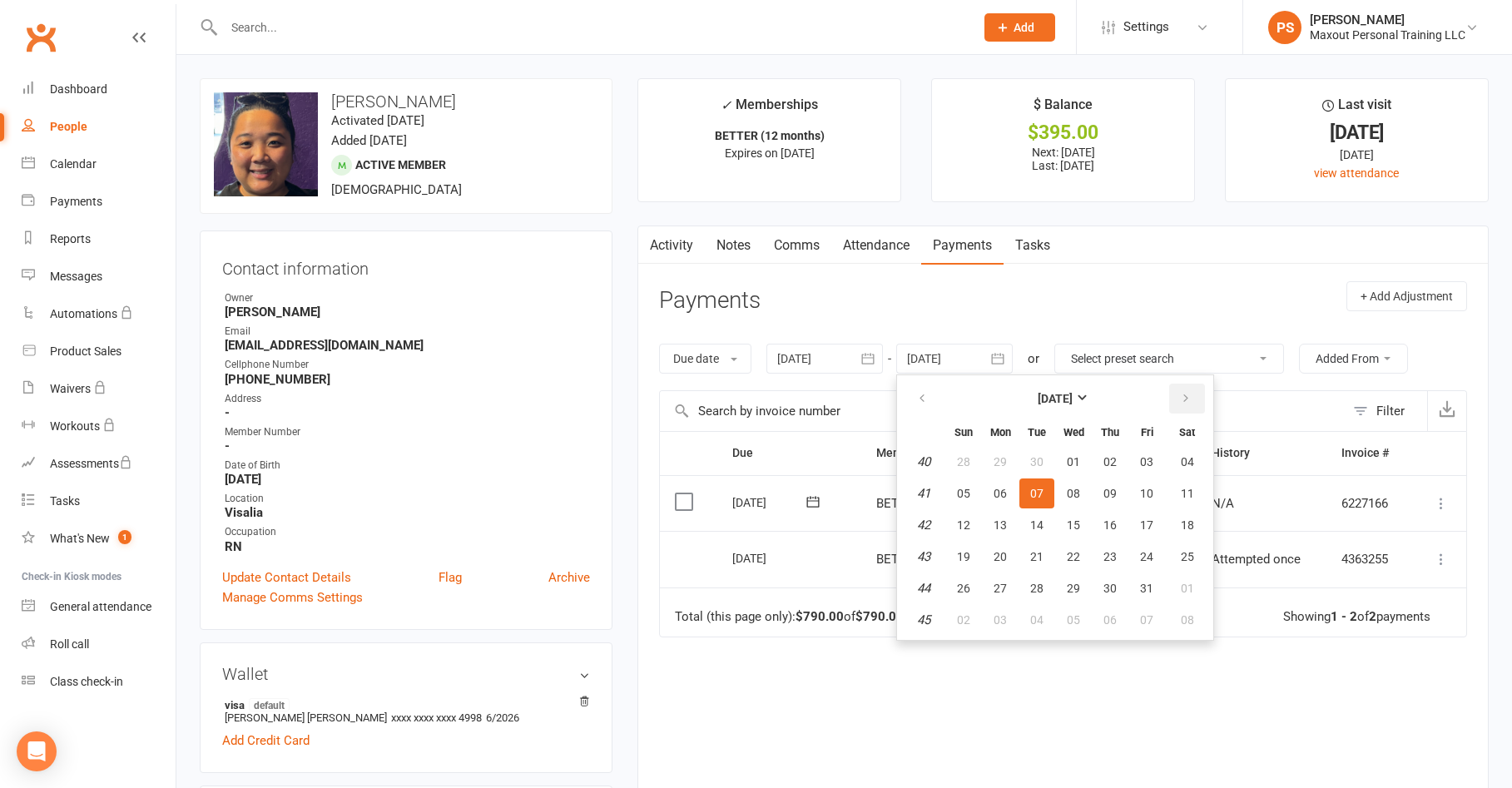
click at [1177, 392] on button "button" at bounding box center [1188, 398] width 36 height 30
click at [1109, 585] on span "27" at bounding box center [1111, 589] width 14 height 14
type input "[DATE]"
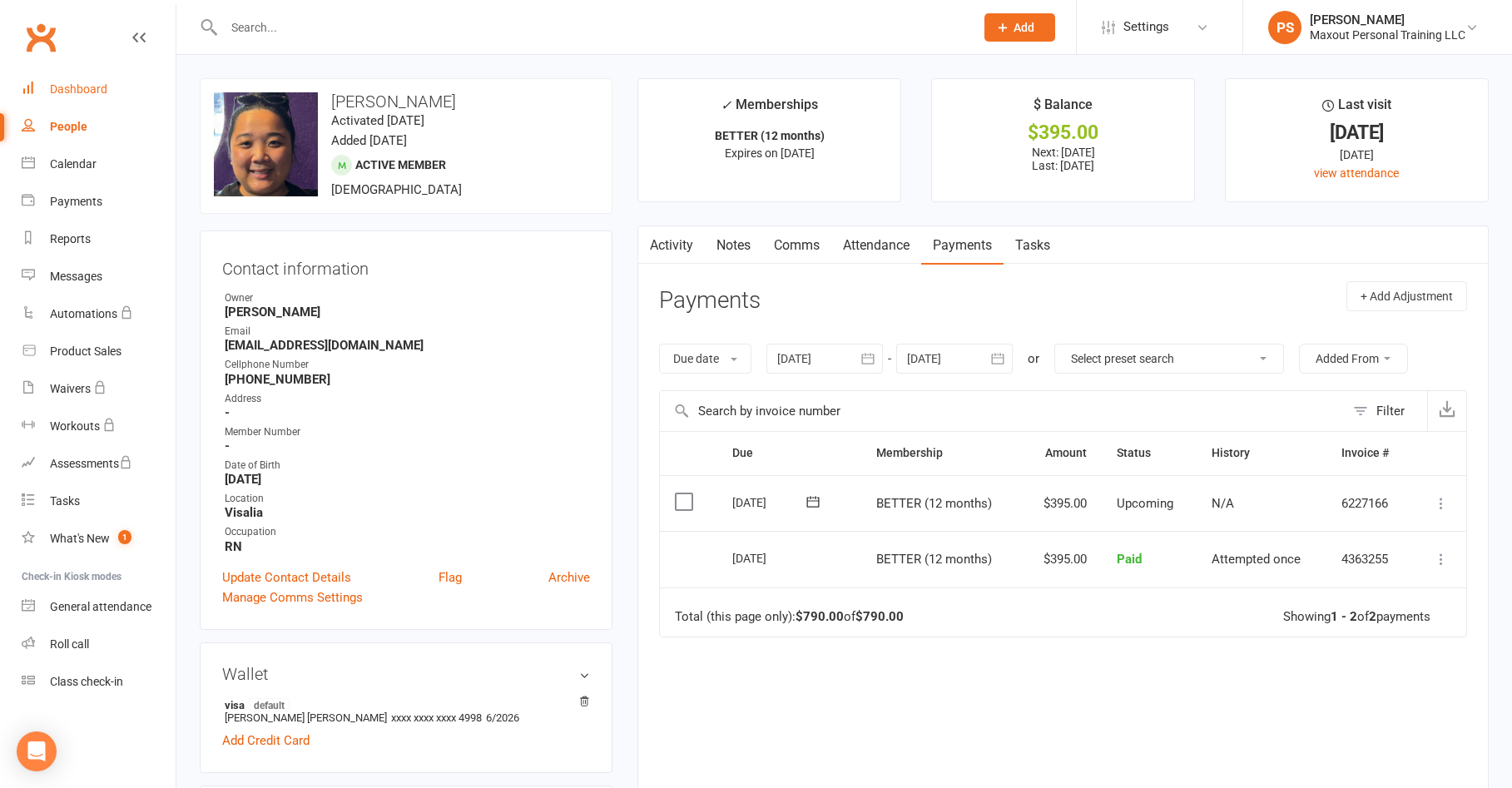
drag, startPoint x: 84, startPoint y: 83, endPoint x: 93, endPoint y: 109, distance: 27.5
click at [84, 83] on div "Dashboard" at bounding box center [78, 89] width 57 height 14
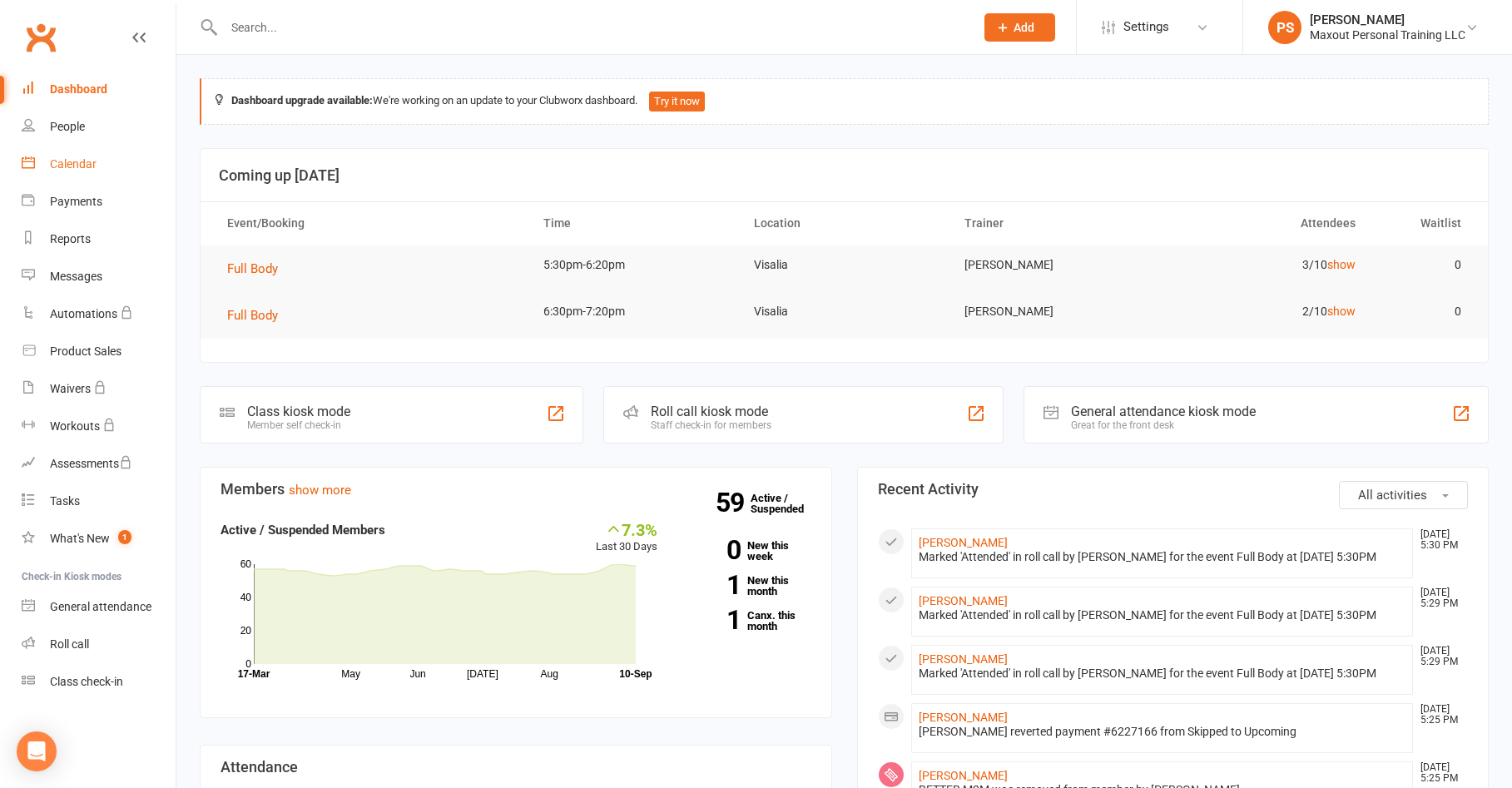
click at [86, 165] on div "Calendar" at bounding box center [73, 164] width 46 height 14
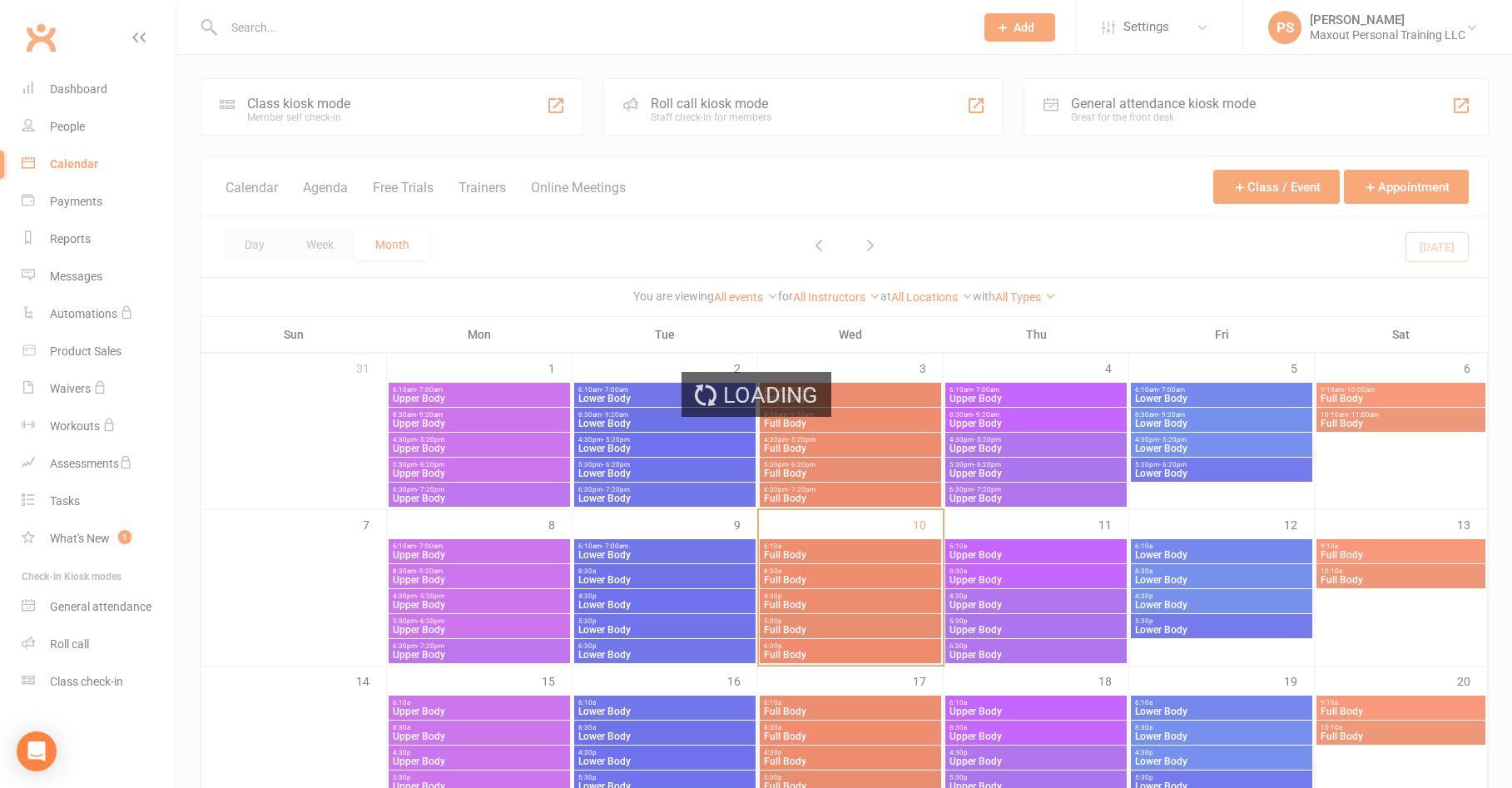
click at [69, 92] on div "Loading" at bounding box center [756, 394] width 1512 height 788
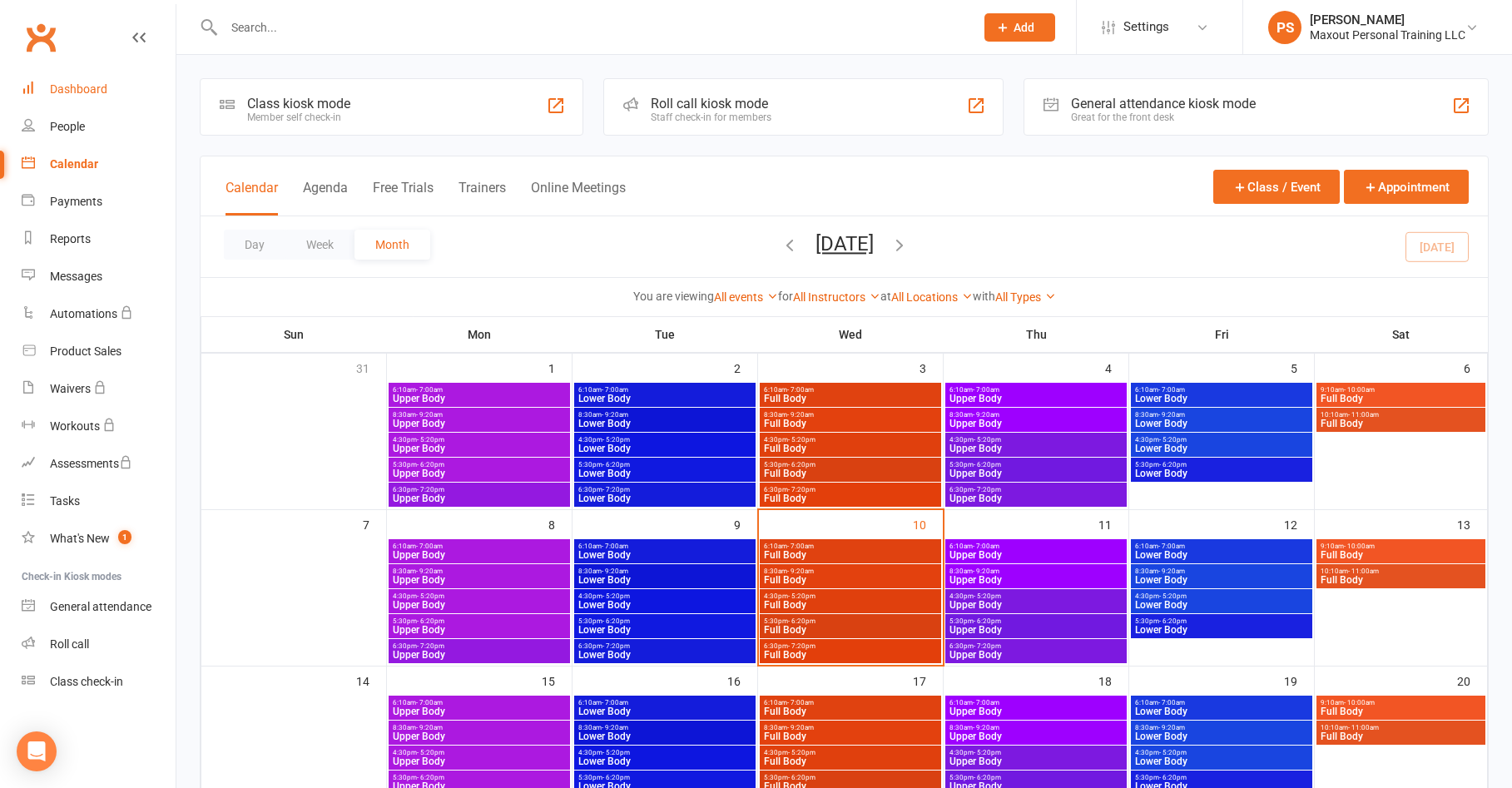
click at [81, 89] on div "Dashboard" at bounding box center [78, 89] width 57 height 14
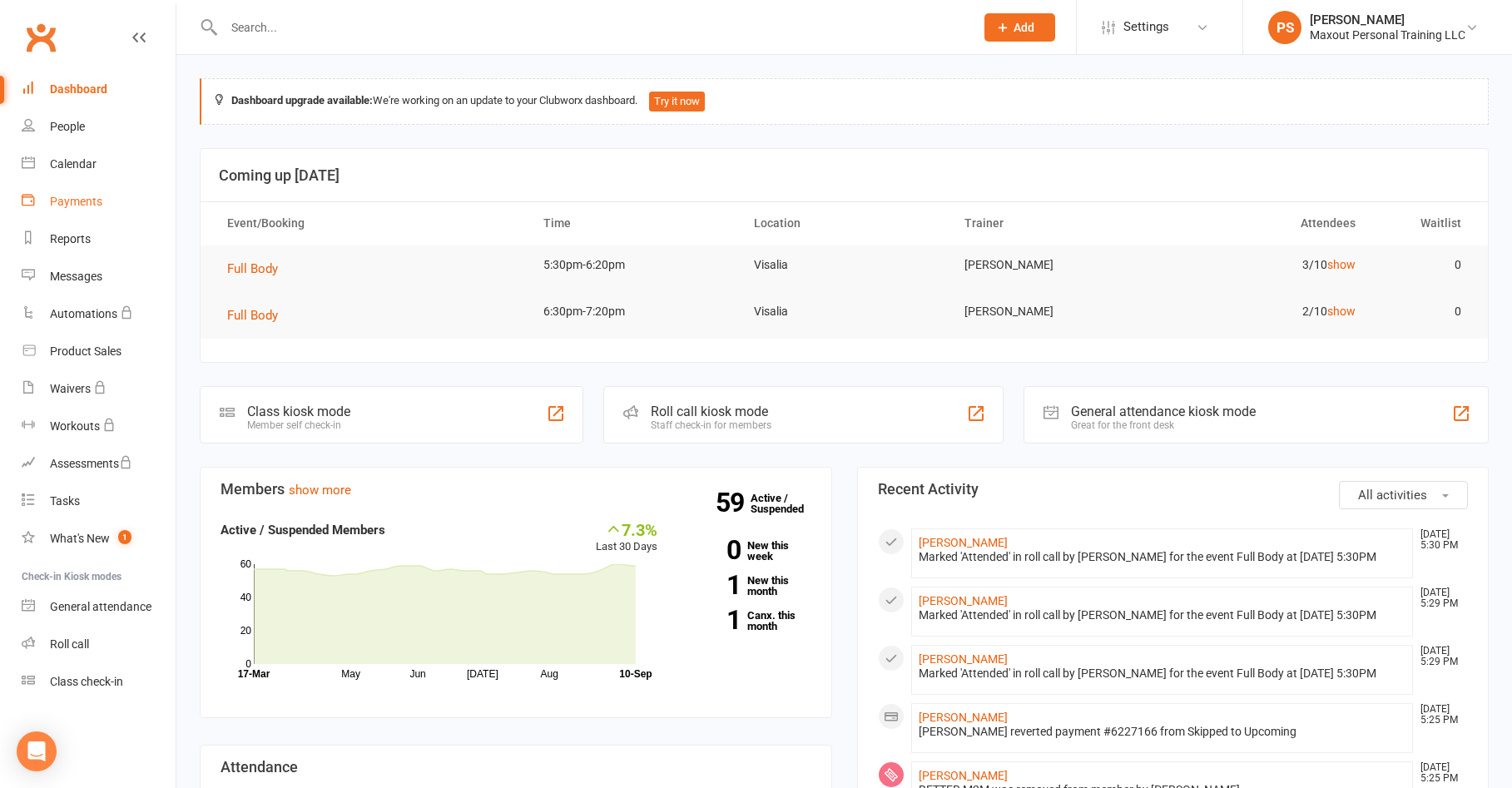
click at [78, 205] on div "Payments" at bounding box center [75, 202] width 52 height 14
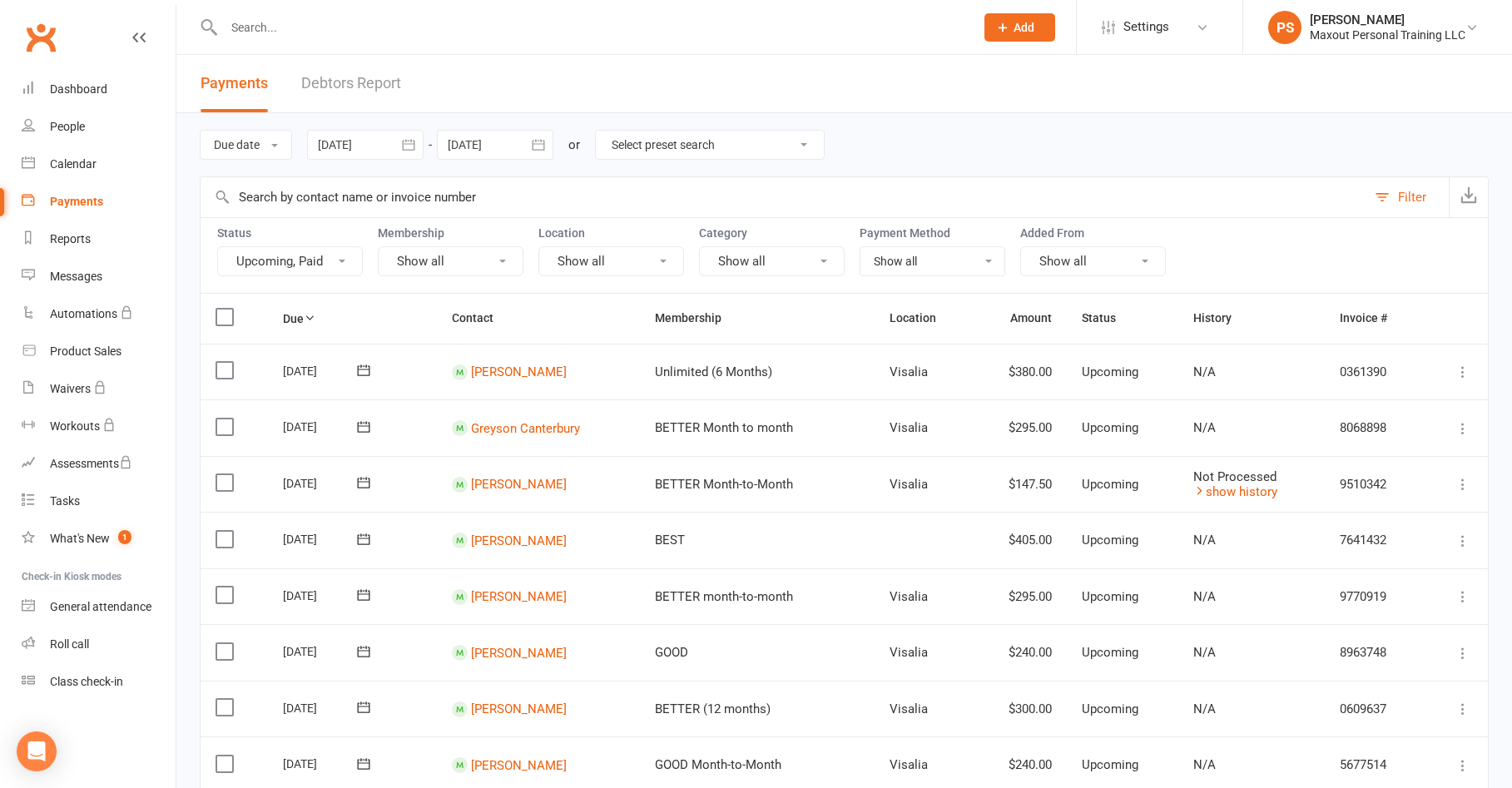
click at [410, 154] on button "button" at bounding box center [408, 145] width 30 height 30
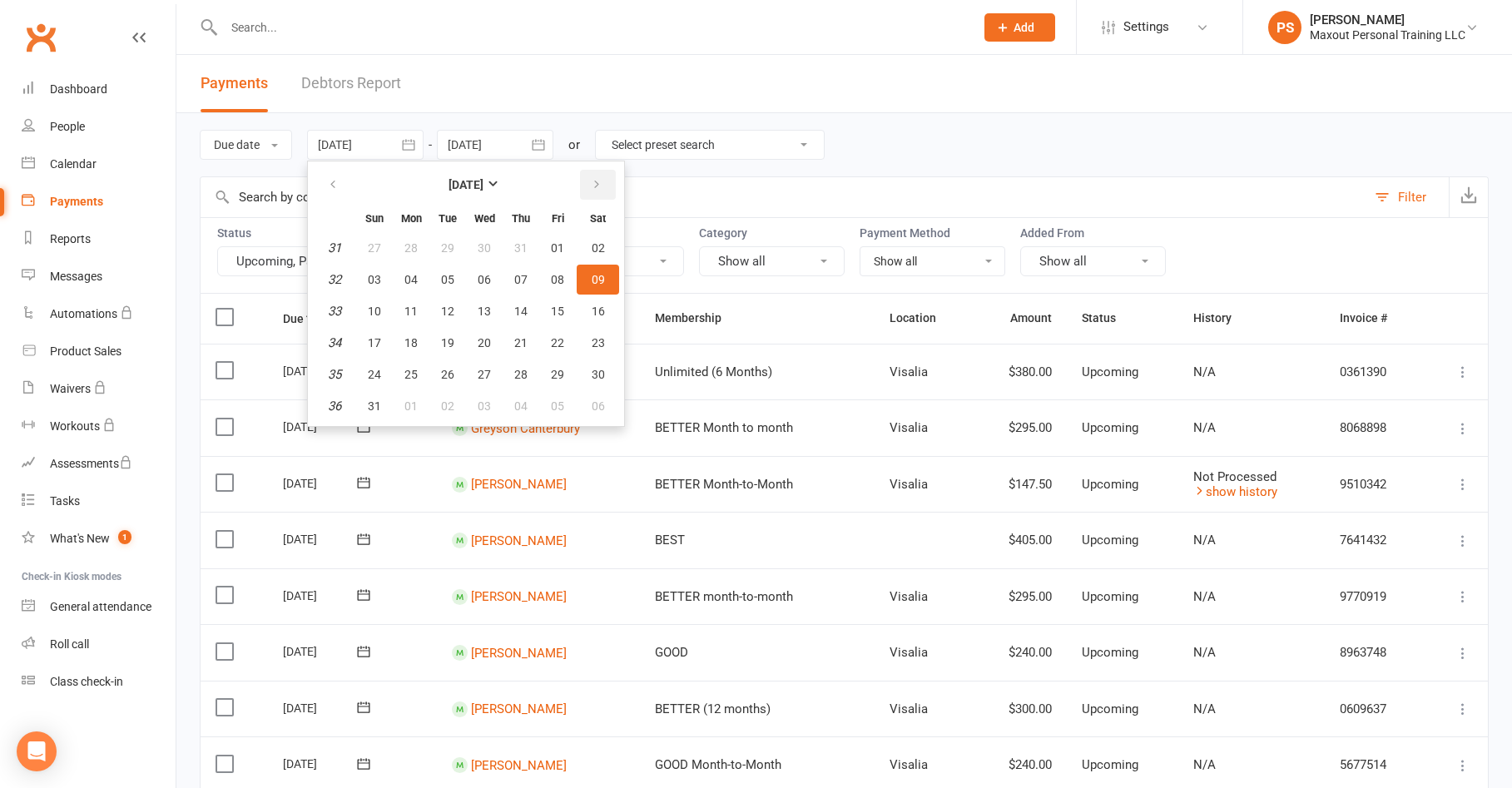
click at [602, 189] on icon "button" at bounding box center [597, 185] width 12 height 14
click at [414, 246] on span "01" at bounding box center [412, 248] width 14 height 14
type input "[DATE]"
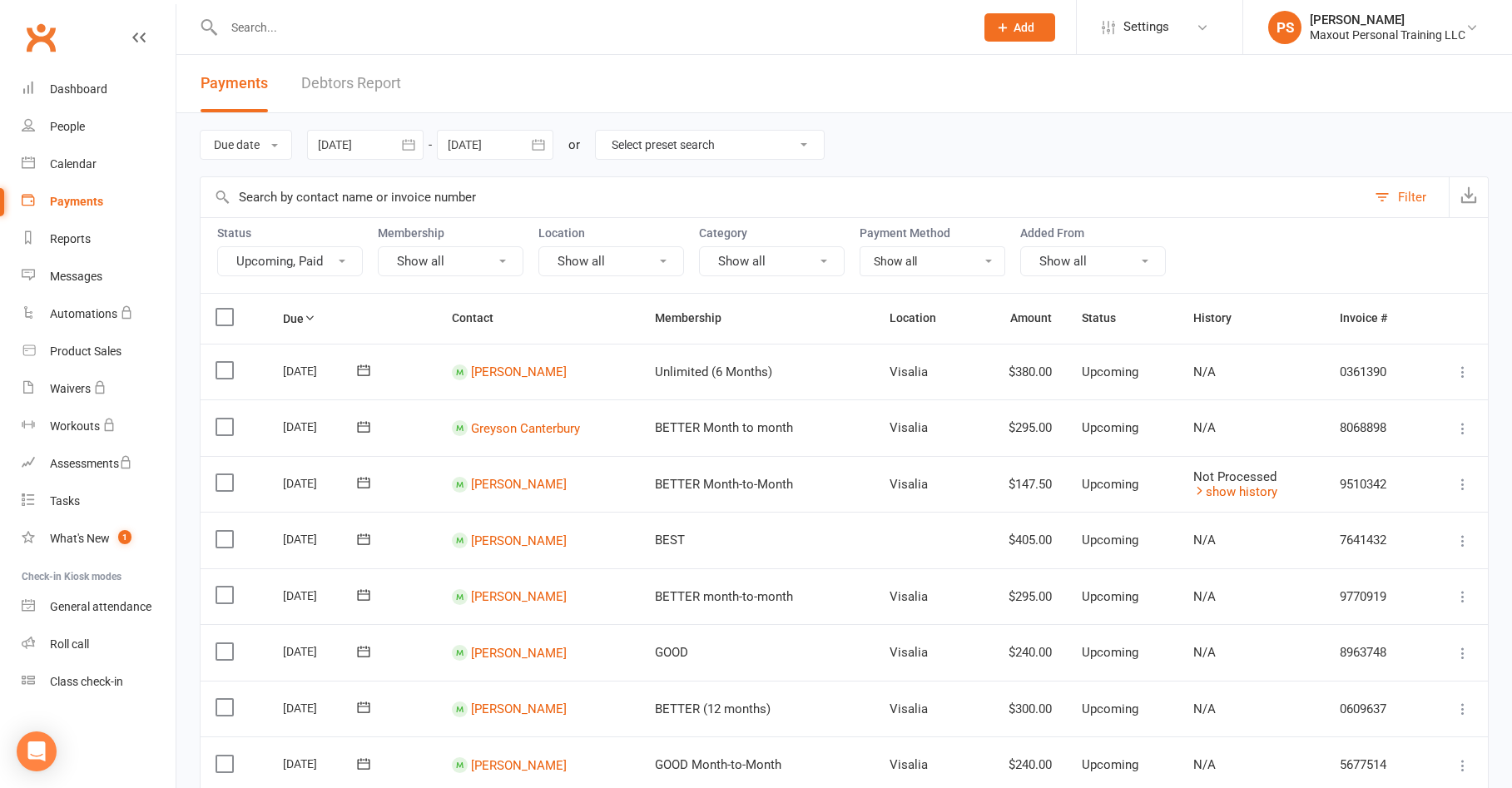
click at [543, 145] on icon "button" at bounding box center [538, 145] width 16 height 16
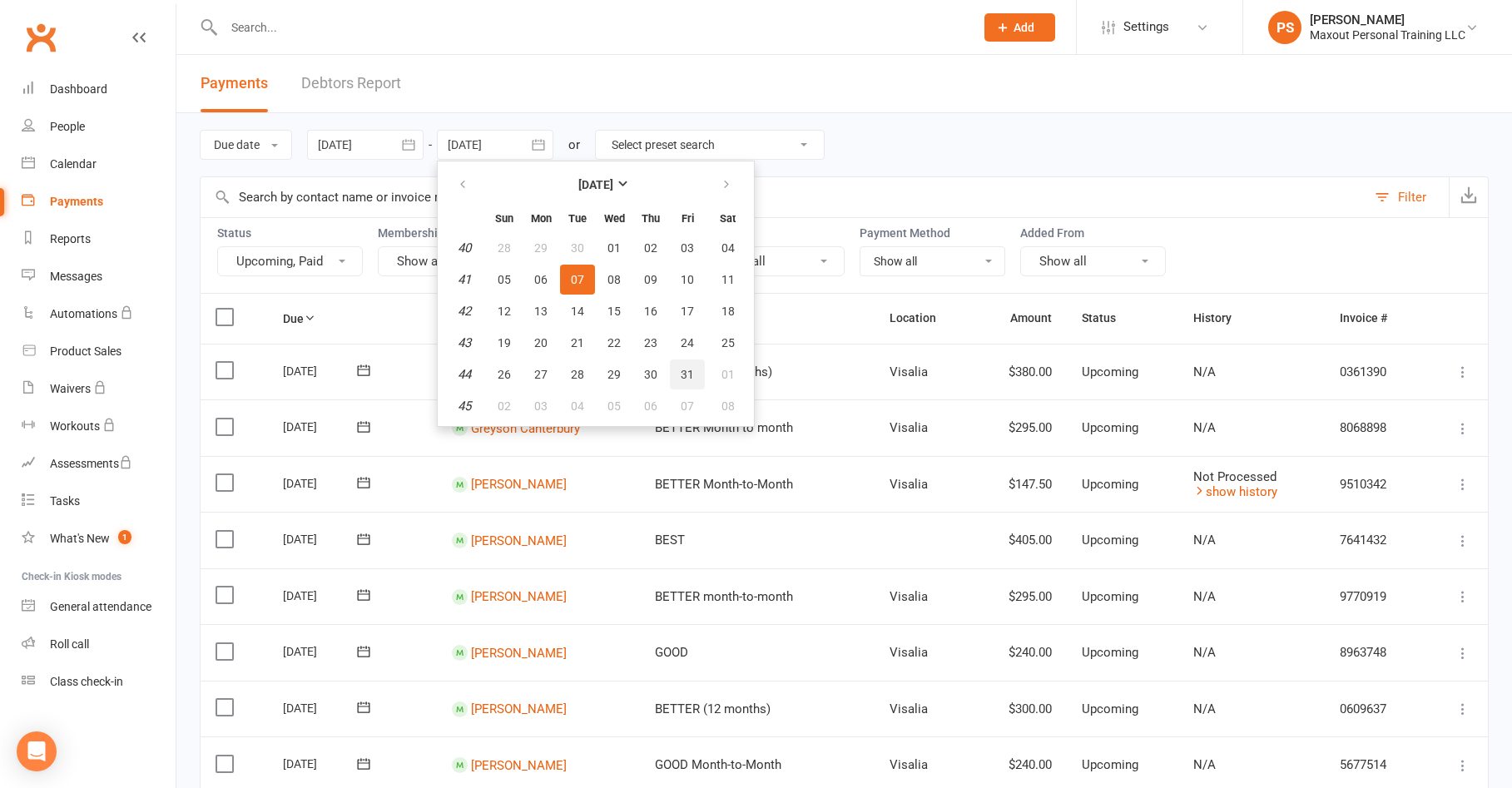
click at [697, 378] on button "31" at bounding box center [687, 374] width 35 height 30
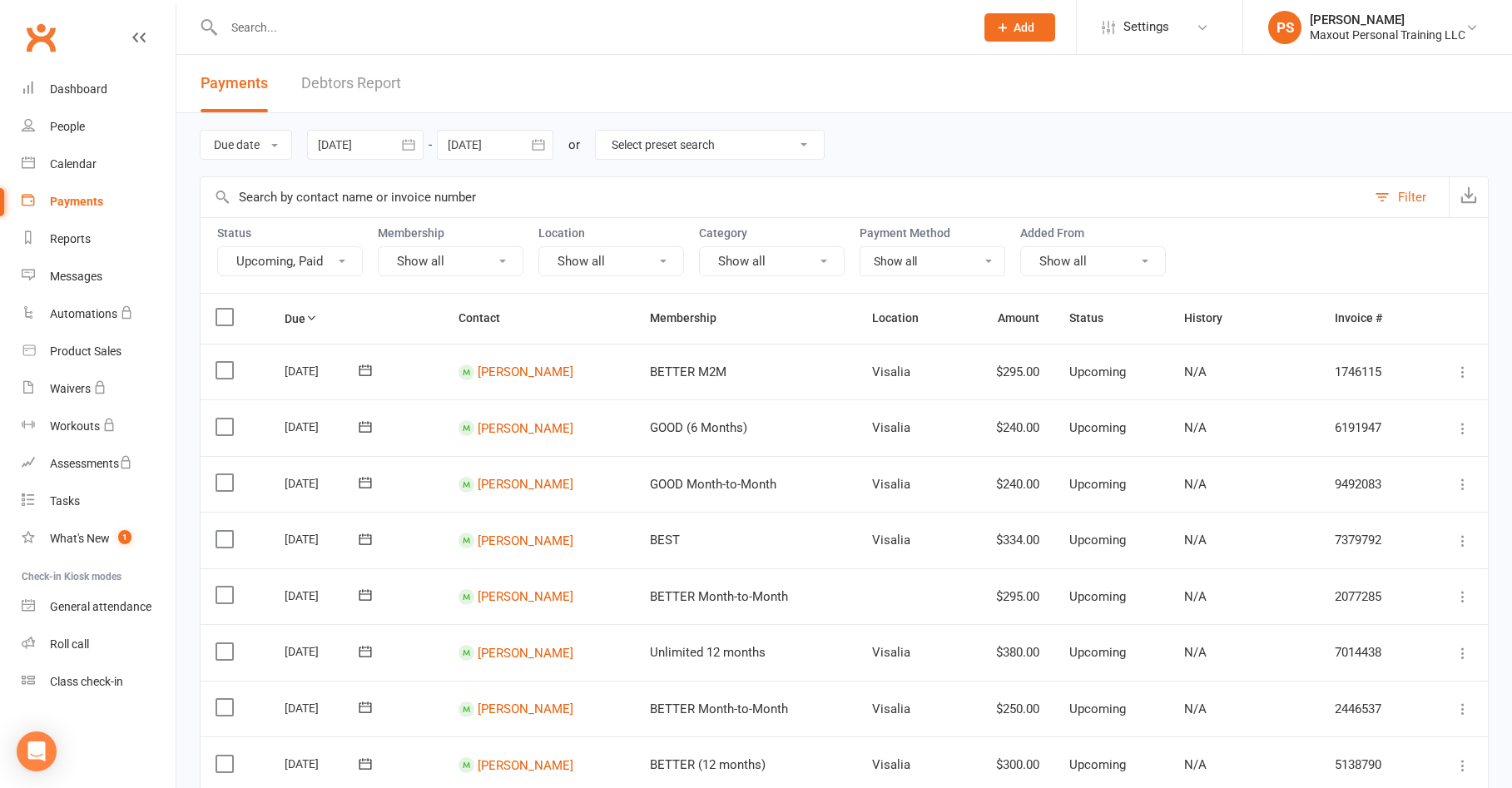
click at [411, 144] on icon "button" at bounding box center [408, 144] width 13 height 11
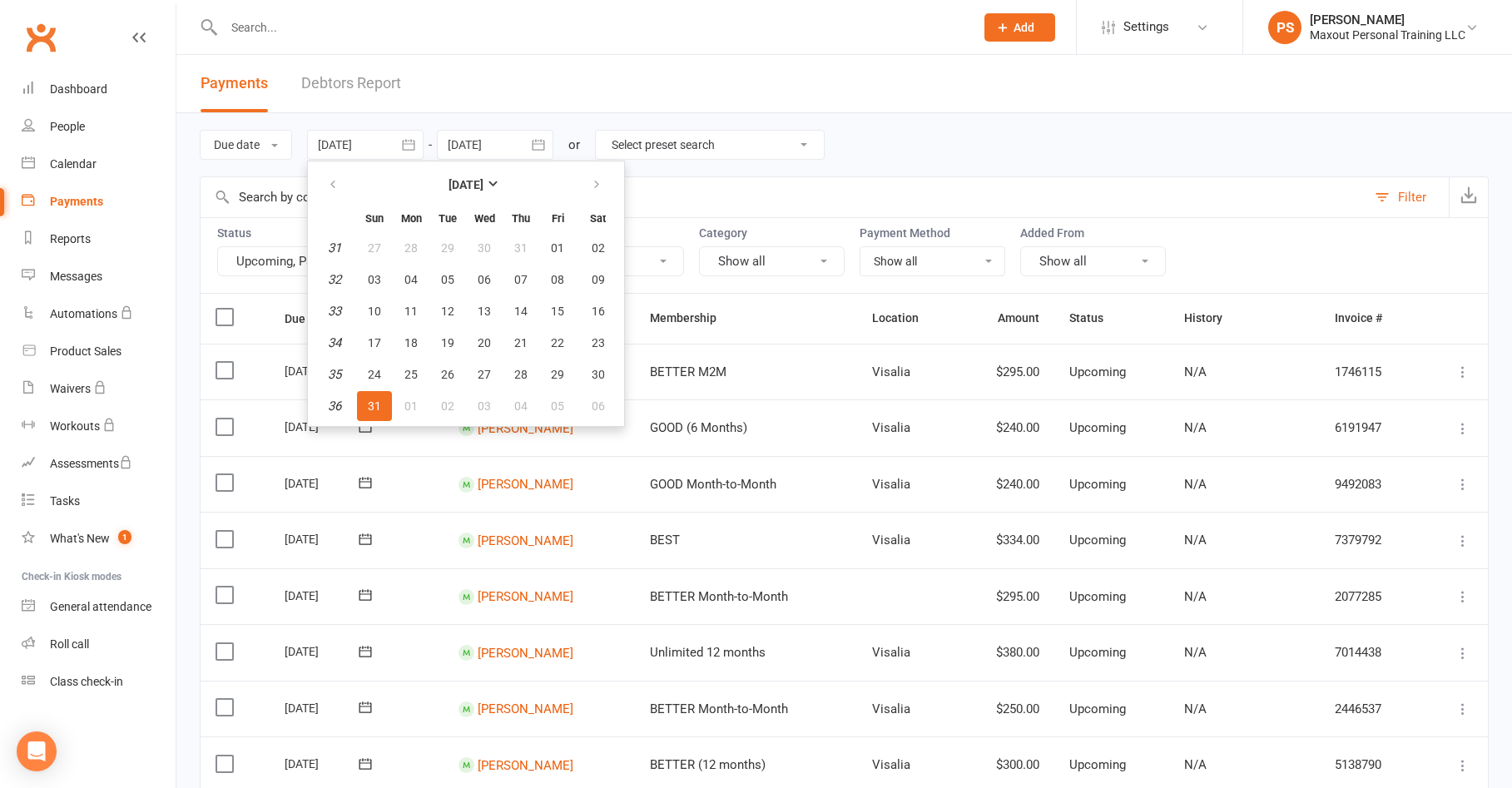
click at [534, 146] on icon "button" at bounding box center [538, 145] width 16 height 16
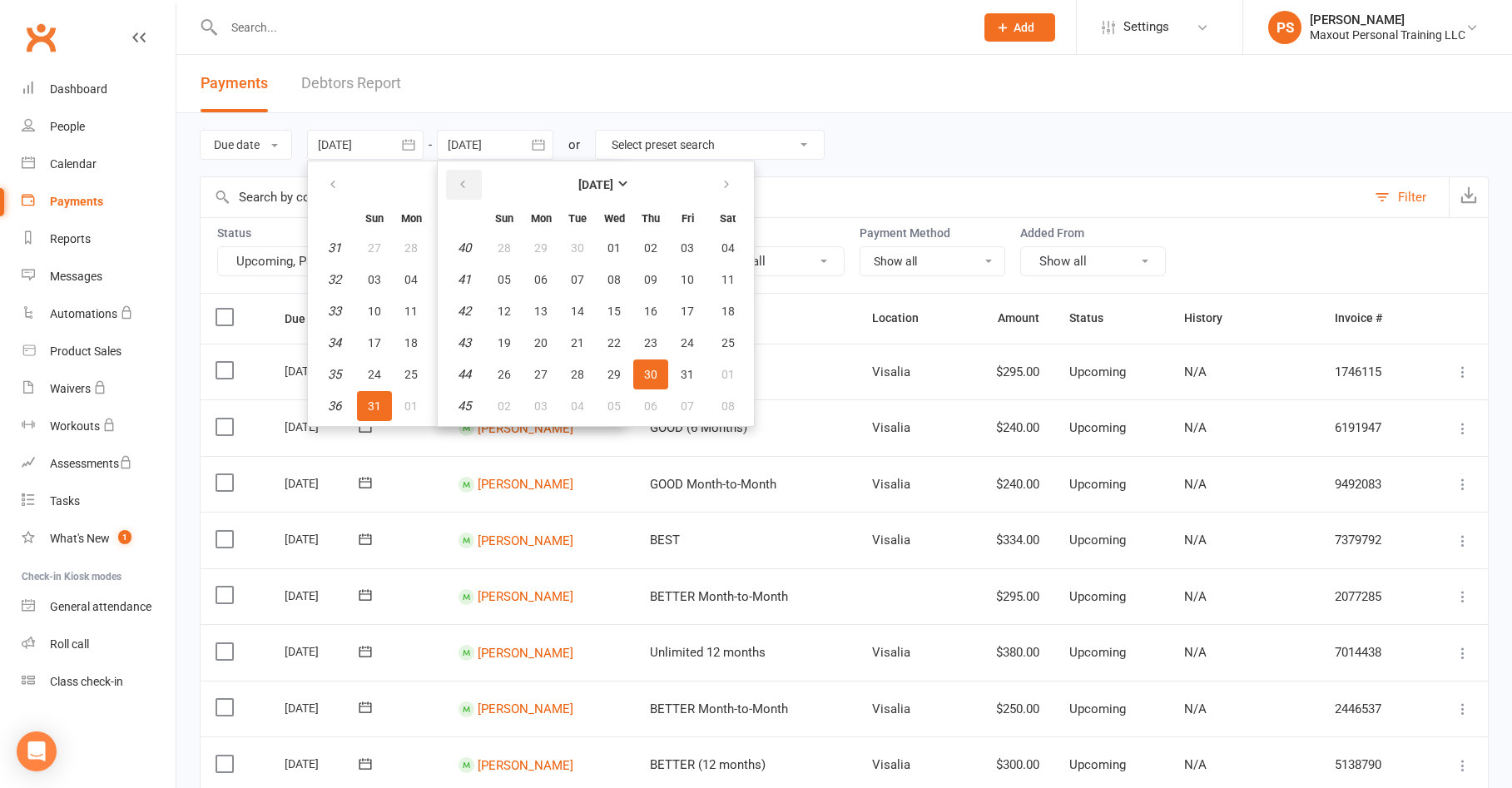
click at [469, 183] on icon "button" at bounding box center [463, 185] width 12 height 14
click at [575, 372] on span "30" at bounding box center [578, 375] width 14 height 14
type input "[DATE]"
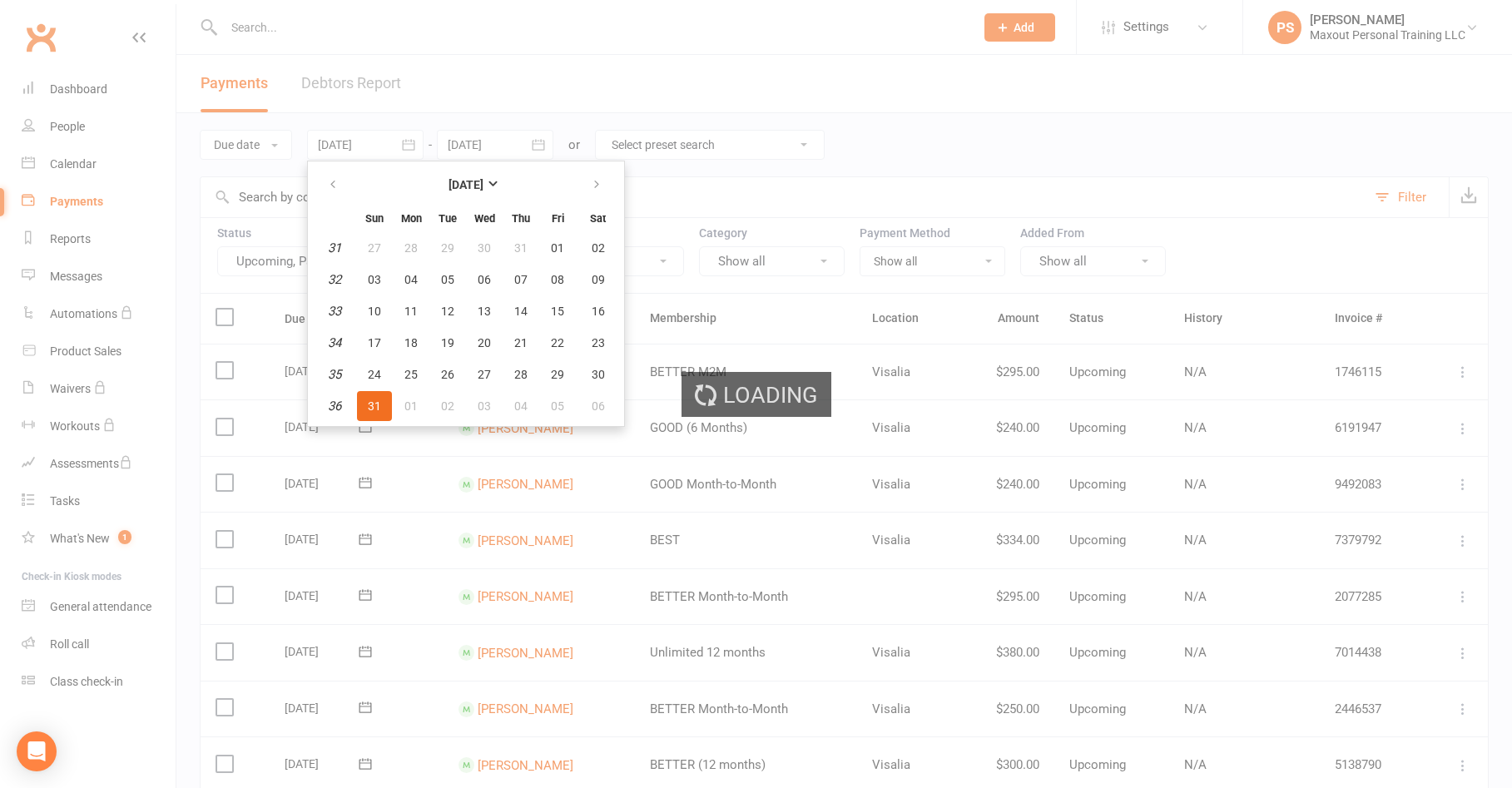
click at [857, 119] on div "Due date Due date Date paid Date failed [DATE] [DATE] Sun Mon Tue Wed Thu Fri S…" at bounding box center [844, 145] width 1290 height 63
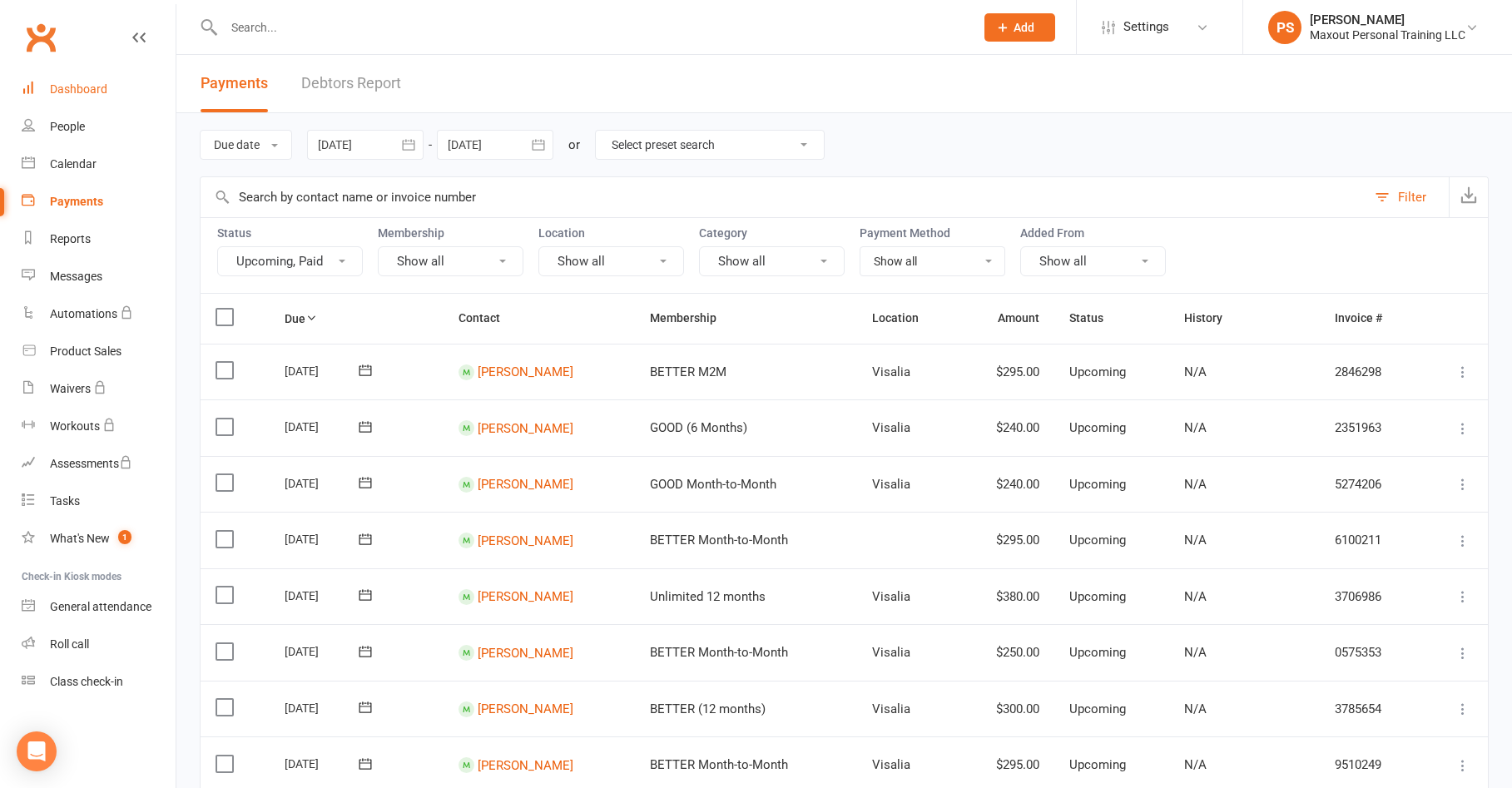
click at [60, 86] on div "Dashboard" at bounding box center [78, 89] width 57 height 14
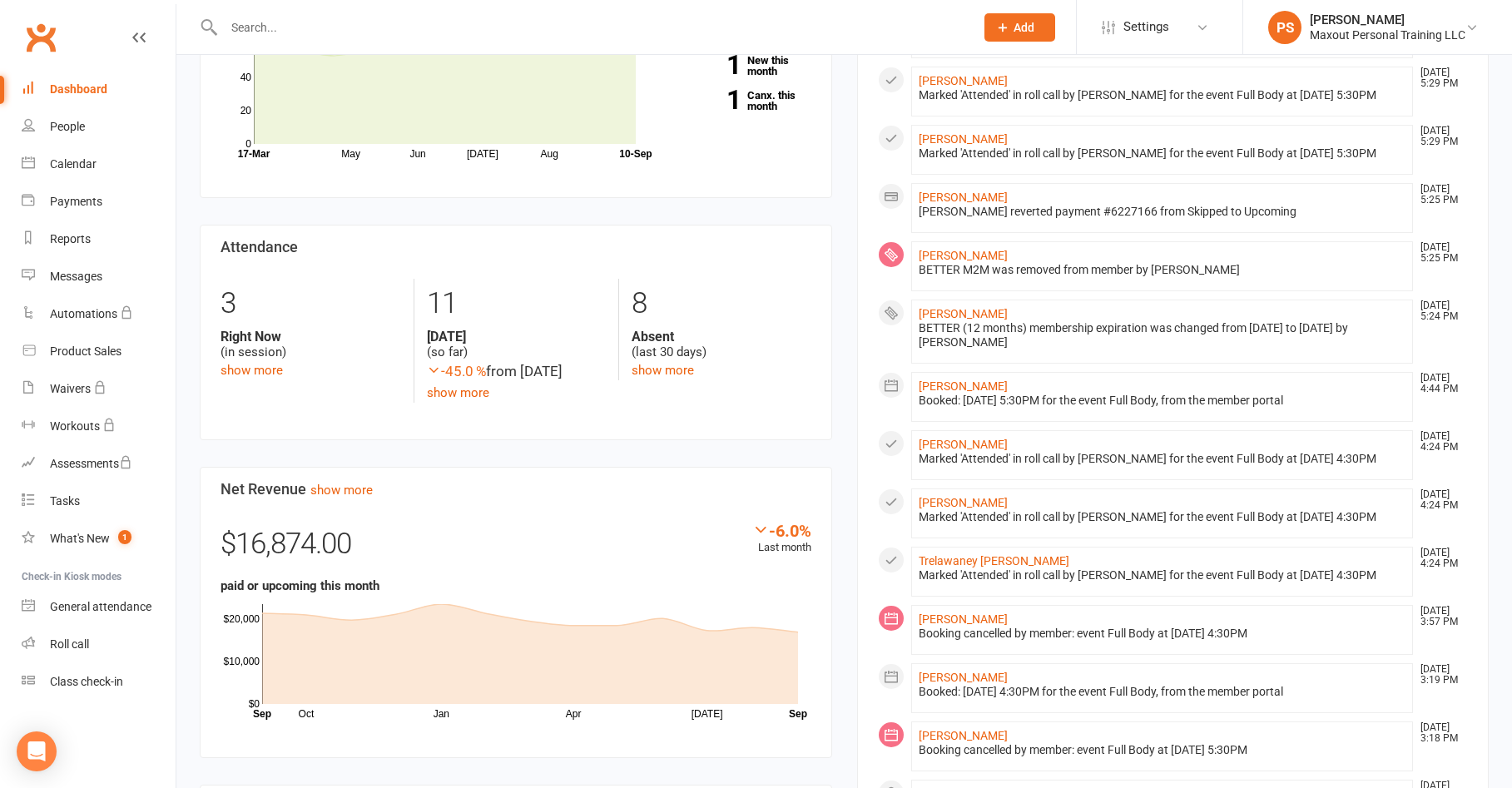
scroll to position [365, 0]
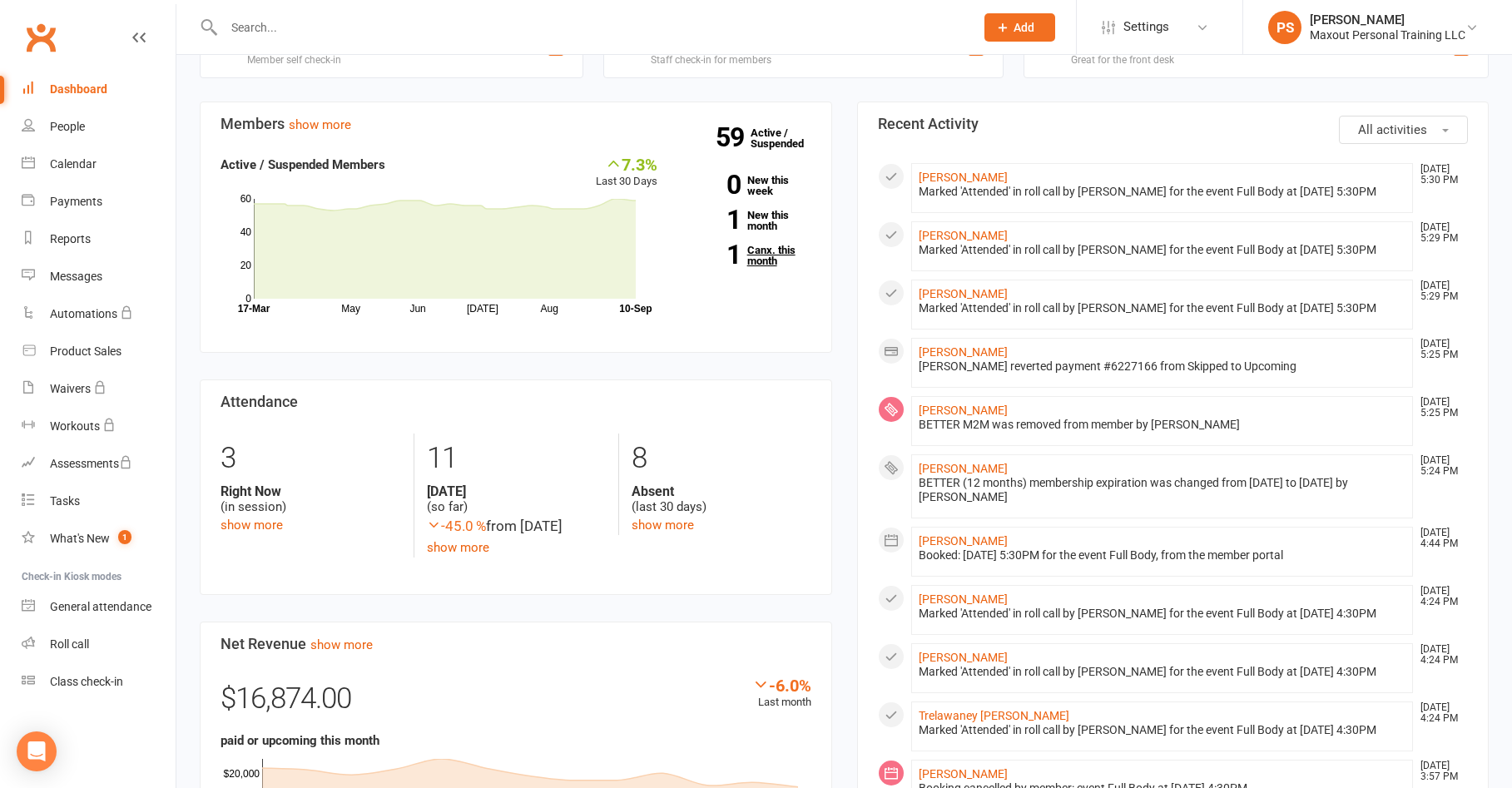
click at [753, 257] on link "1 Canx. this month" at bounding box center [747, 255] width 129 height 21
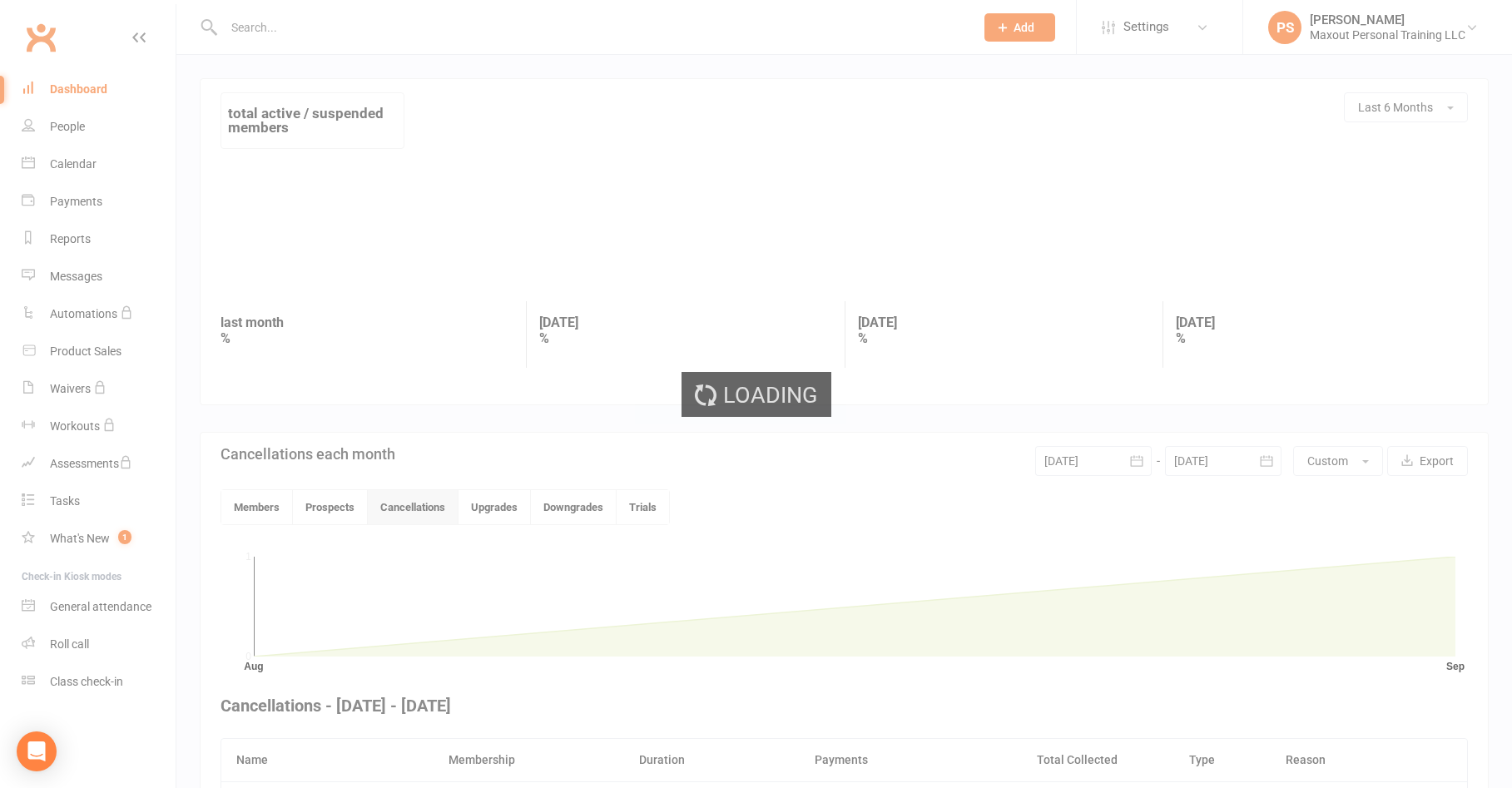
scroll to position [165, 0]
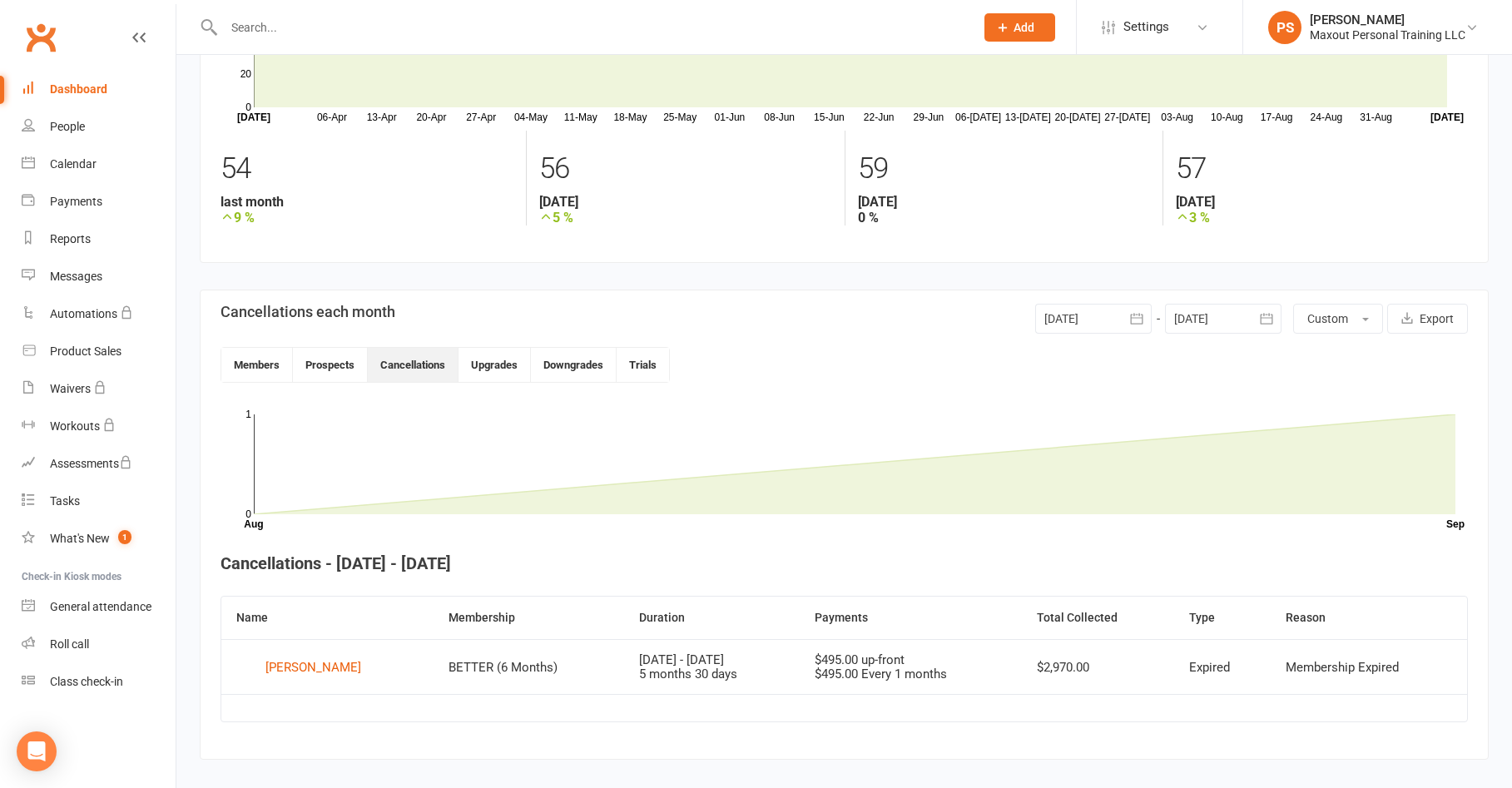
click at [1077, 323] on div at bounding box center [1094, 318] width 116 height 30
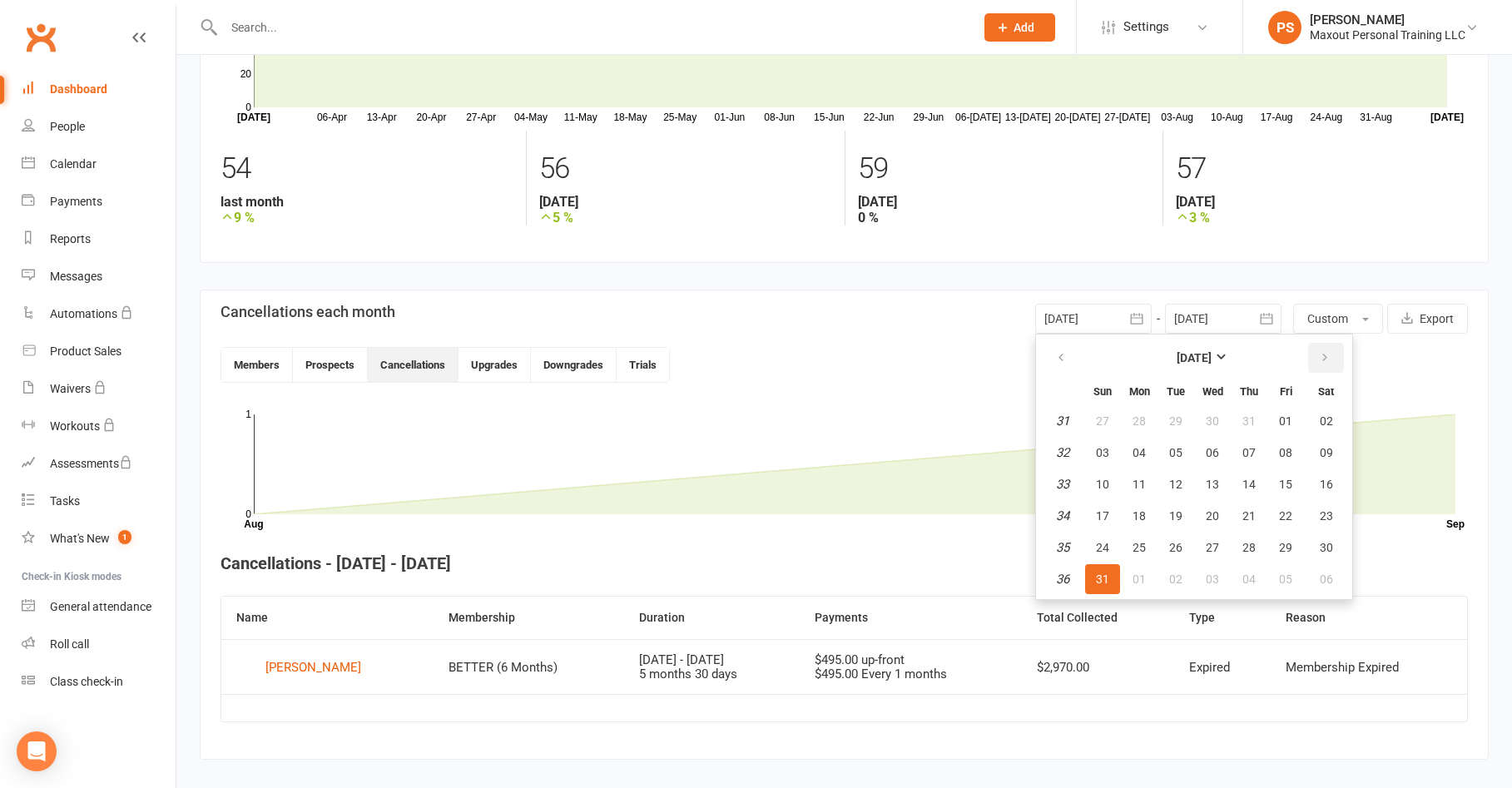
click at [1319, 358] on icon "button" at bounding box center [1325, 358] width 12 height 14
click at [1318, 358] on button "button" at bounding box center [1326, 358] width 36 height 30
click at [1214, 421] on span "01" at bounding box center [1213, 421] width 14 height 14
type input "[DATE]"
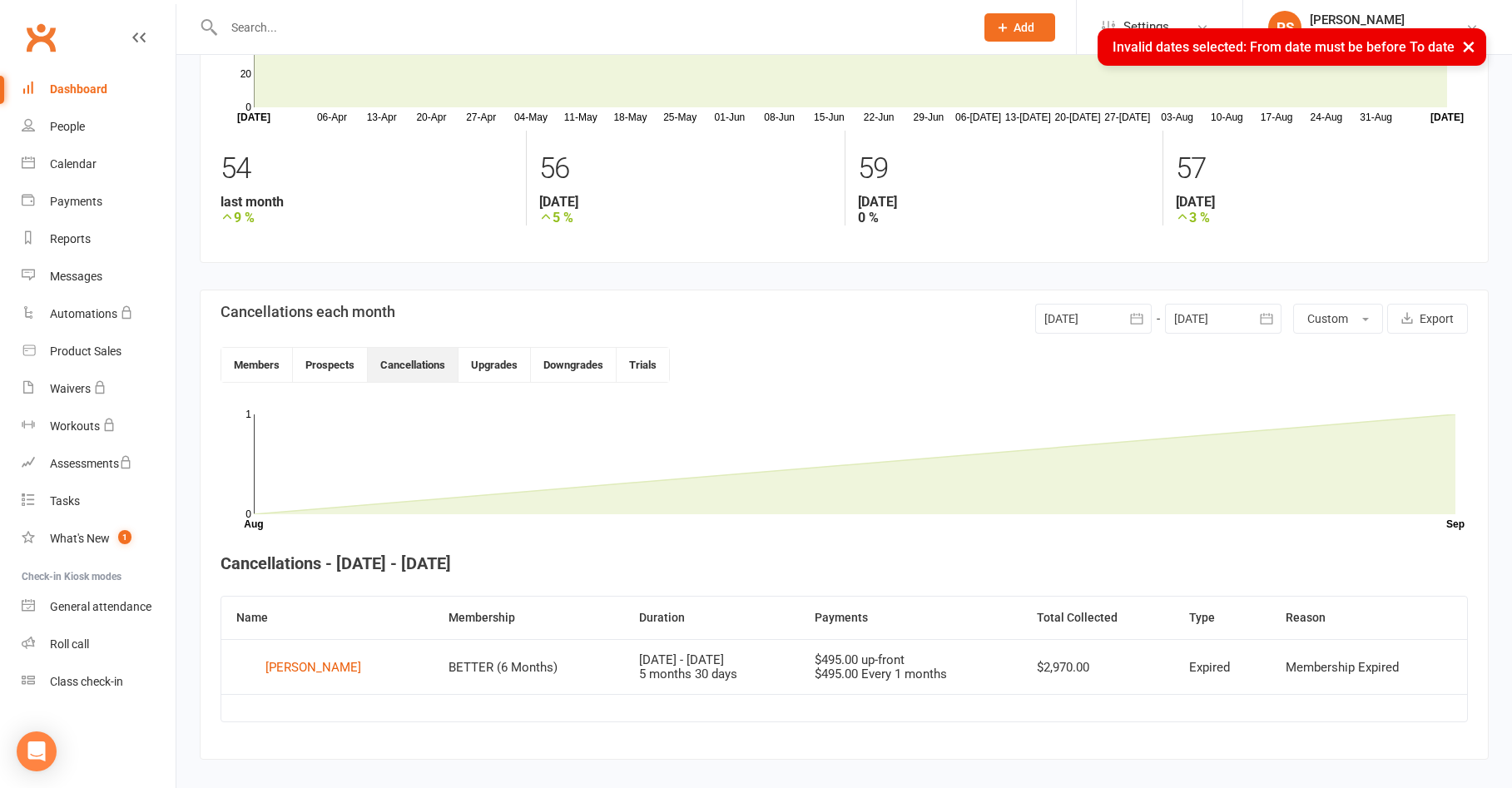
click at [1248, 322] on div at bounding box center [1224, 318] width 116 height 30
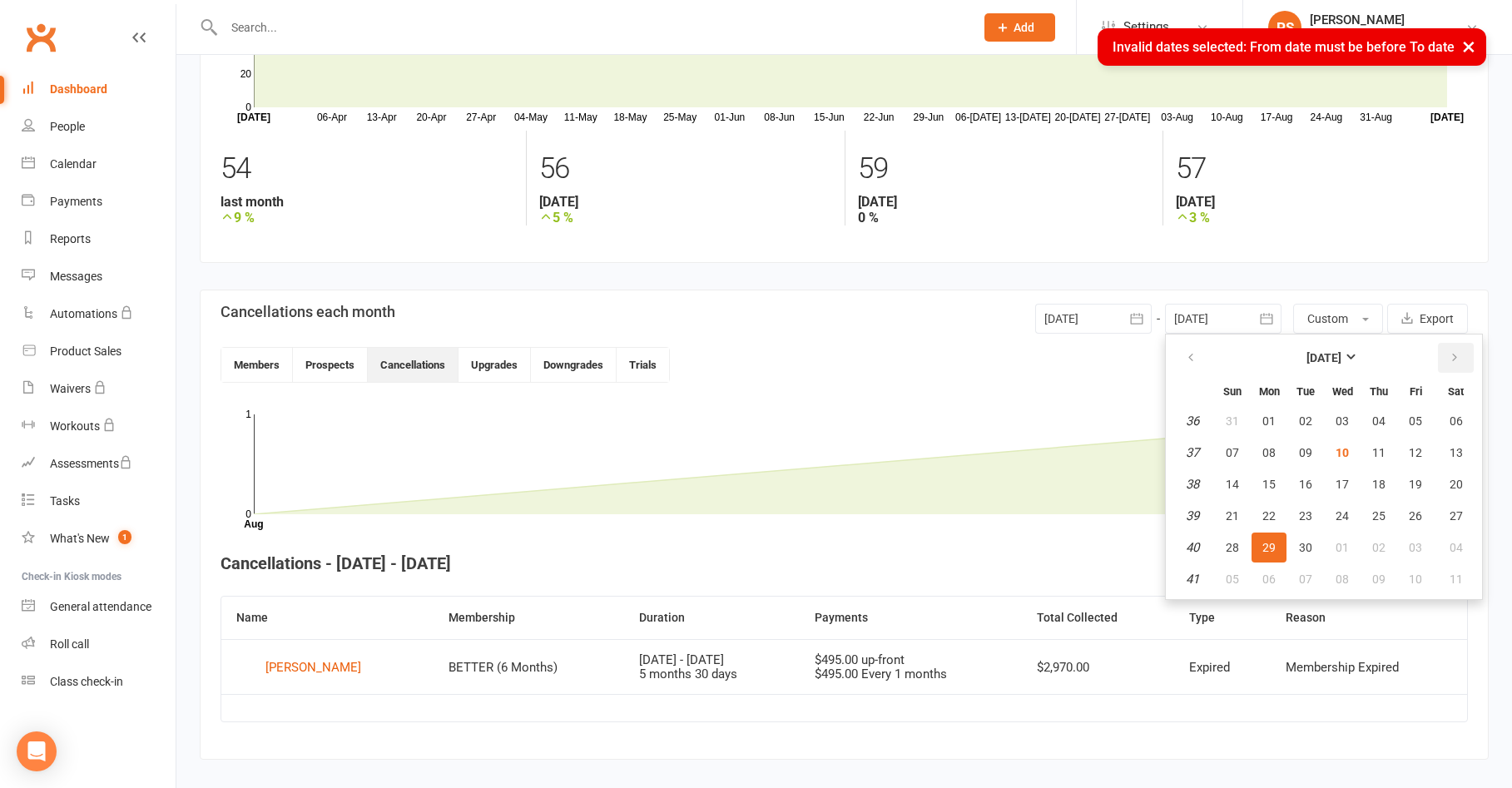
click at [1450, 349] on button "button" at bounding box center [1456, 358] width 36 height 30
click at [1424, 548] on button "31" at bounding box center [1415, 548] width 35 height 30
type input "[DATE]"
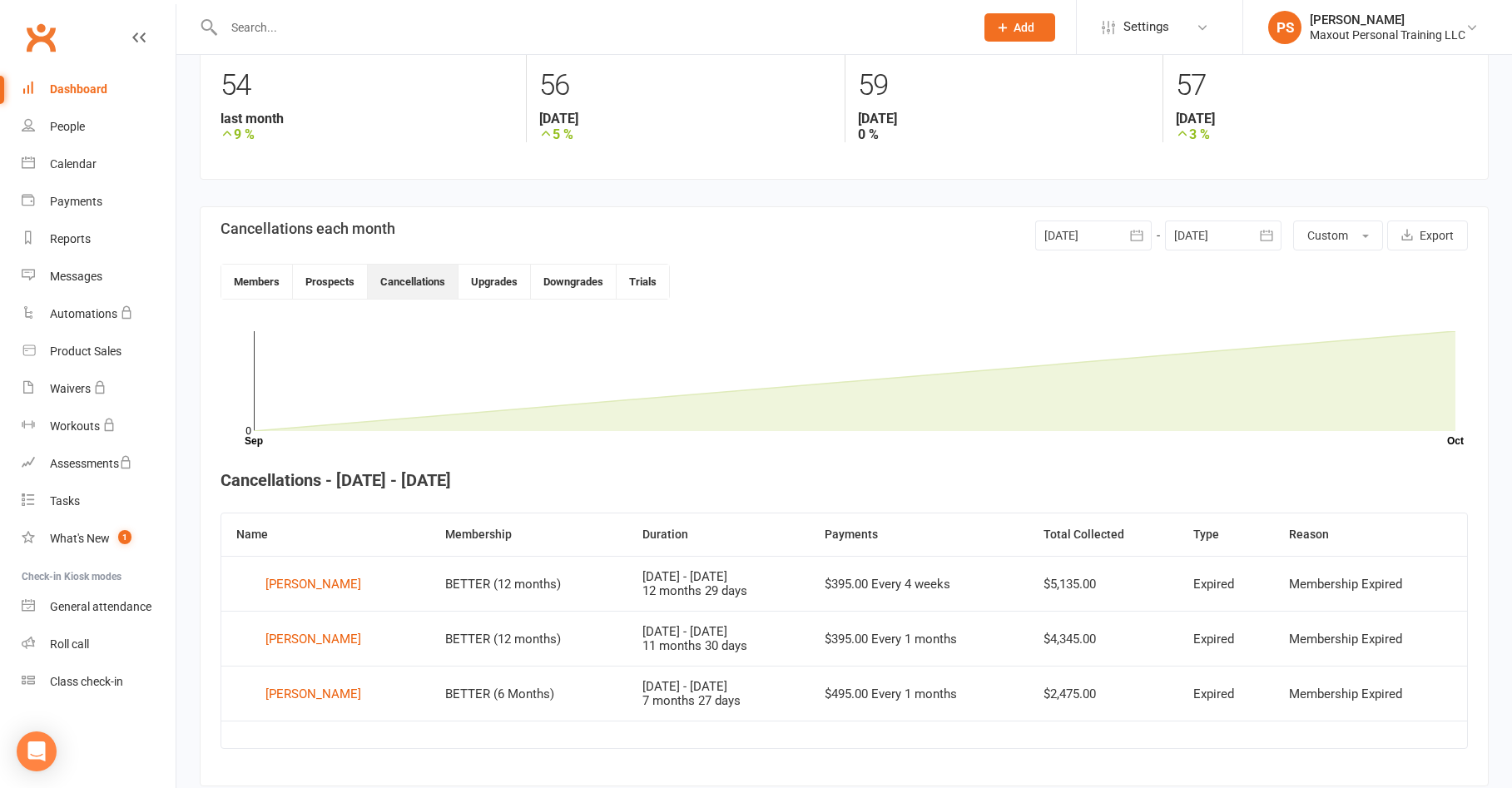
scroll to position [297, 0]
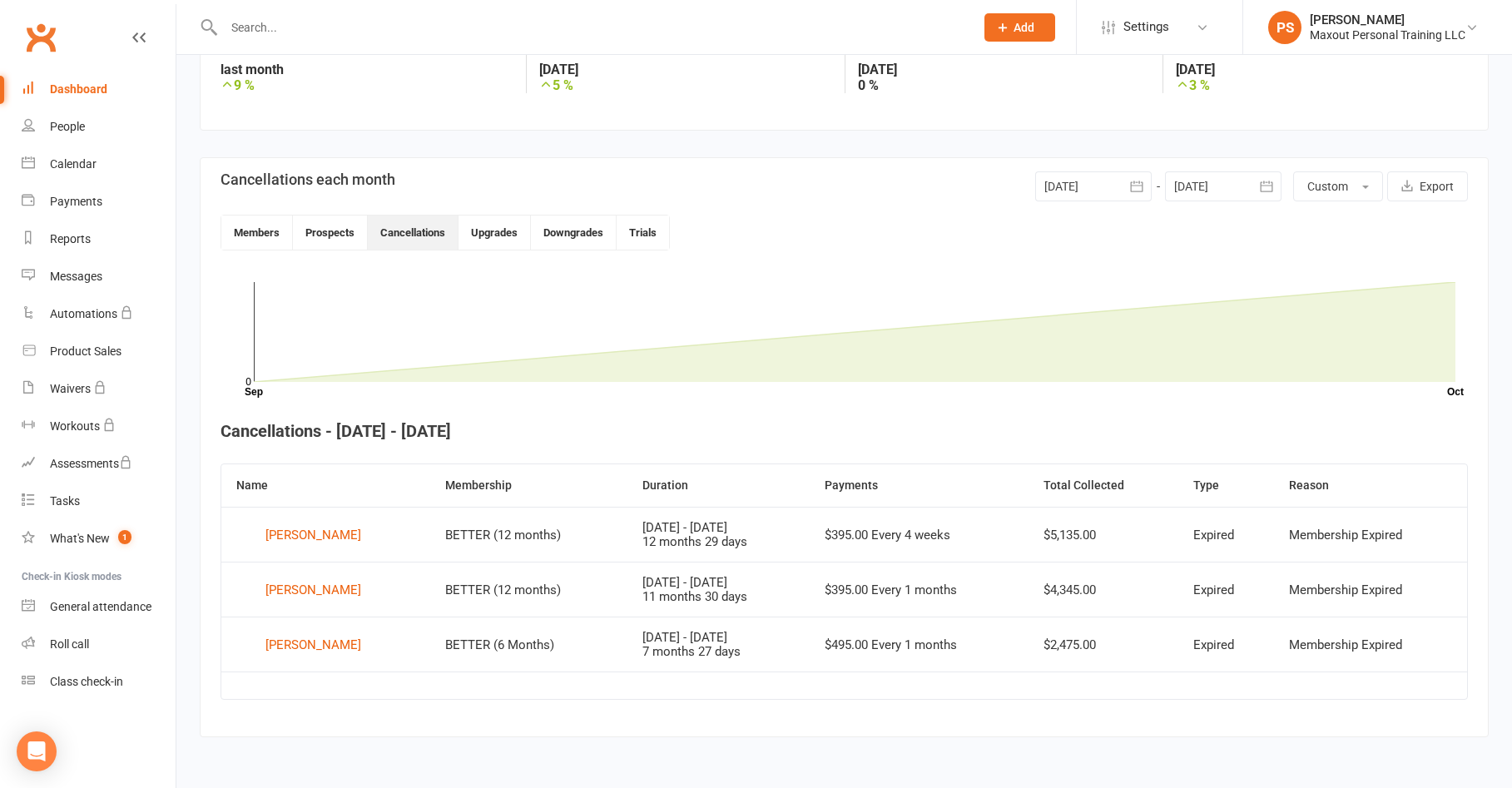
click at [98, 95] on div "Dashboard" at bounding box center [78, 89] width 57 height 14
